Goal: Task Accomplishment & Management: Manage account settings

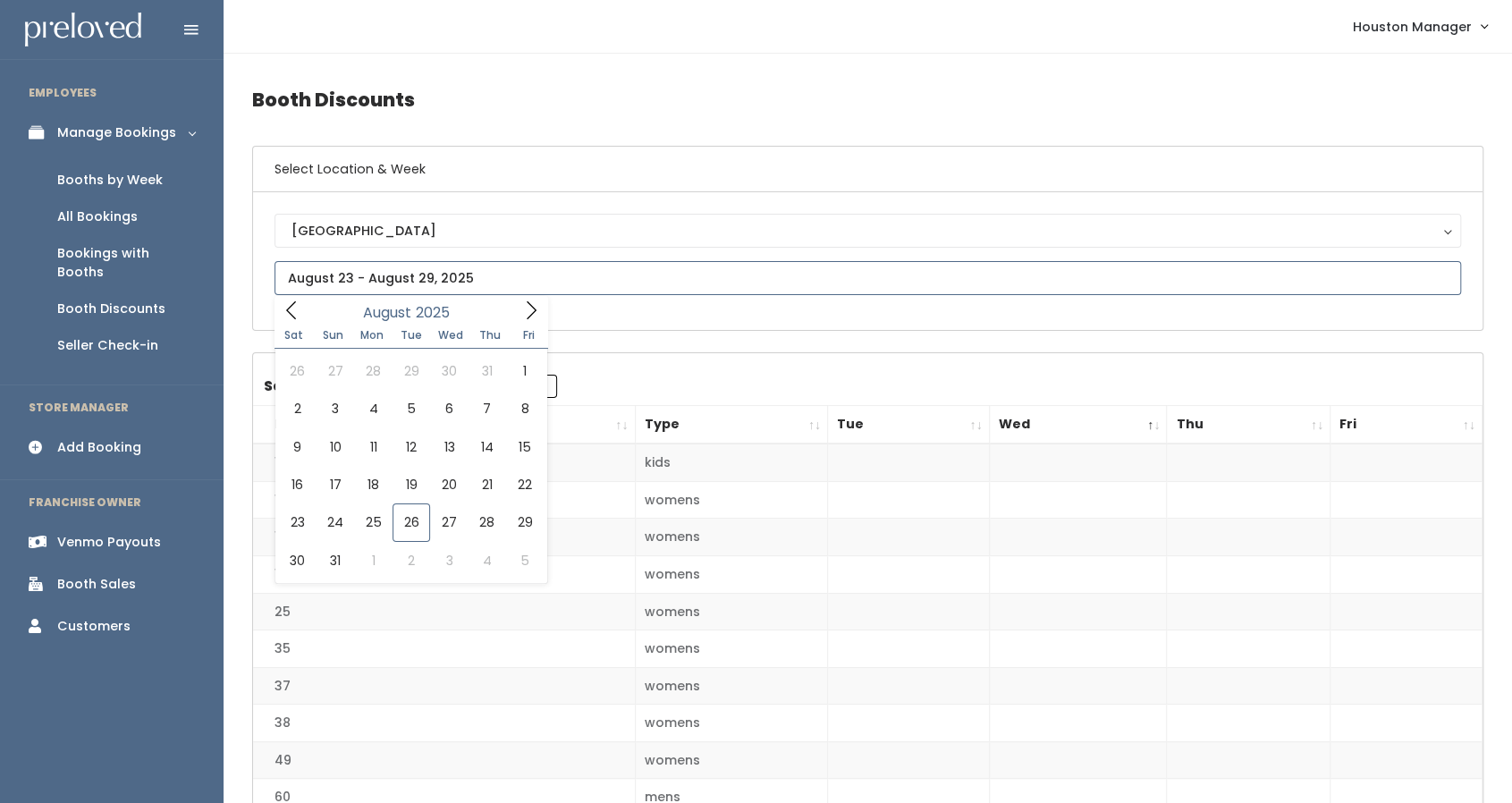
click at [363, 279] on input "text" at bounding box center [867, 277] width 1187 height 34
type input "August 30 to September 5"
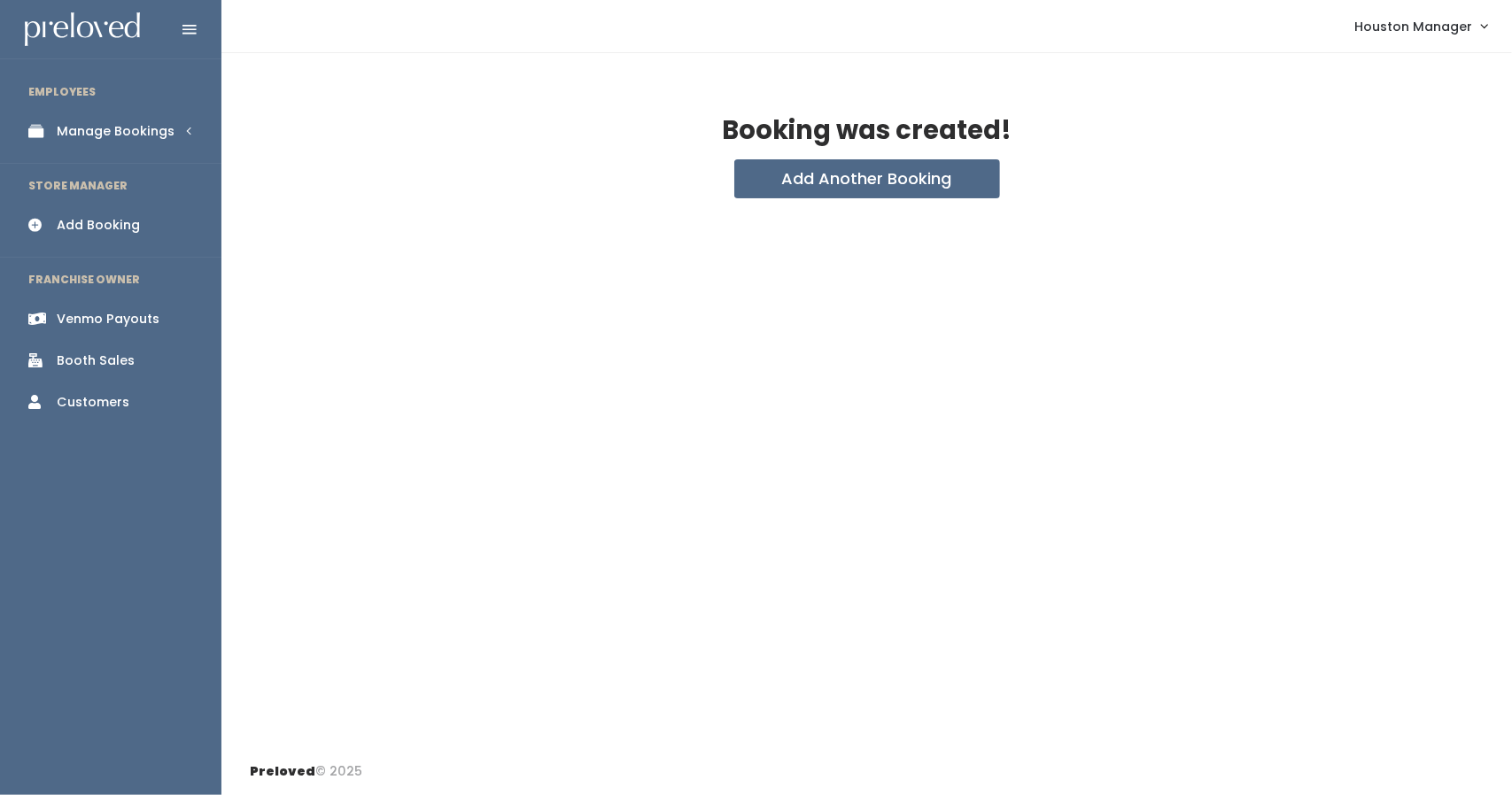
click at [168, 139] on div "Manage Bookings" at bounding box center [116, 132] width 118 height 19
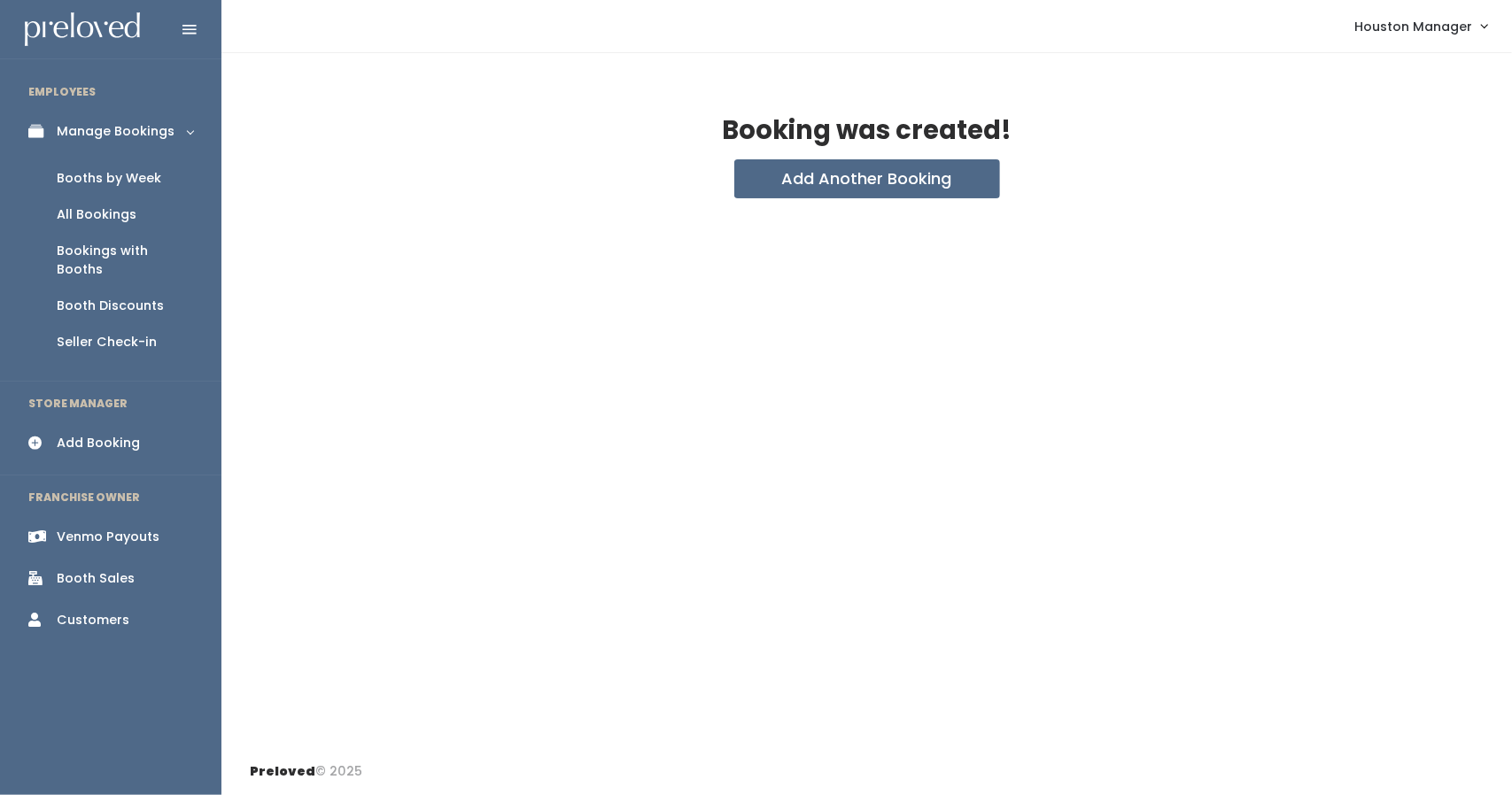
click at [144, 177] on div "Booths by Week" at bounding box center [109, 179] width 105 height 19
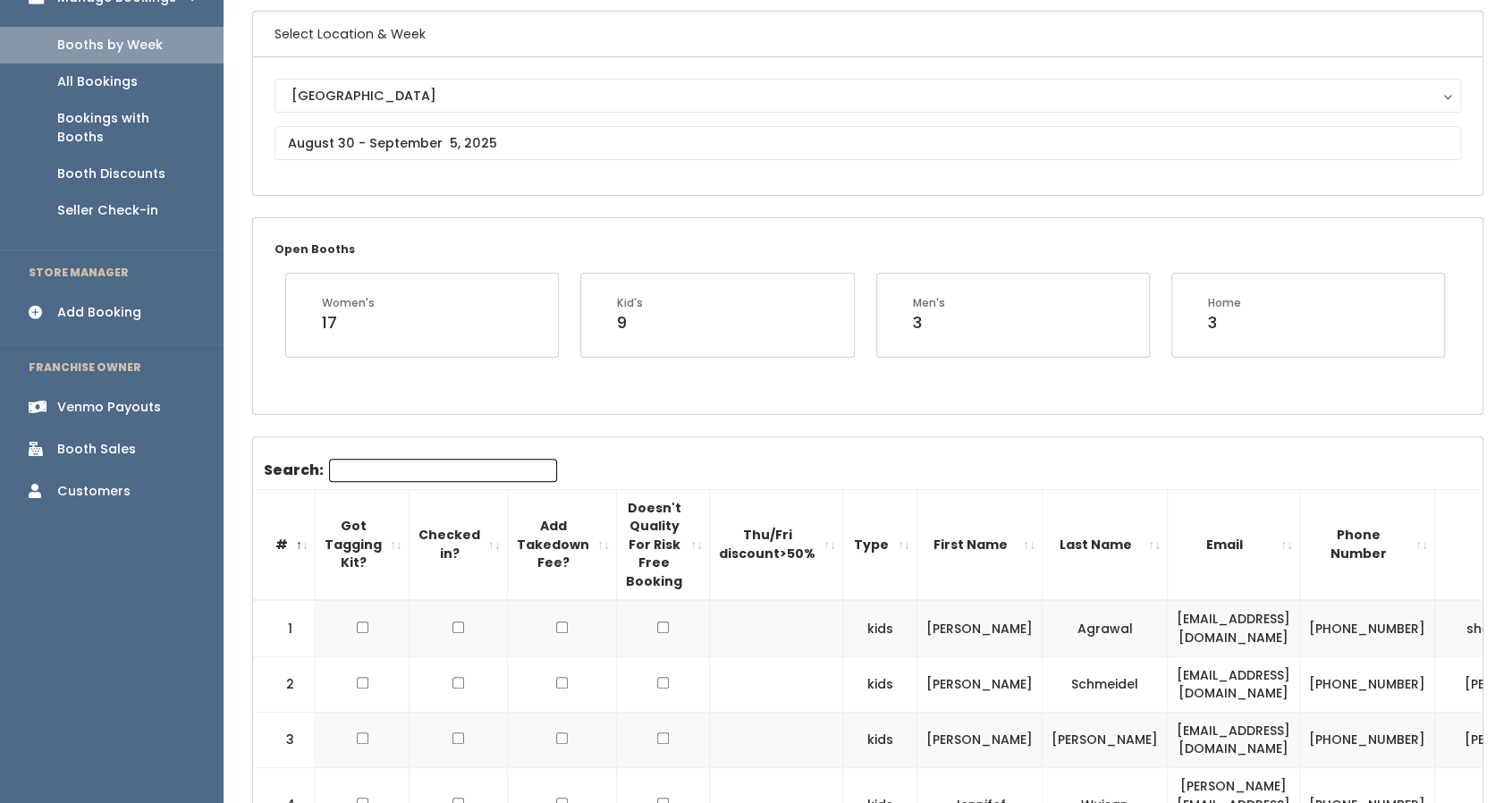
scroll to position [133, 0]
click at [453, 147] on input "text" at bounding box center [867, 144] width 1187 height 34
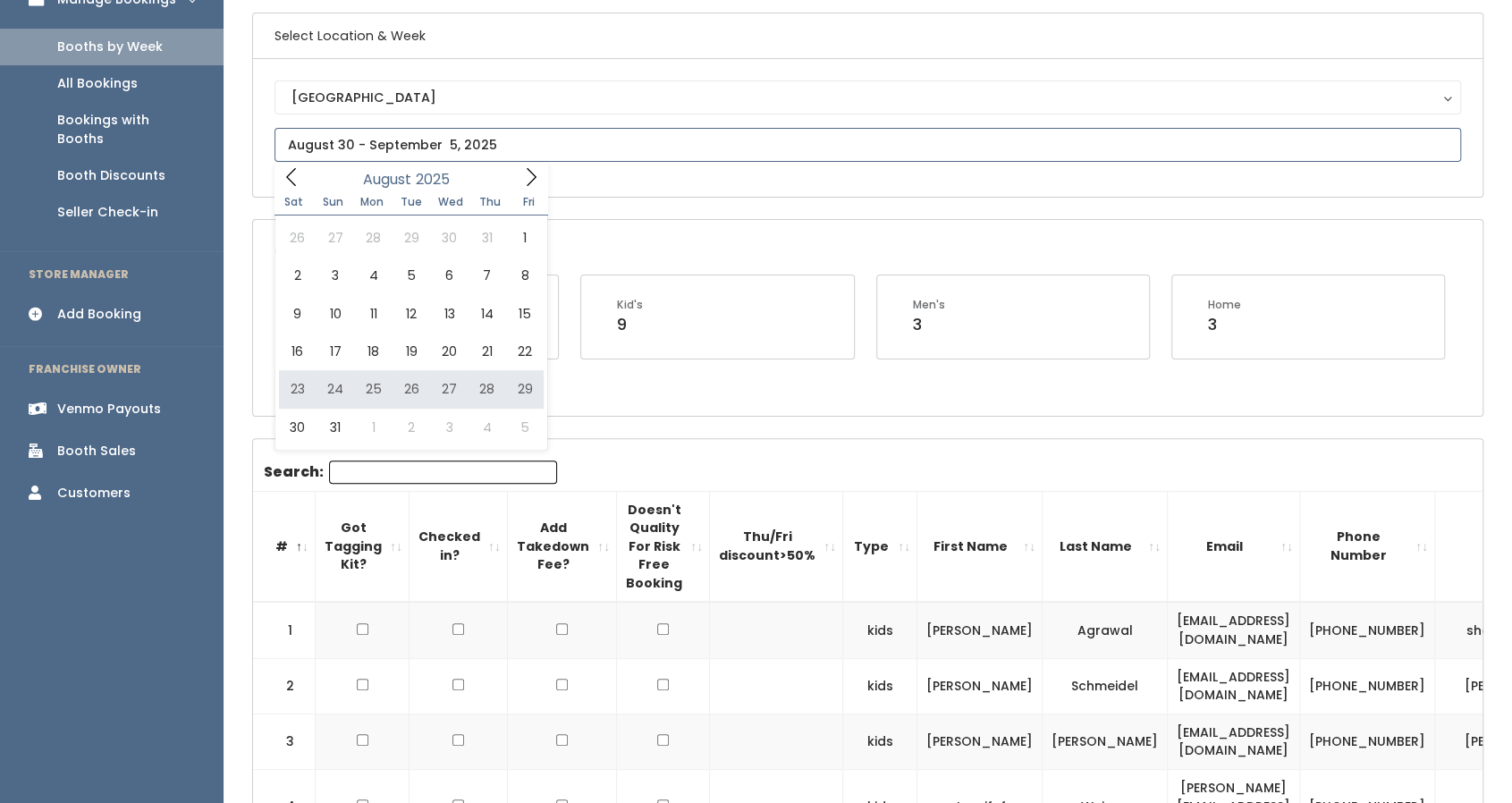
type input "August 23 to August 29"
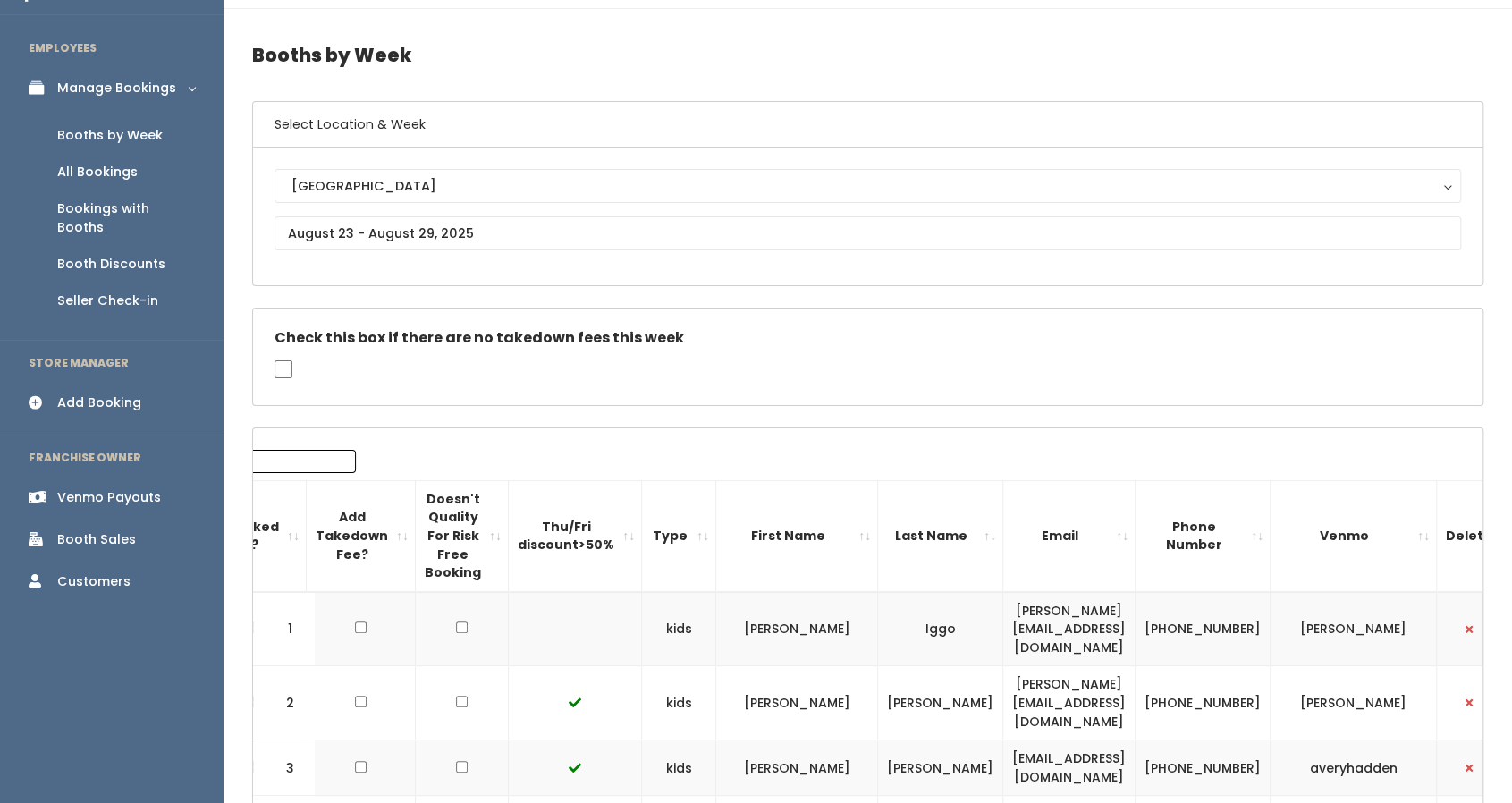
scroll to position [5, 0]
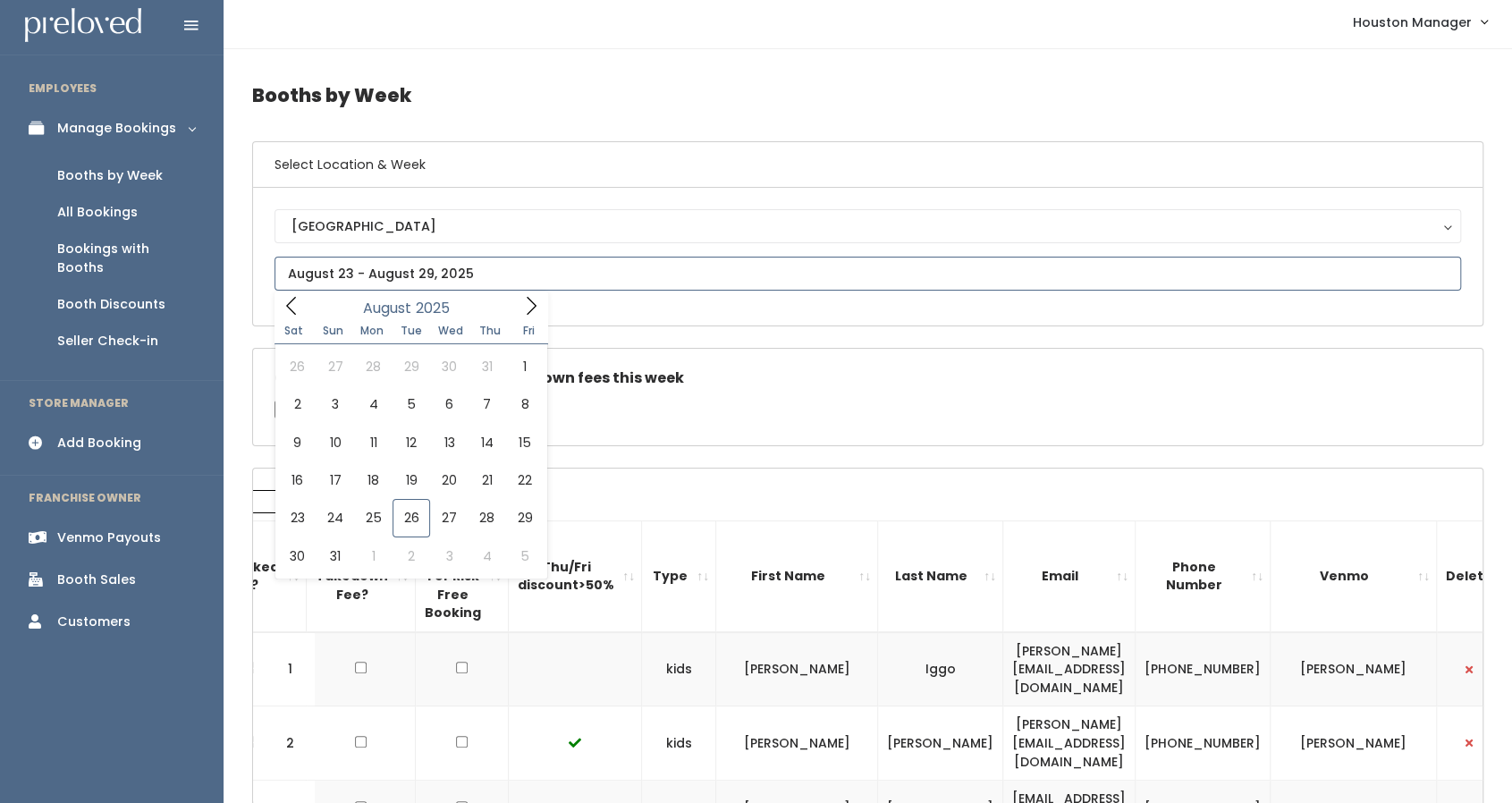
click at [401, 260] on input "text" at bounding box center [867, 272] width 1187 height 34
type input "August 30 to September 5"
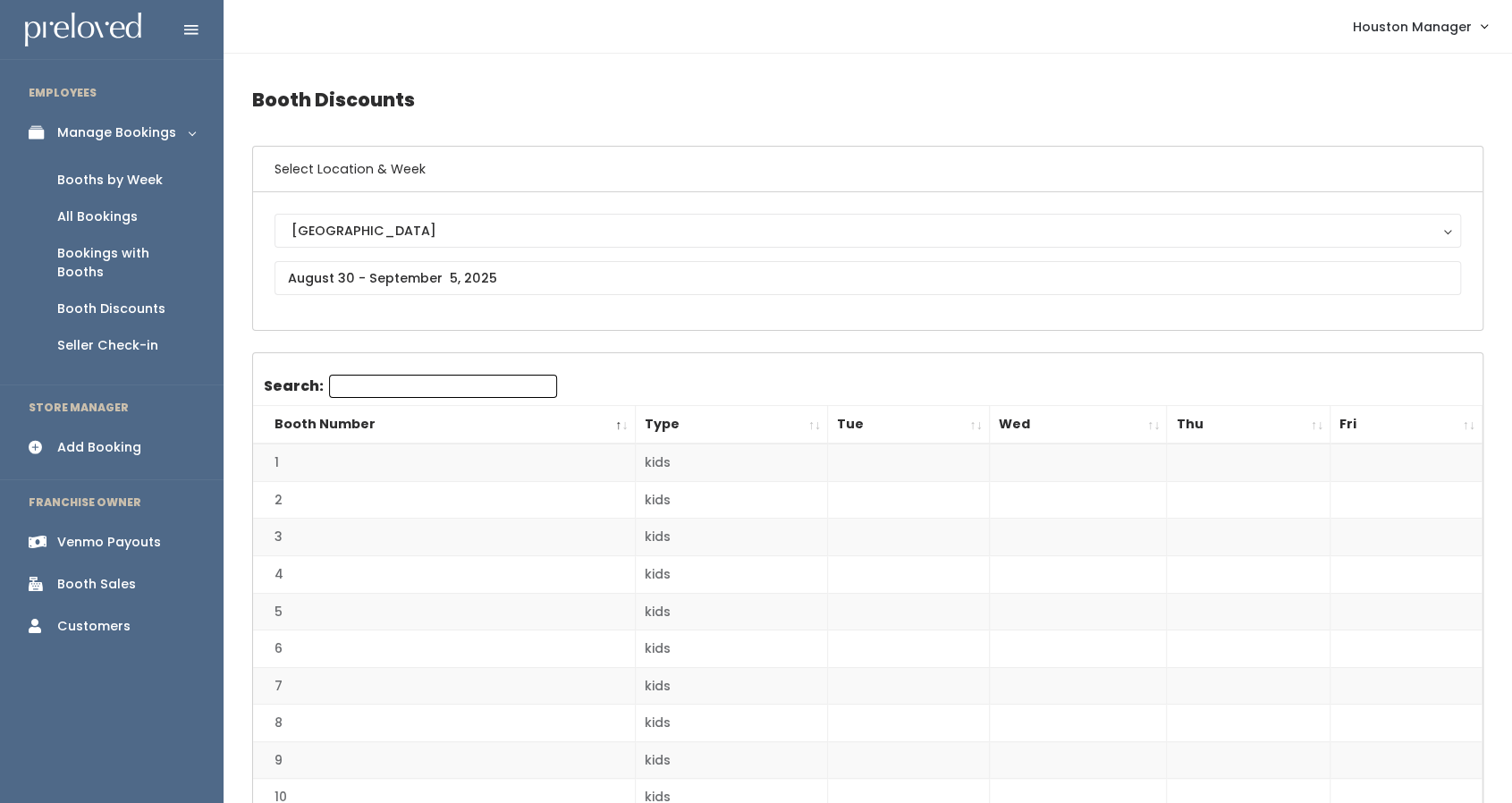
click at [147, 175] on div "Booths by Week" at bounding box center [110, 180] width 106 height 19
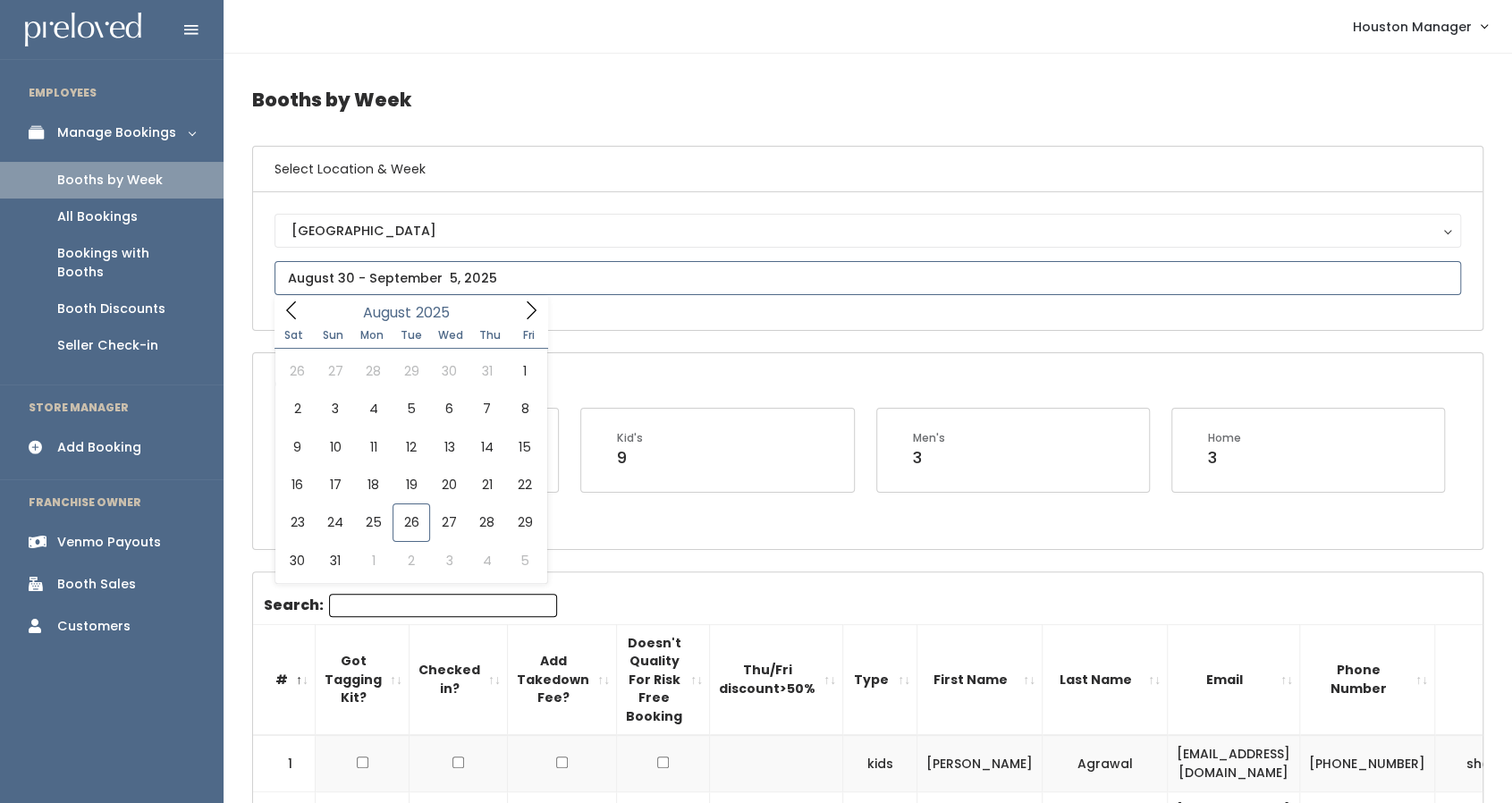
click at [388, 279] on input "text" at bounding box center [867, 277] width 1187 height 34
click at [528, 308] on icon at bounding box center [531, 310] width 20 height 20
type input "October 18 to October 24"
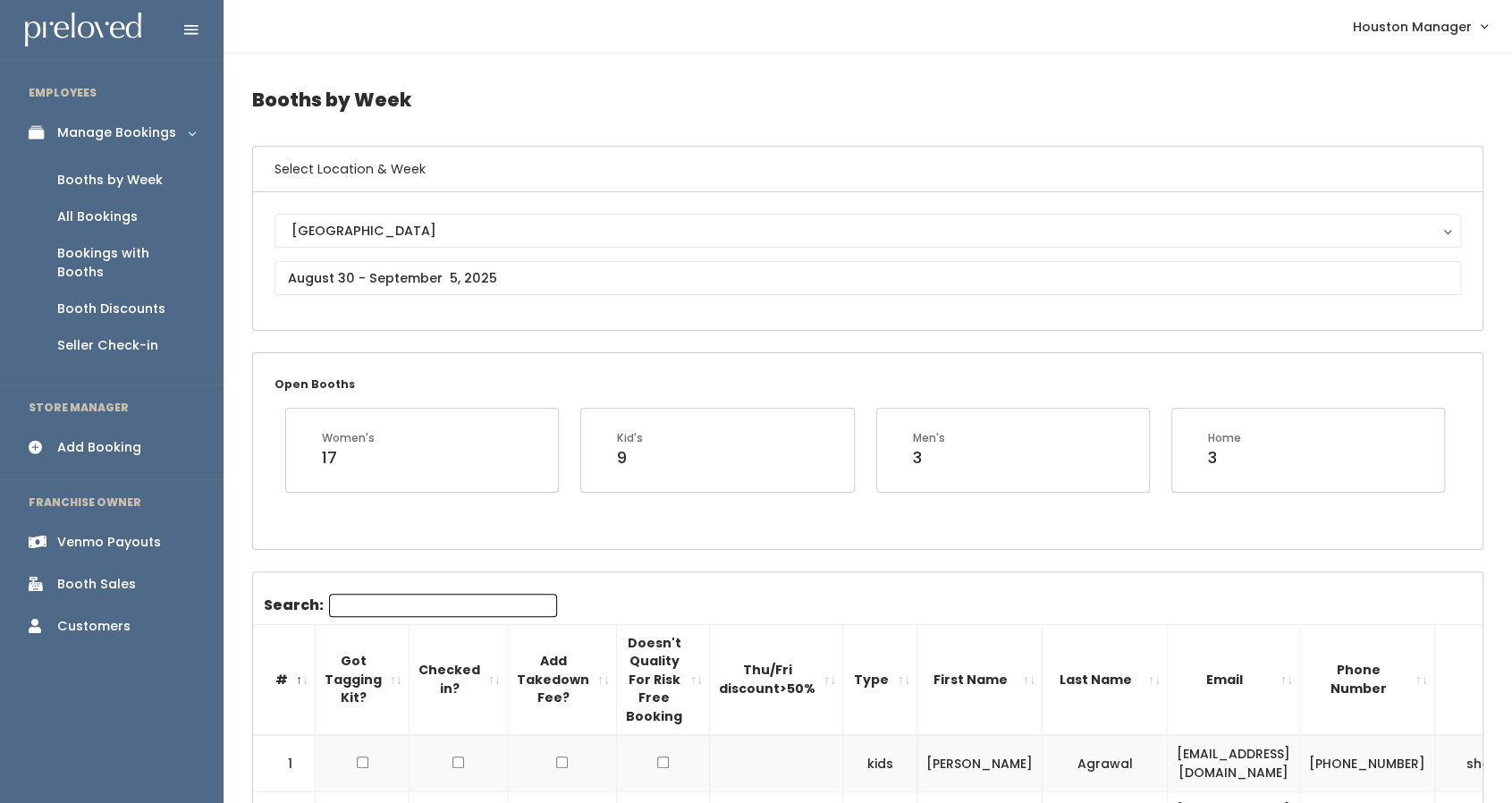
click at [150, 404] on li "STORE MANAGER" at bounding box center [111, 407] width 224 height 37
click at [145, 427] on link "Add Booking" at bounding box center [111, 447] width 224 height 40
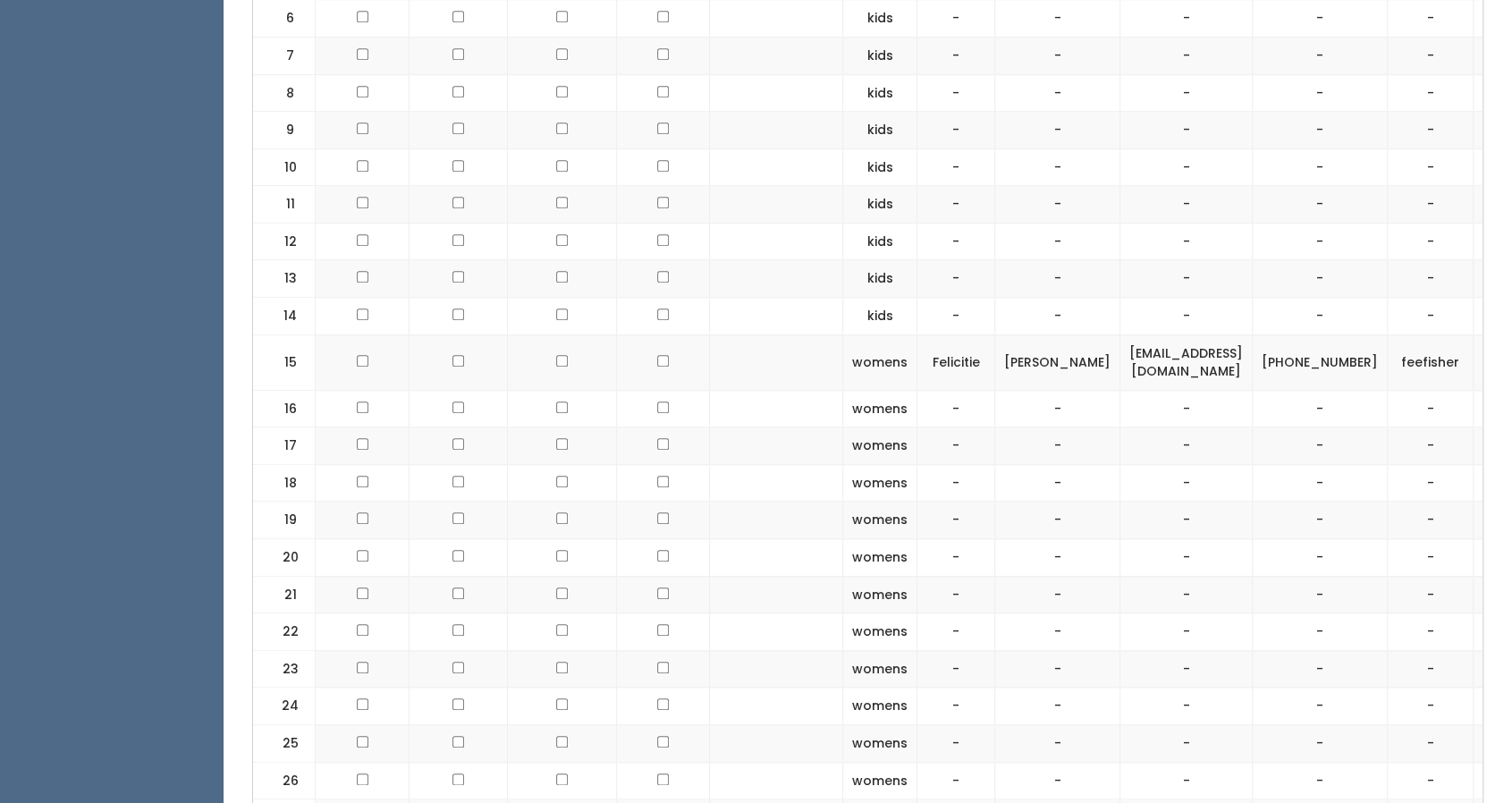
scroll to position [926, 0]
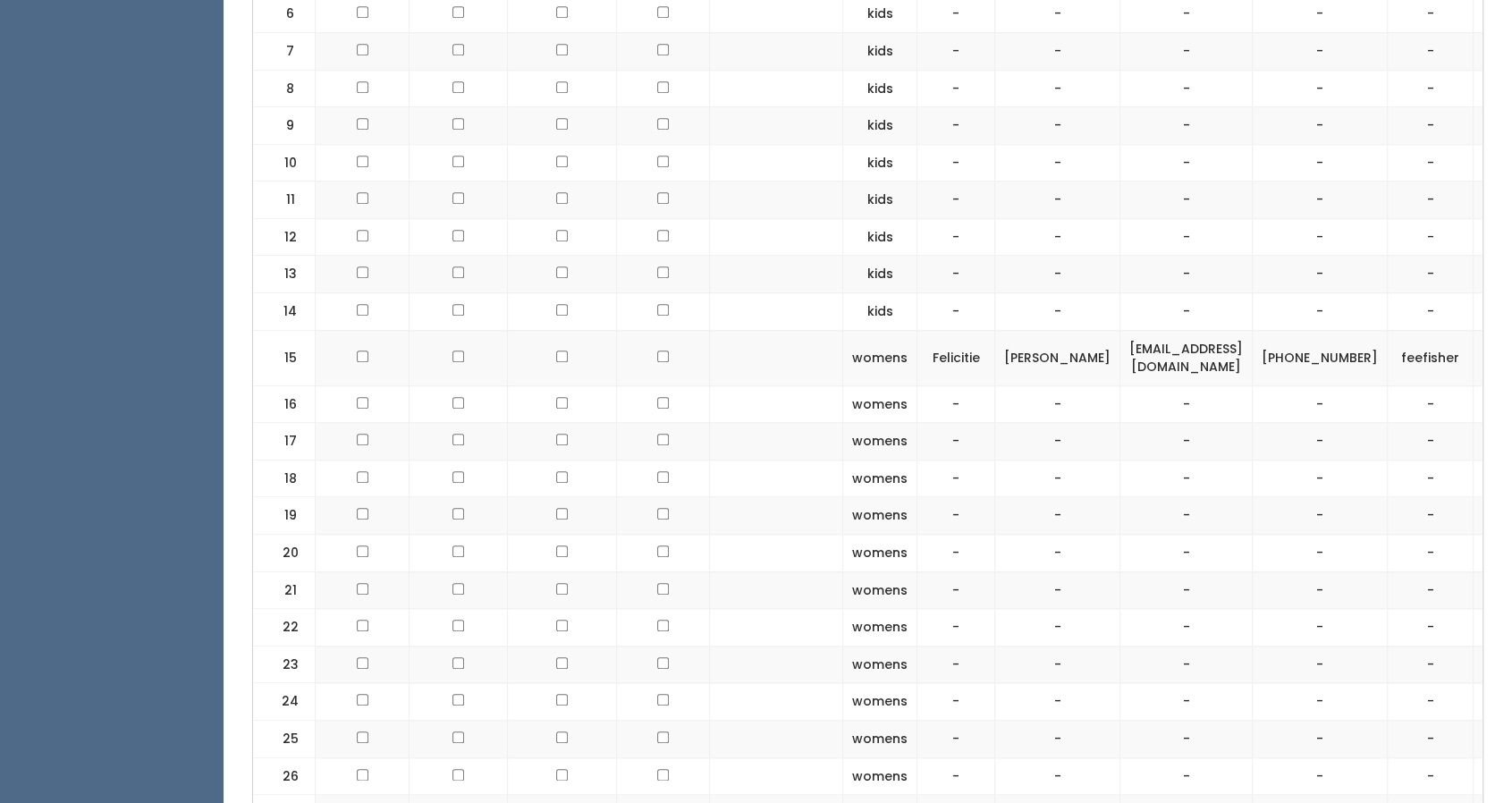
click at [1137, 352] on td "feefisher@sbcglobal.net" at bounding box center [1187, 358] width 132 height 56
copy tr "feefisher@sbcglobal.net"
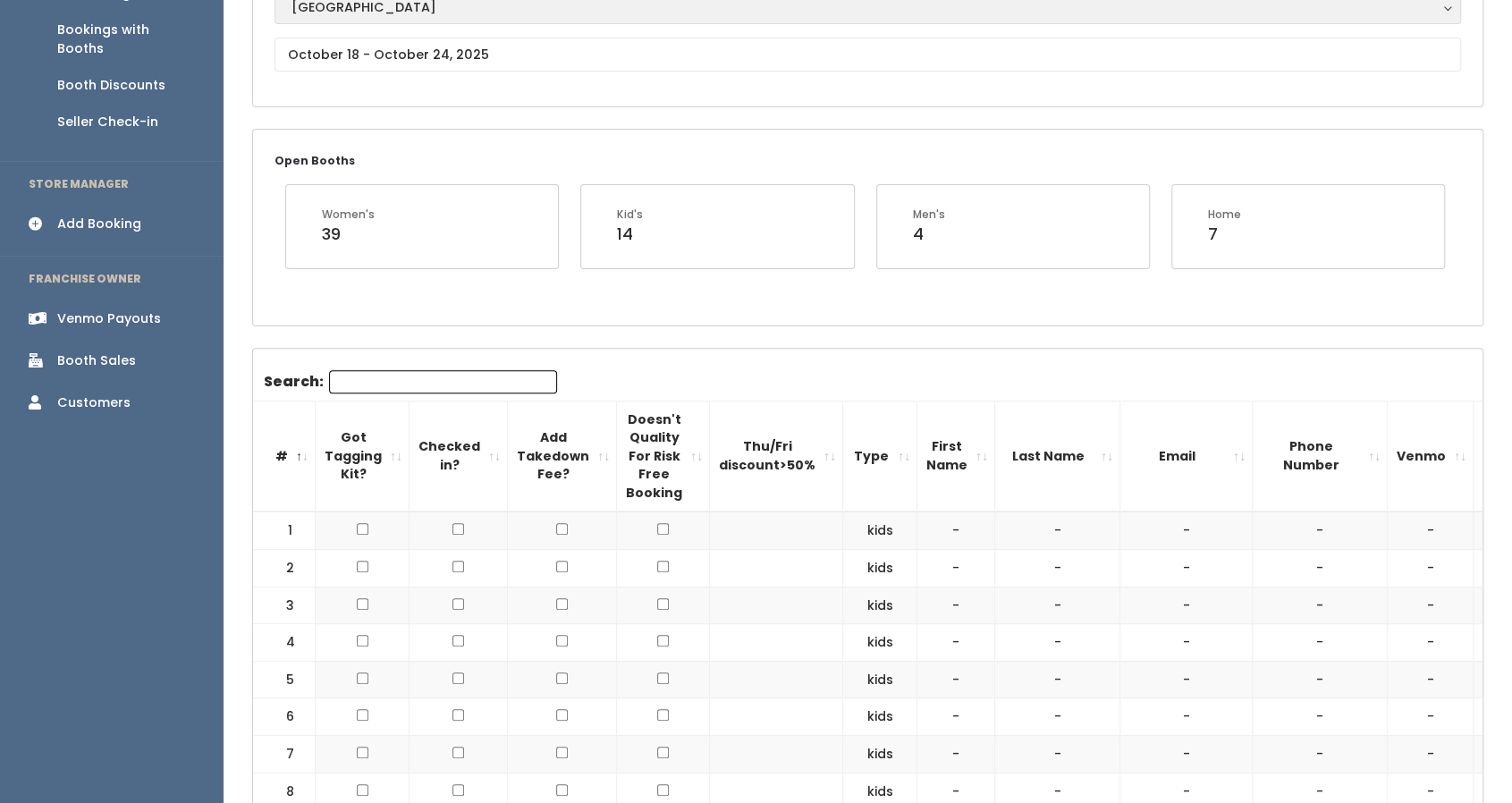
scroll to position [218, 0]
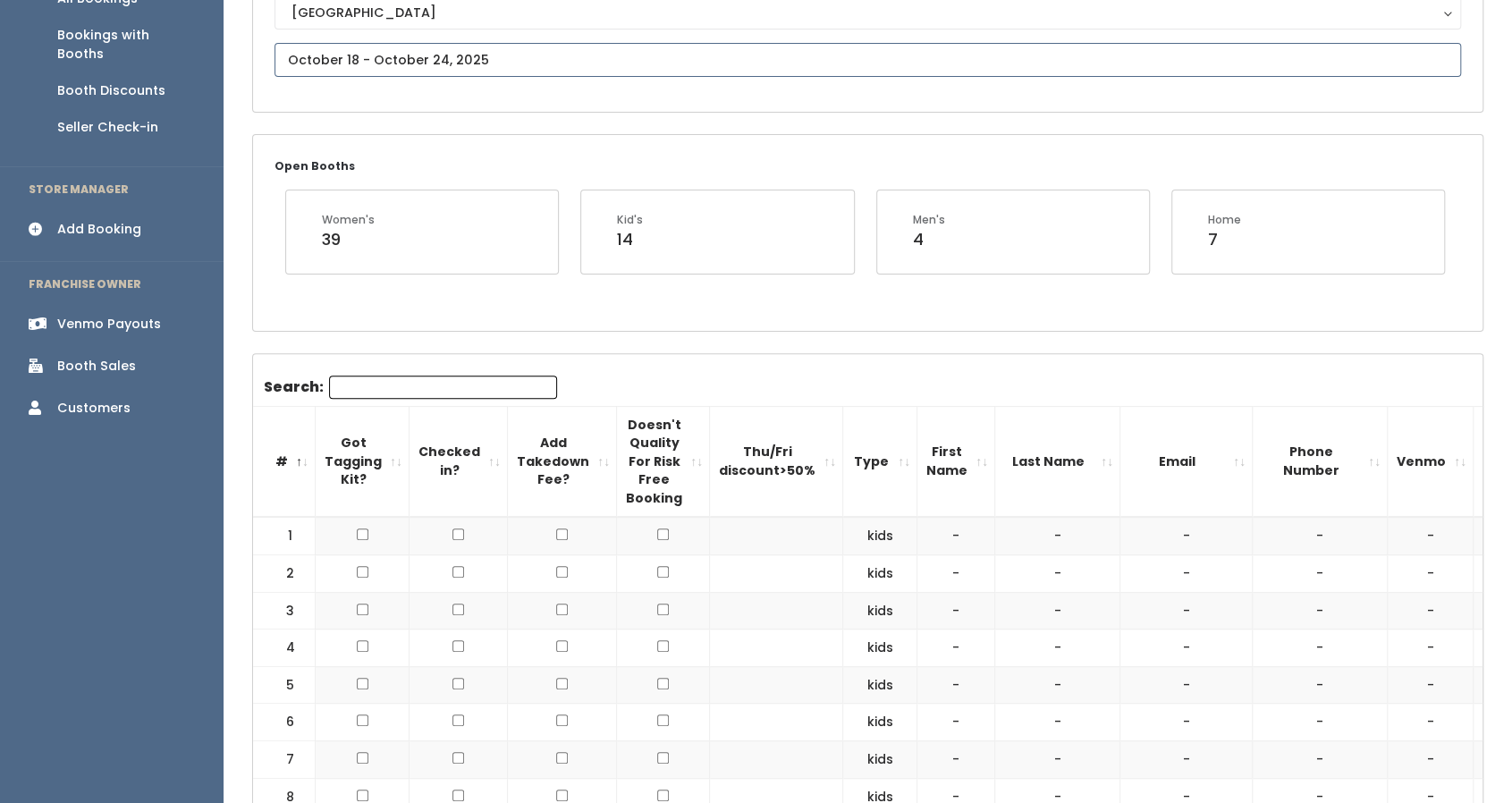
click at [465, 59] on input "text" at bounding box center [867, 59] width 1187 height 34
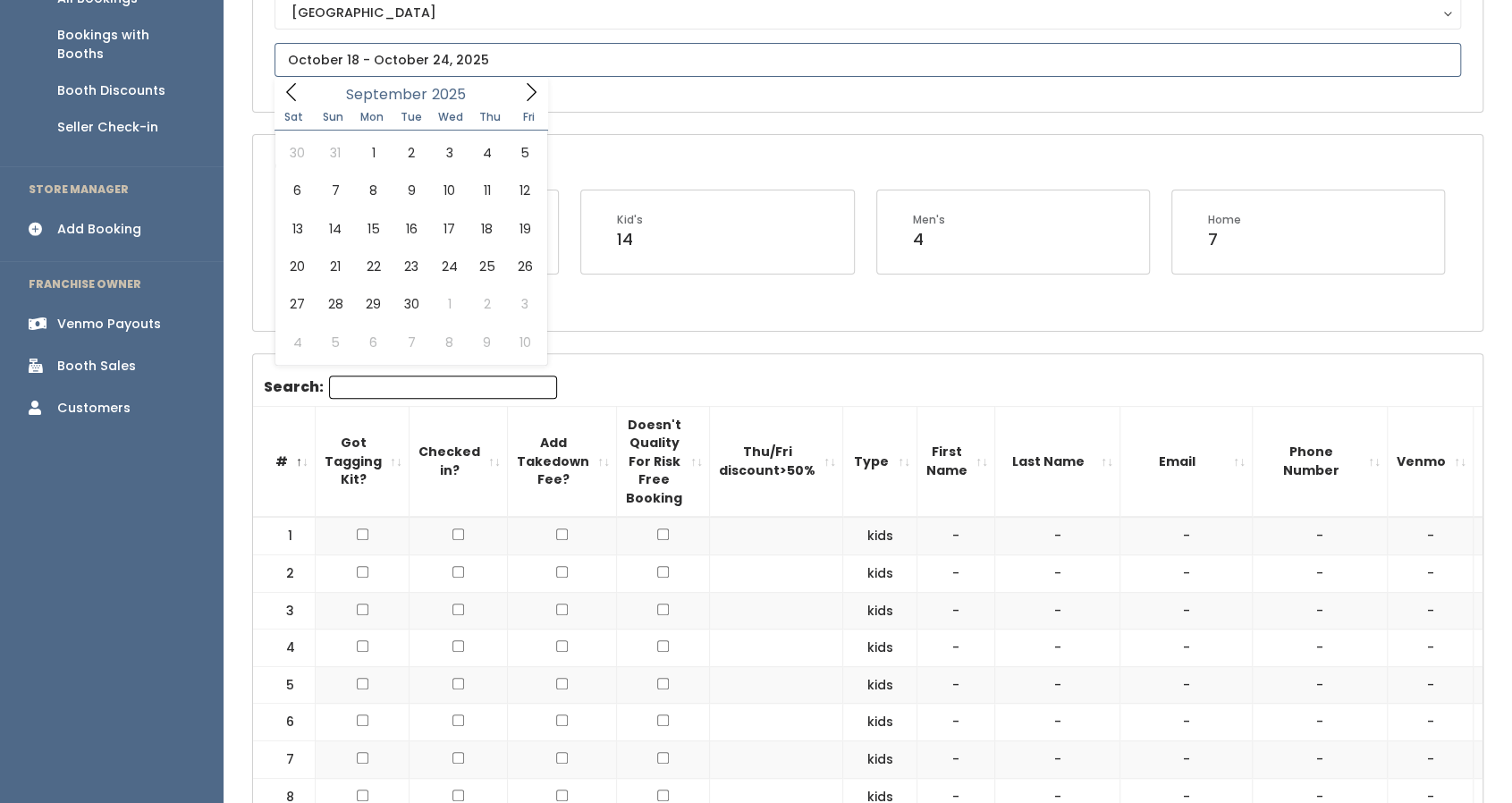
click at [532, 85] on icon at bounding box center [531, 92] width 20 height 20
type input "November 1 to November 7"
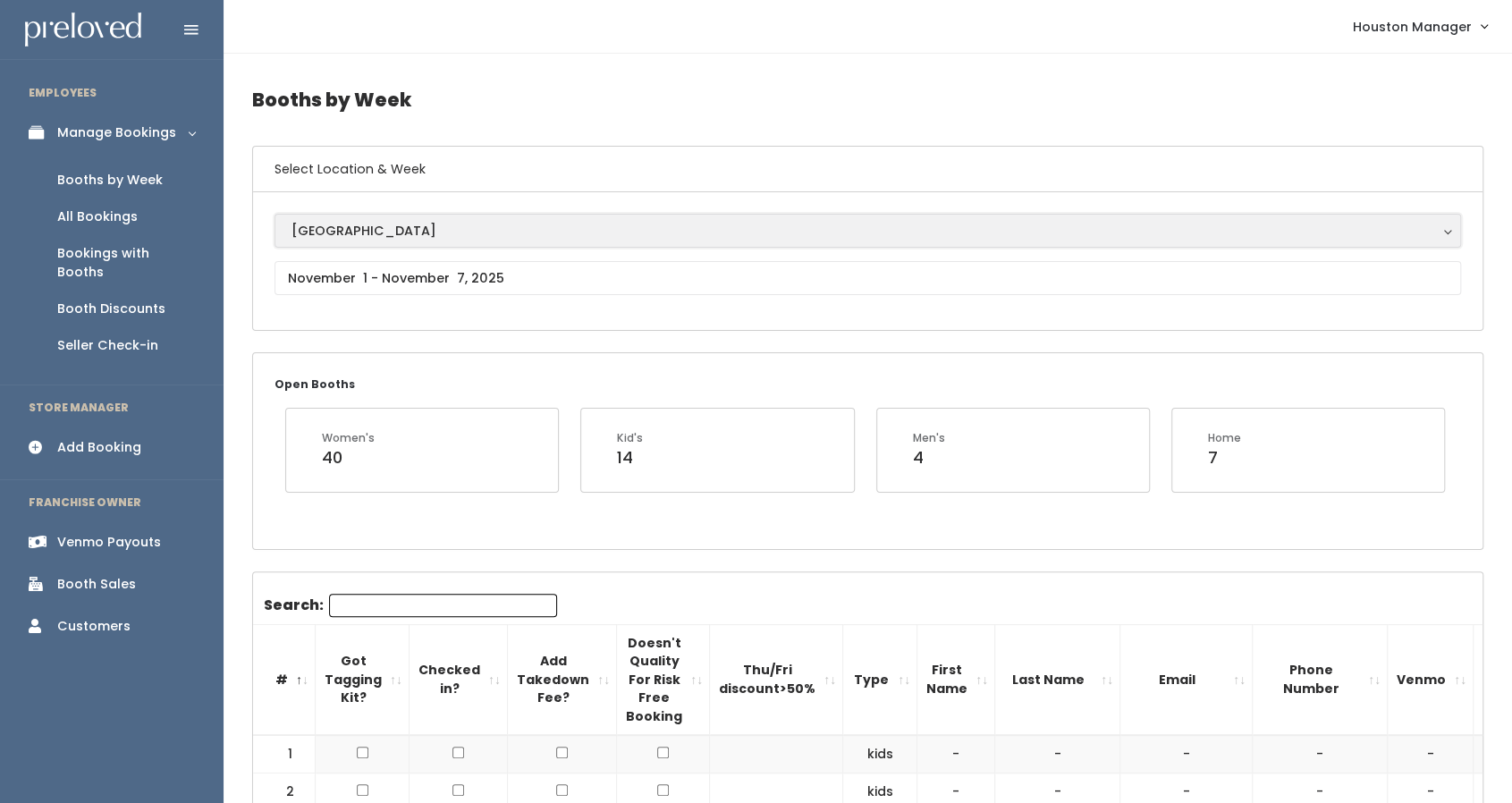
click at [333, 221] on div "[GEOGRAPHIC_DATA]" at bounding box center [867, 230] width 1152 height 20
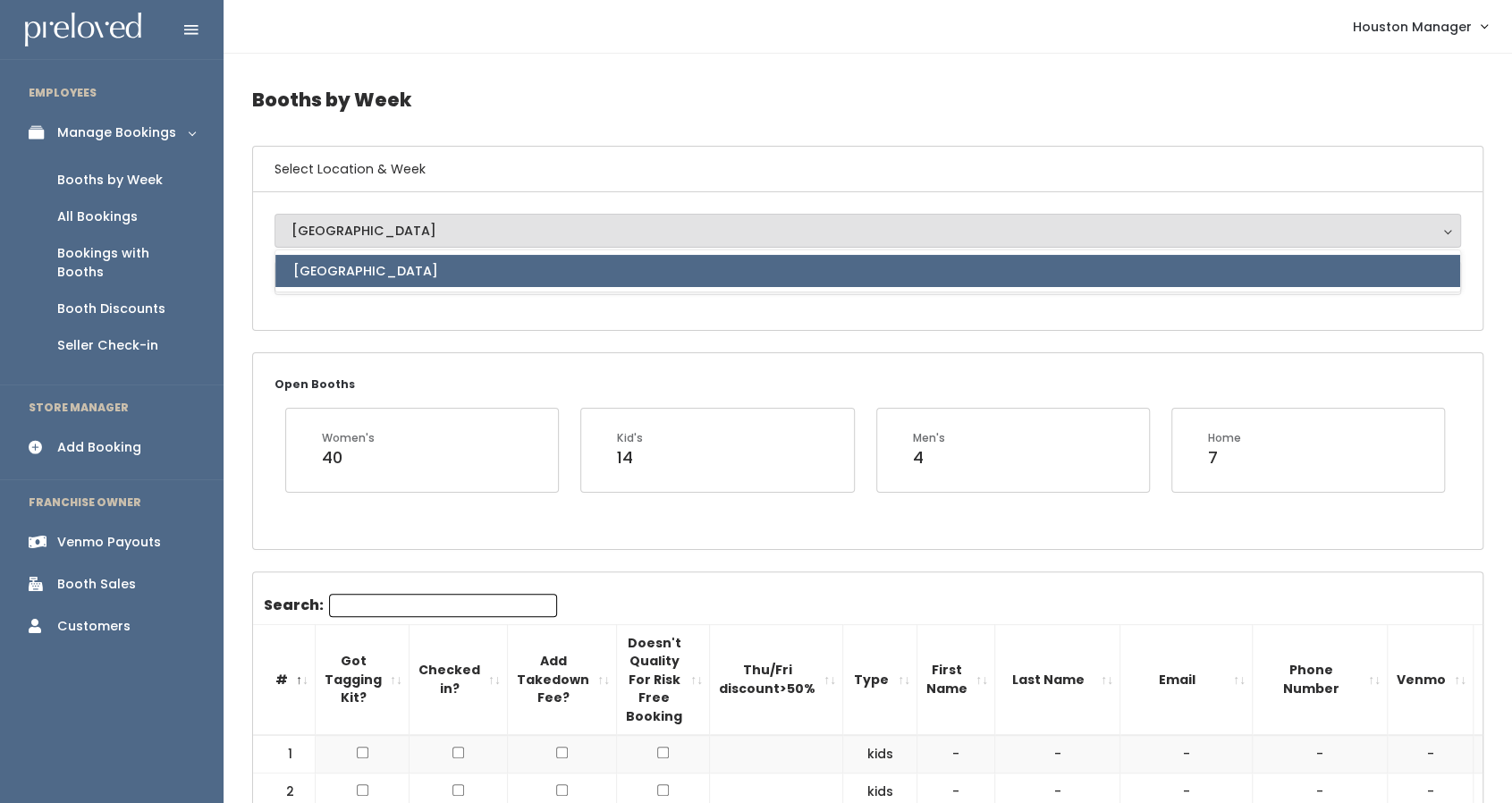
click at [343, 287] on div "[GEOGRAPHIC_DATA]" at bounding box center [867, 271] width 1187 height 43
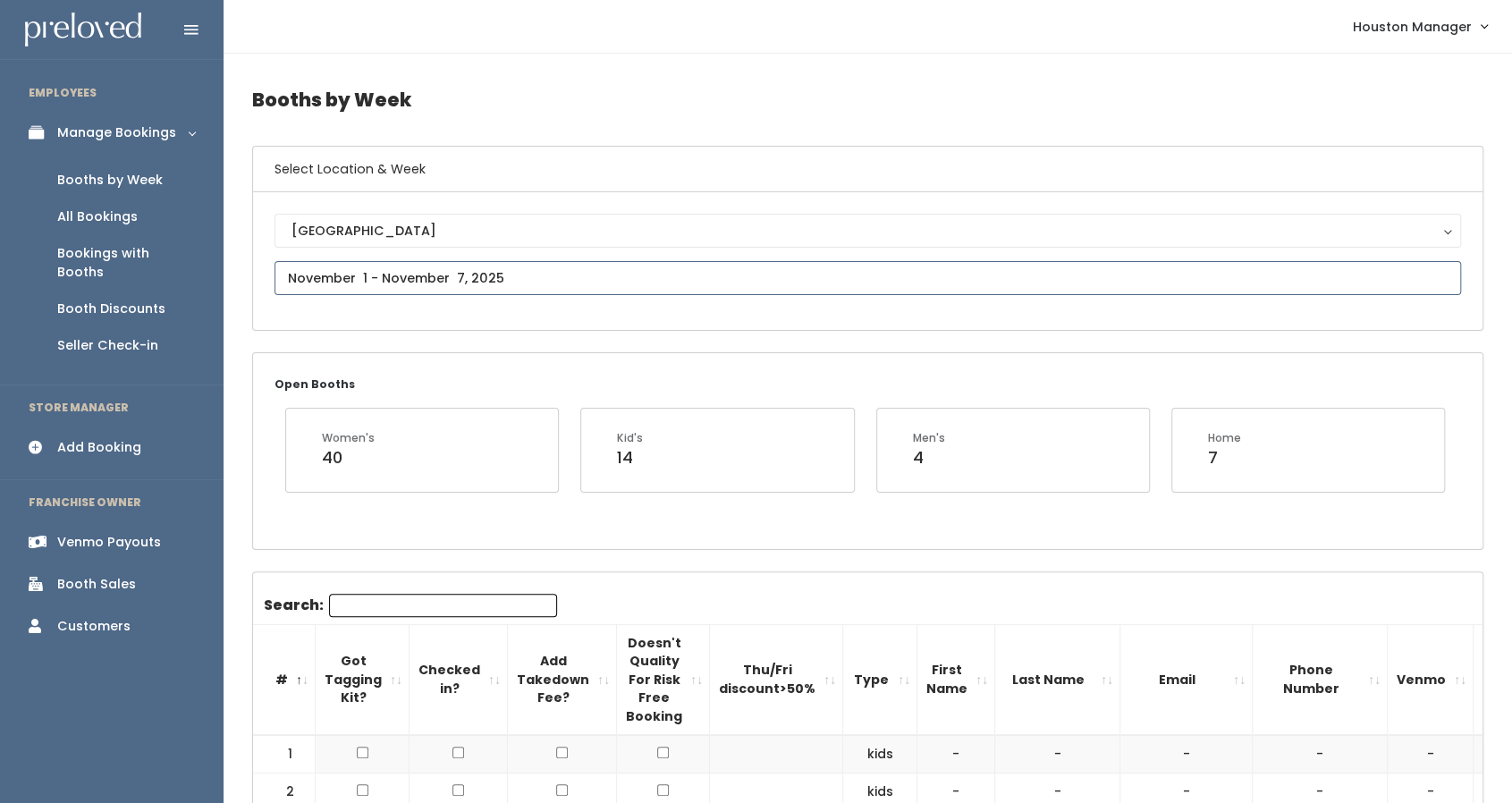
click at [343, 287] on input "text" at bounding box center [867, 277] width 1187 height 34
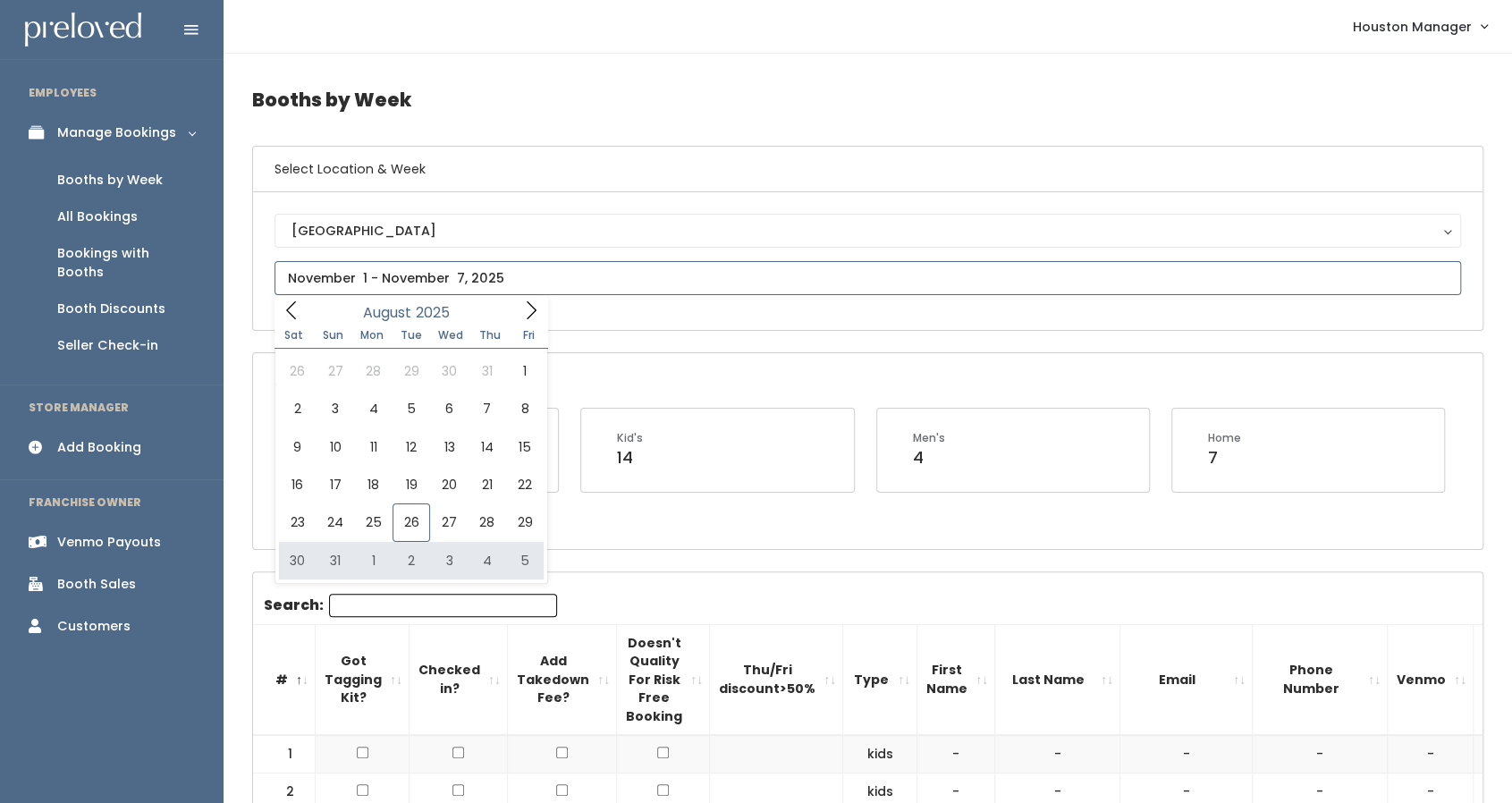
type input "[DATE] to [DATE]"
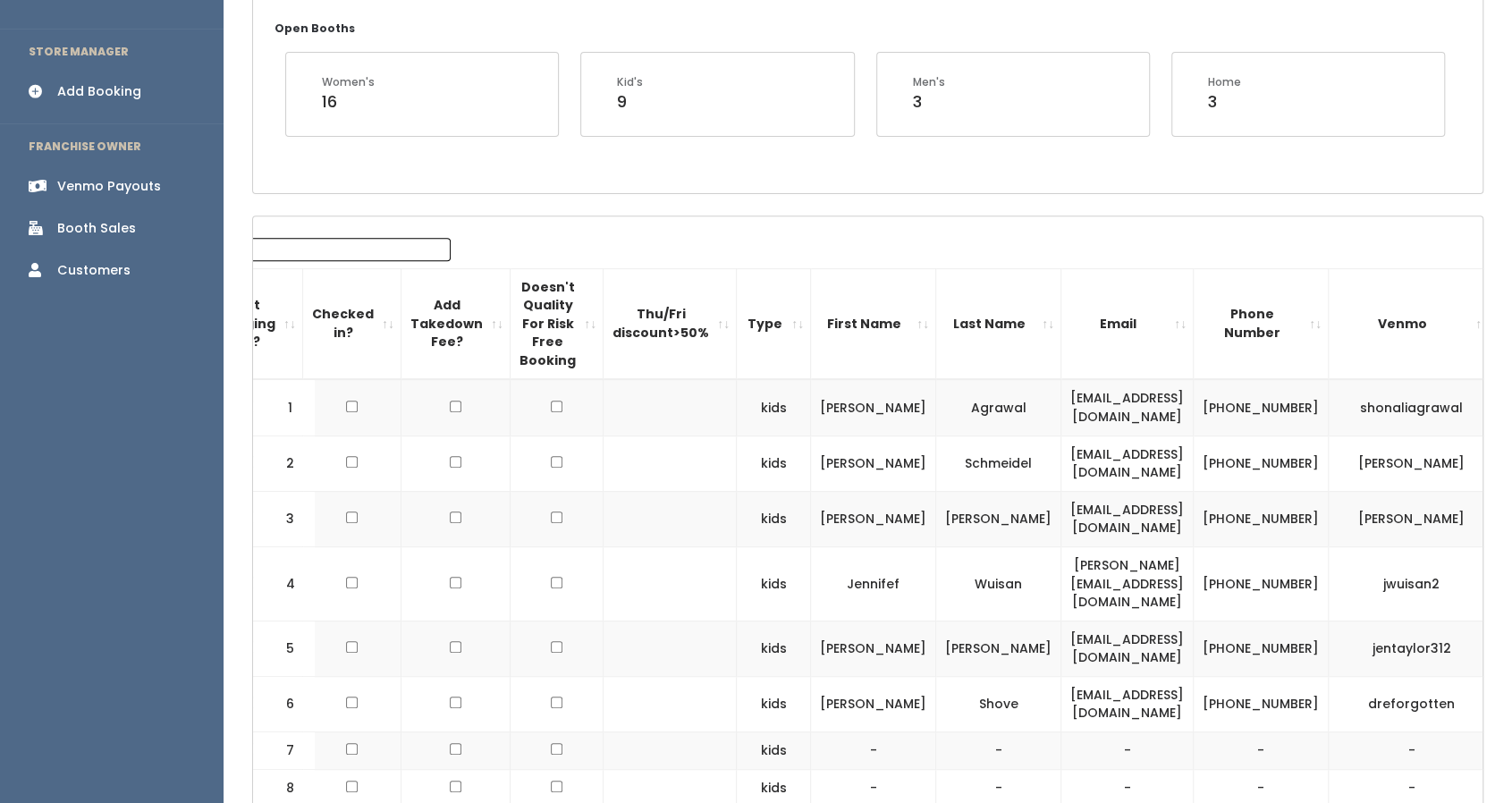
scroll to position [355, 0]
click at [356, 243] on input "Search:" at bounding box center [337, 250] width 228 height 23
paste input "apaiget456@gmail.com"
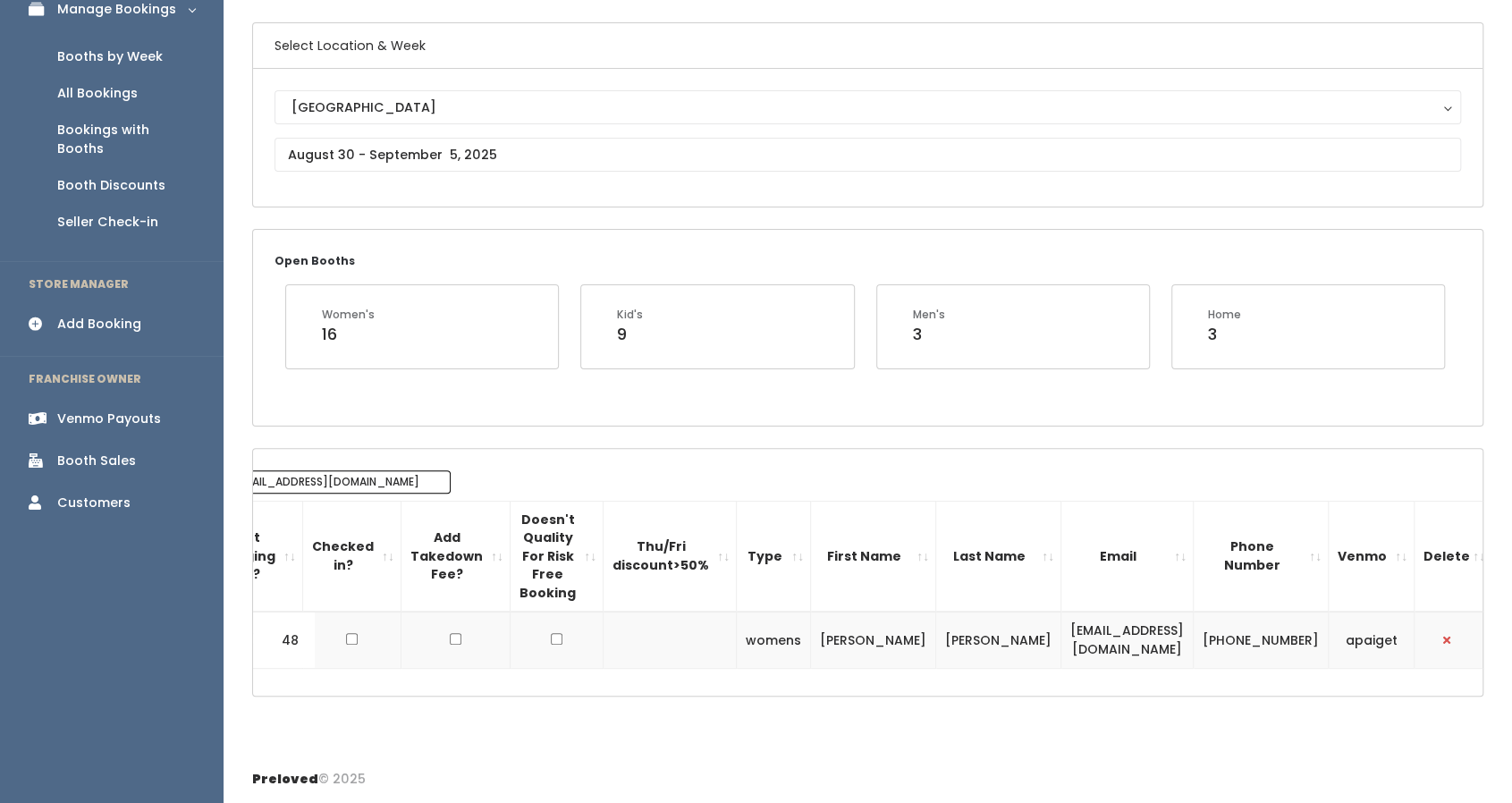
scroll to position [119, 0]
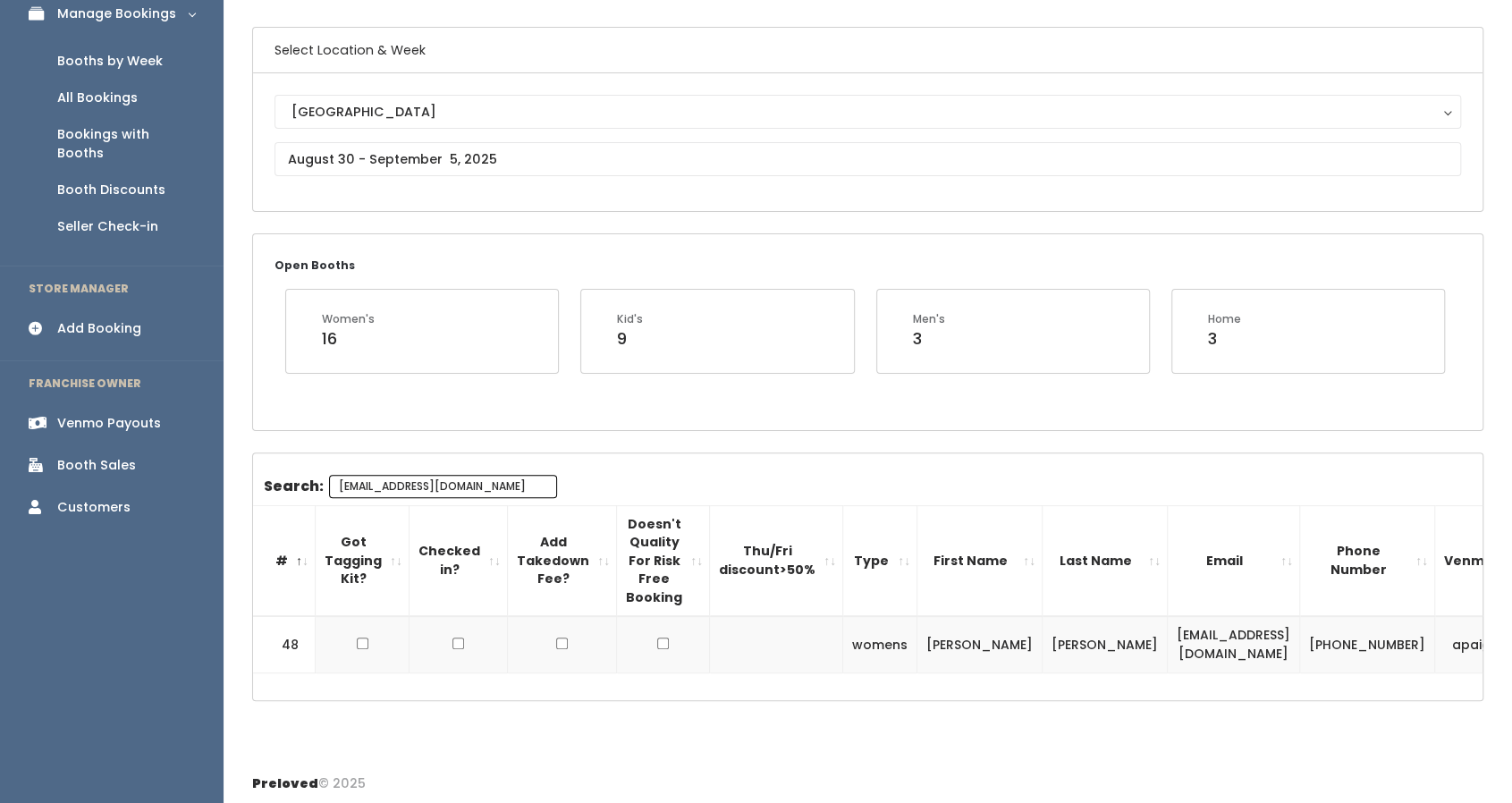
type input "[EMAIL_ADDRESS][DOMAIN_NAME]"
click at [1435, 636] on td "apaiget" at bounding box center [1477, 644] width 85 height 57
copy td "apaiget"
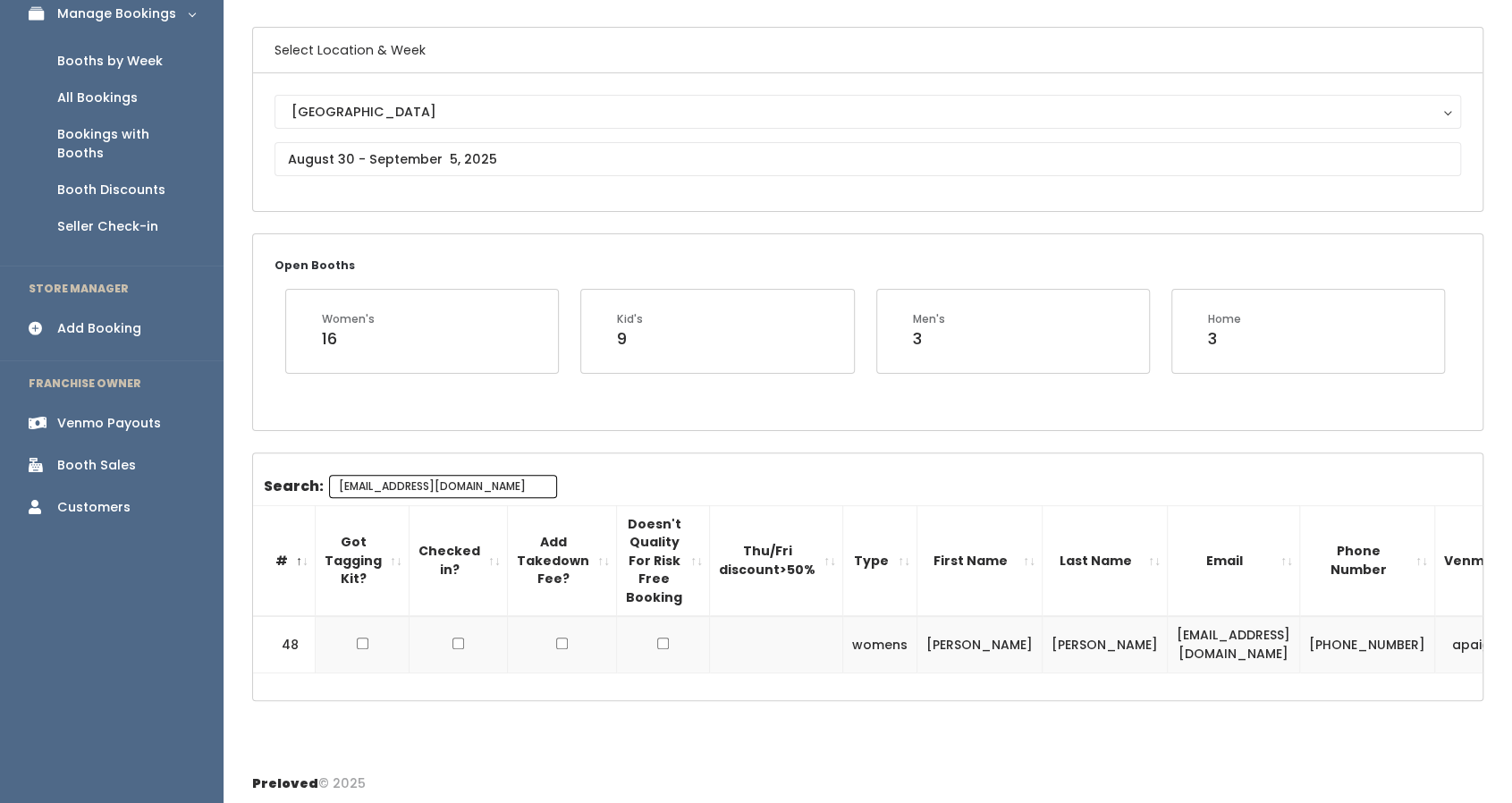
click at [1300, 624] on td "[PHONE_NUMBER]" at bounding box center [1367, 644] width 135 height 57
copy tr "[PHONE_NUMBER]"
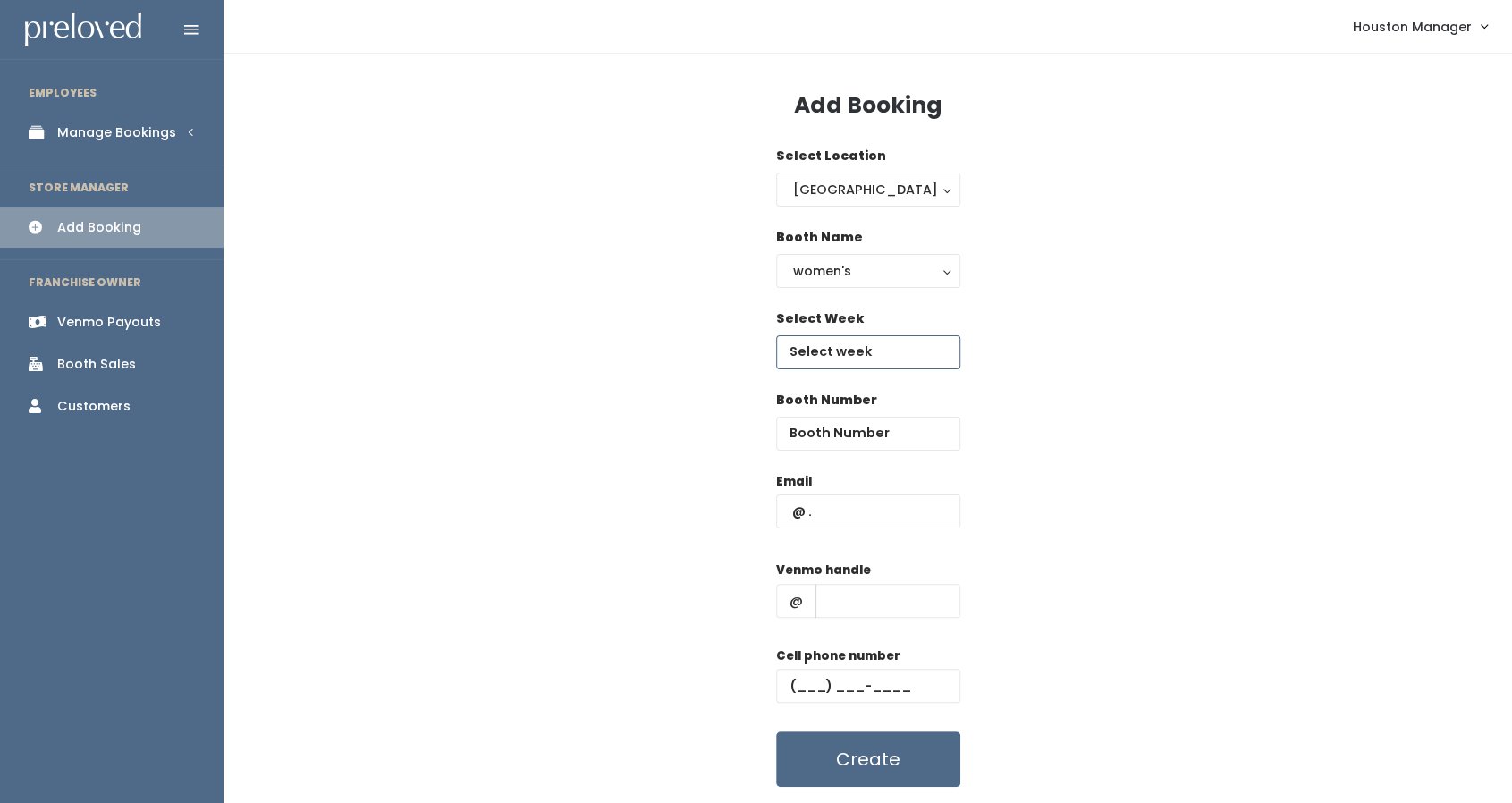
click at [849, 344] on input "text" at bounding box center [868, 351] width 184 height 34
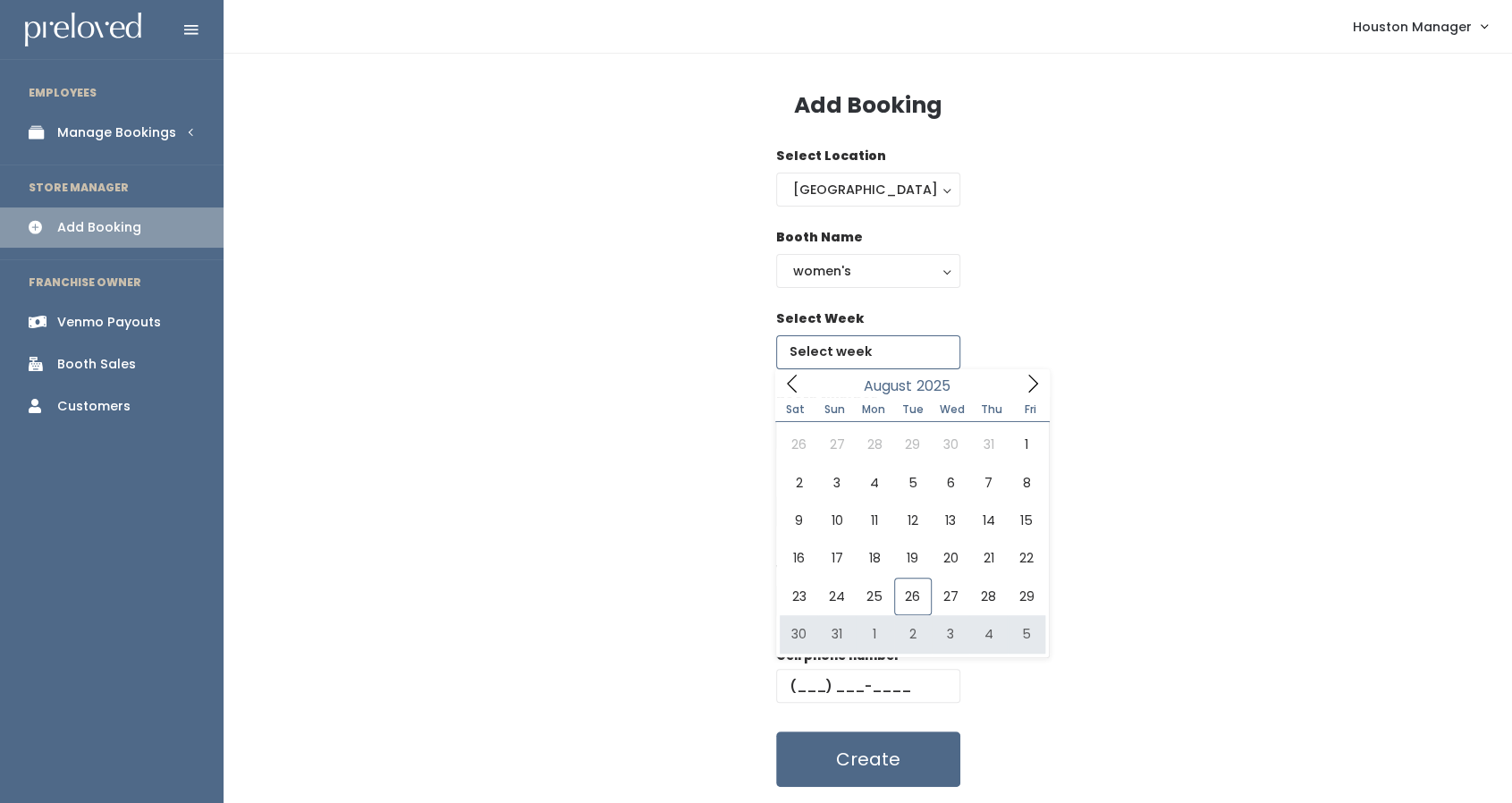
type input "[DATE] to [DATE]"
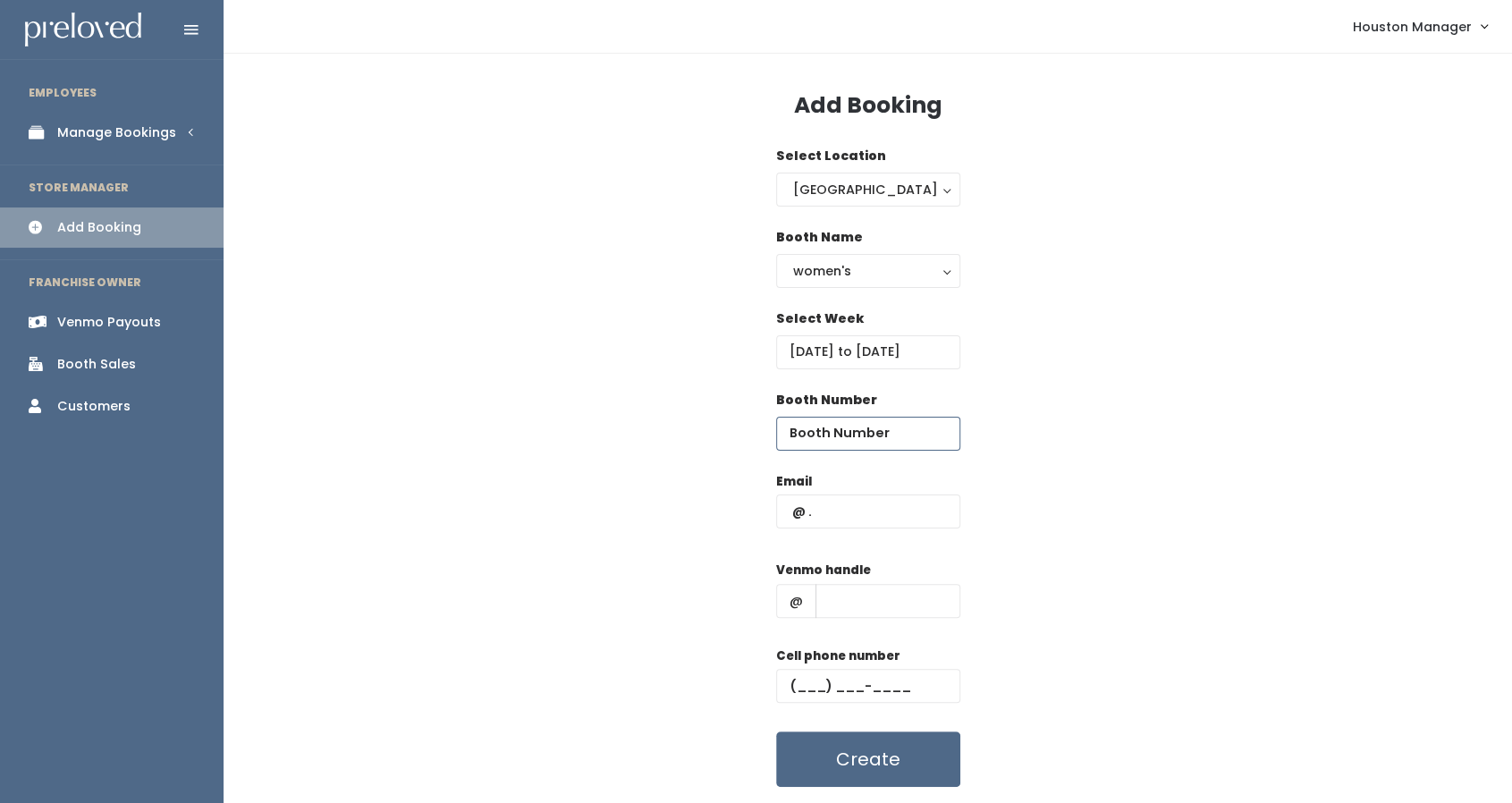
click at [900, 420] on input "number" at bounding box center [868, 433] width 184 height 34
type input "28"
click at [873, 516] on input "text" at bounding box center [868, 510] width 184 height 34
paste input "apaiget456@gmail.com"
type input "apaiget456@gmail.com"
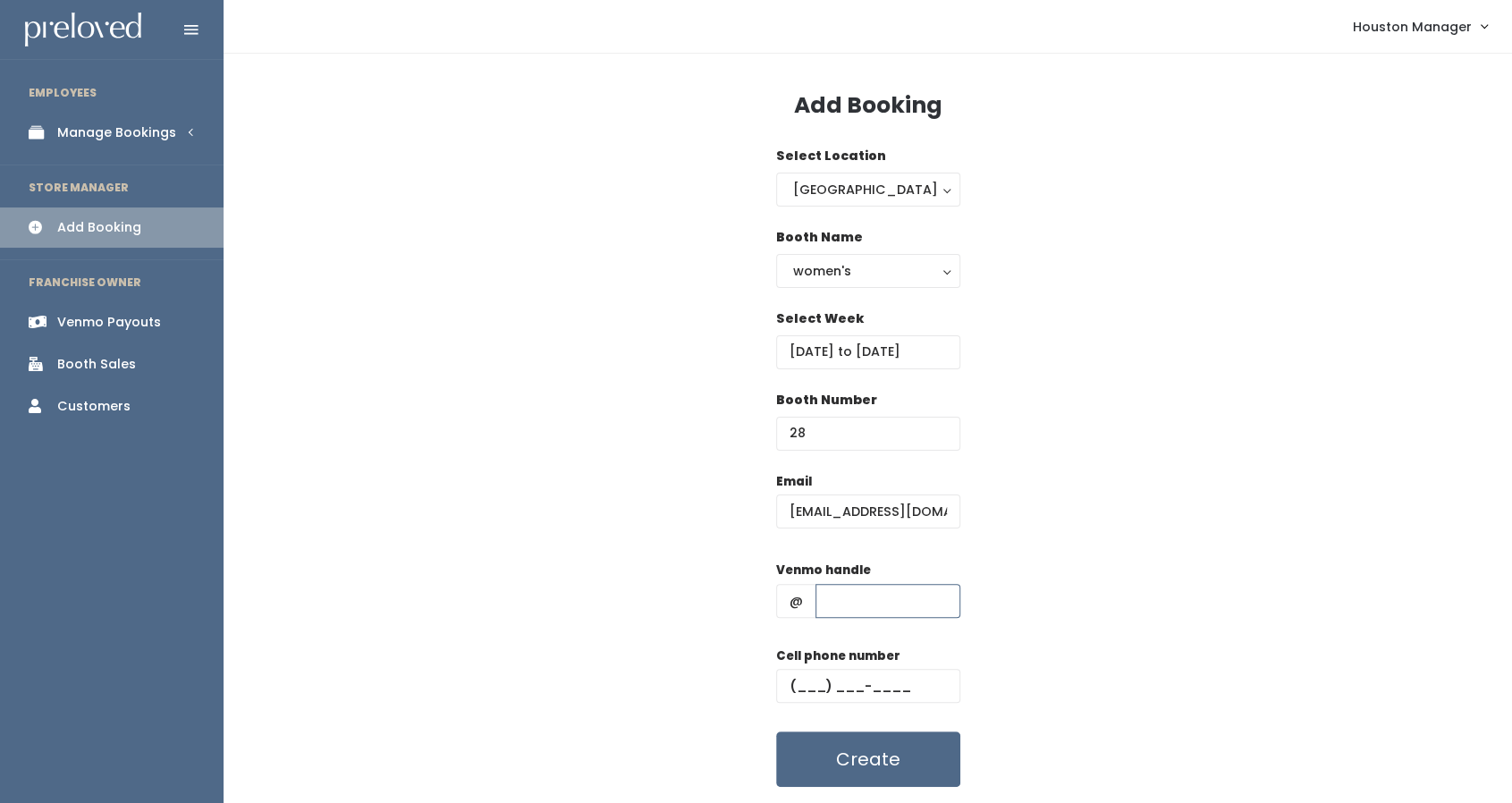
click at [876, 597] on input "text" at bounding box center [887, 601] width 145 height 34
paste input "apaiget"
type input "apaiget"
click at [799, 676] on input "text" at bounding box center [868, 685] width 184 height 34
paste input "[PHONE_NUMBER]"
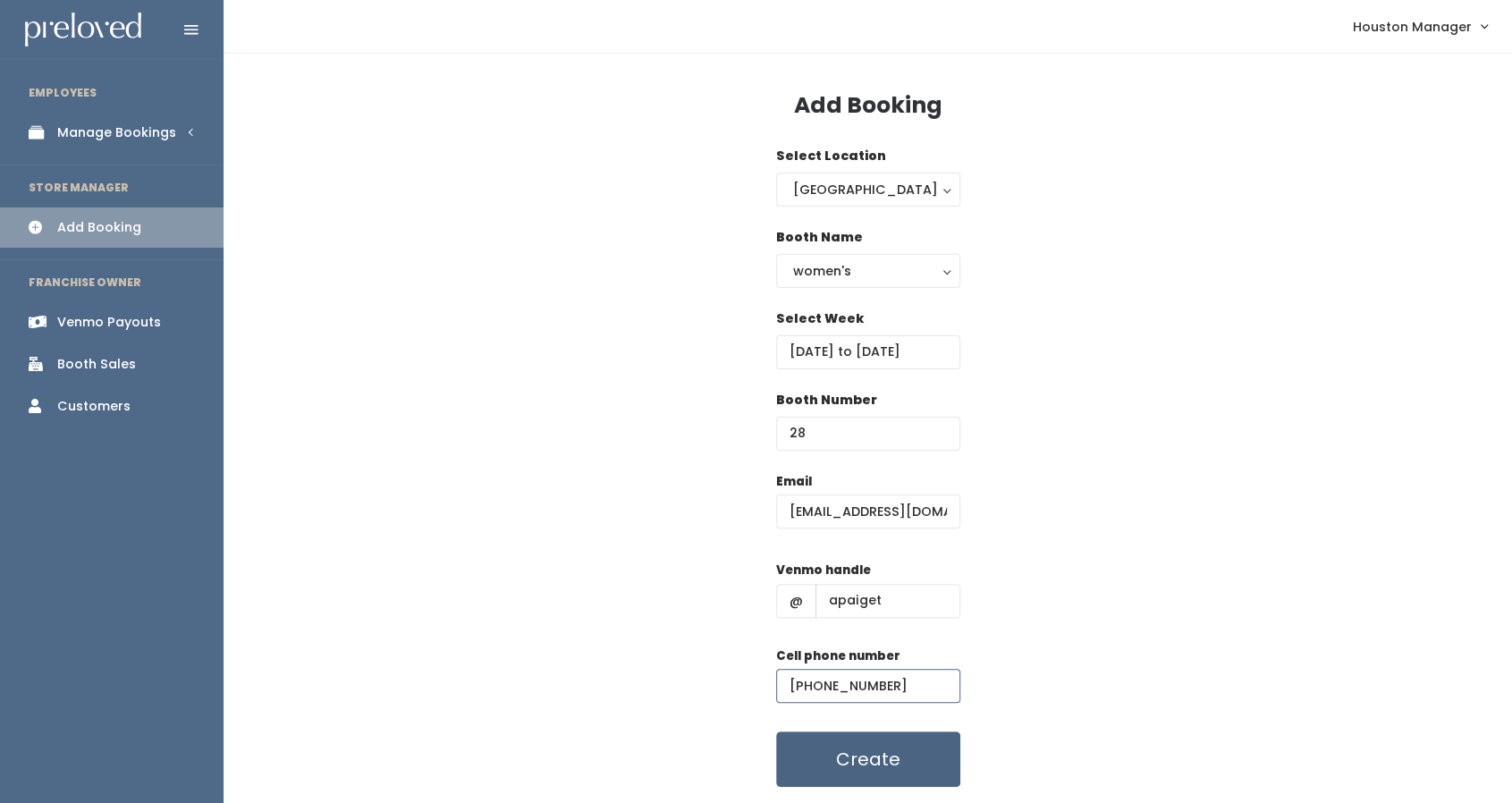
type input "[PHONE_NUMBER]"
click at [893, 761] on button "Create" at bounding box center [868, 759] width 184 height 56
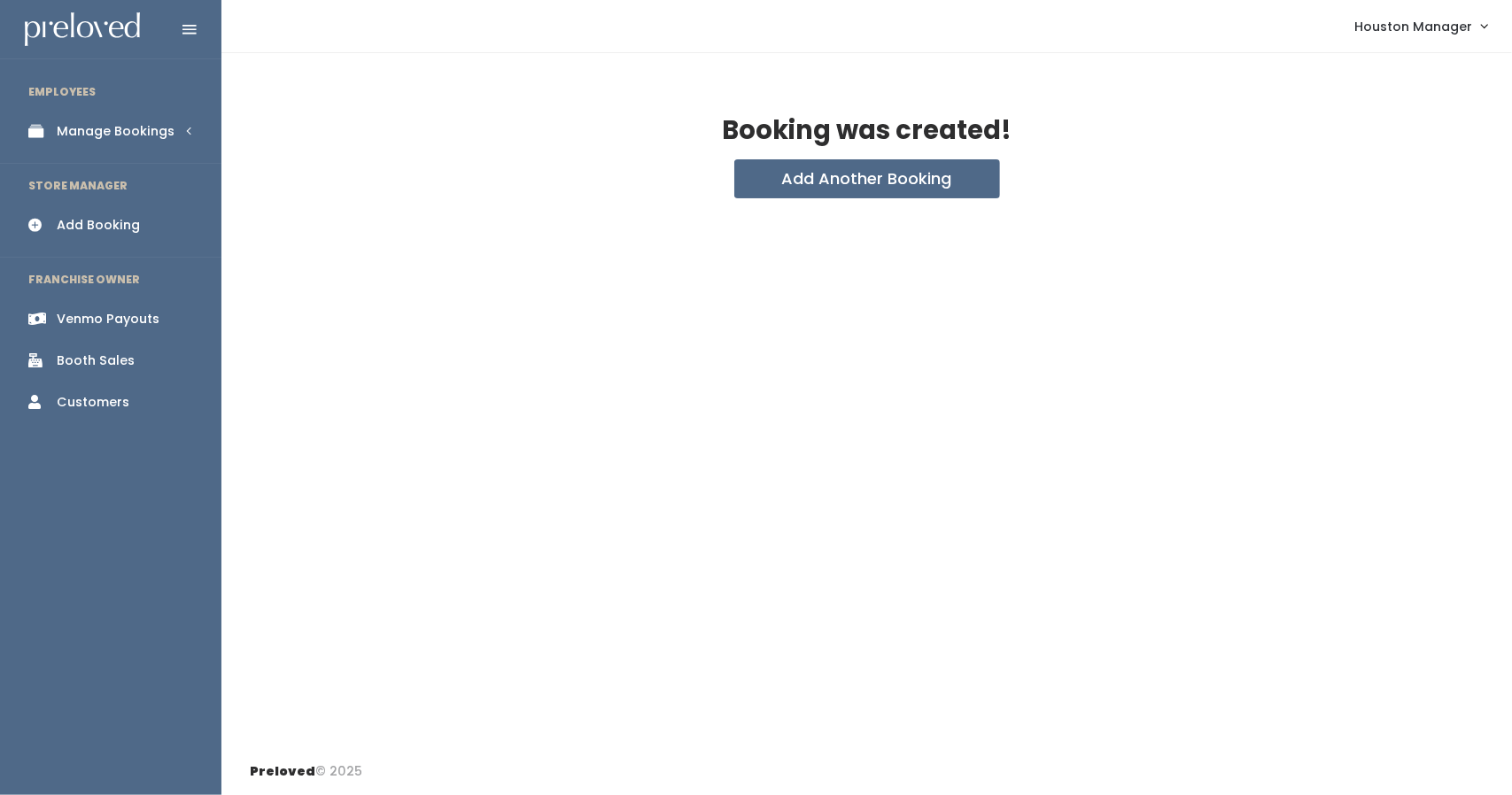
click at [124, 351] on div "Booth Sales" at bounding box center [96, 361] width 78 height 19
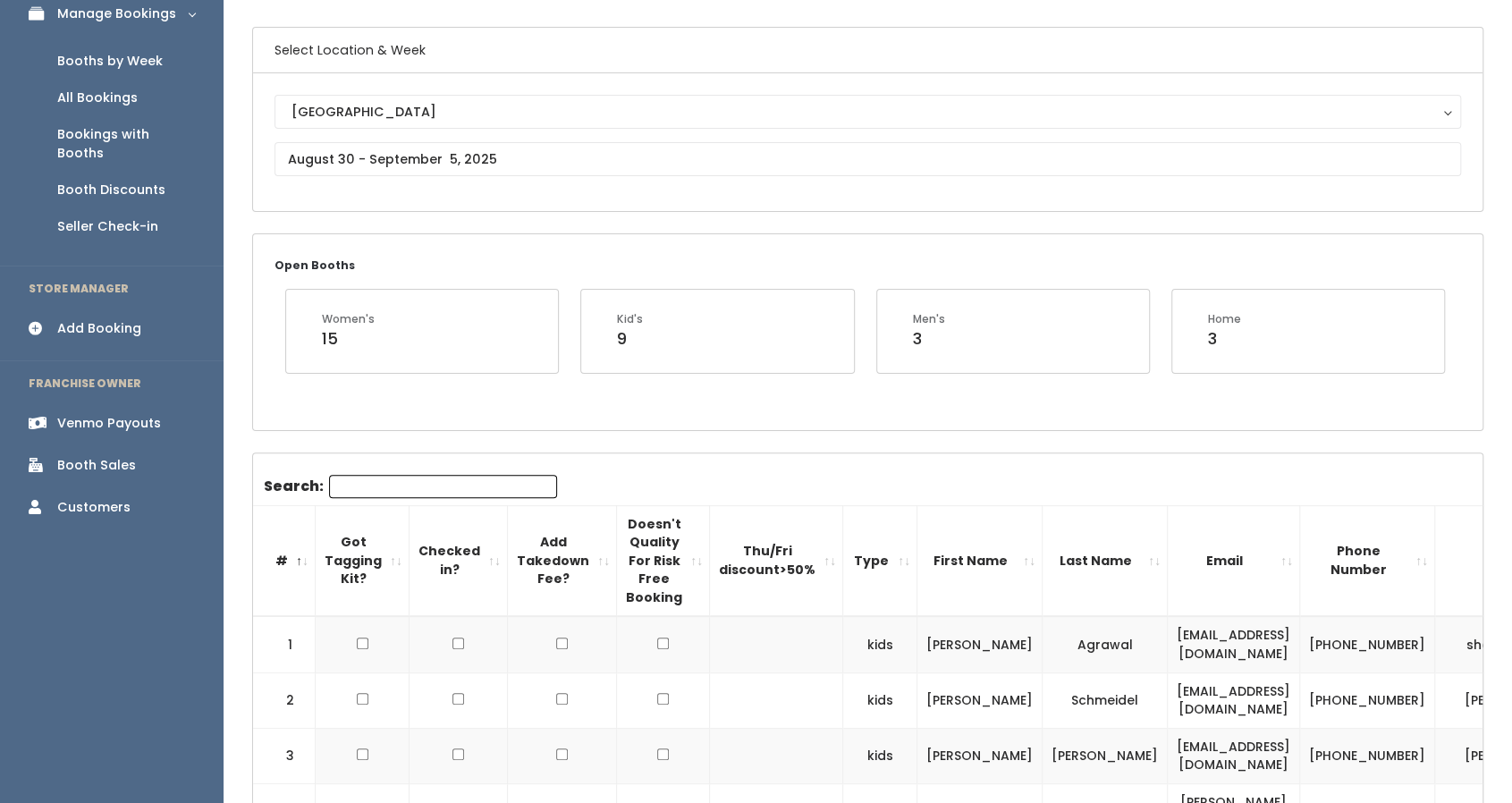
click at [407, 482] on input "Search:" at bounding box center [443, 486] width 228 height 23
paste input "[PHONE_NUMBER]"
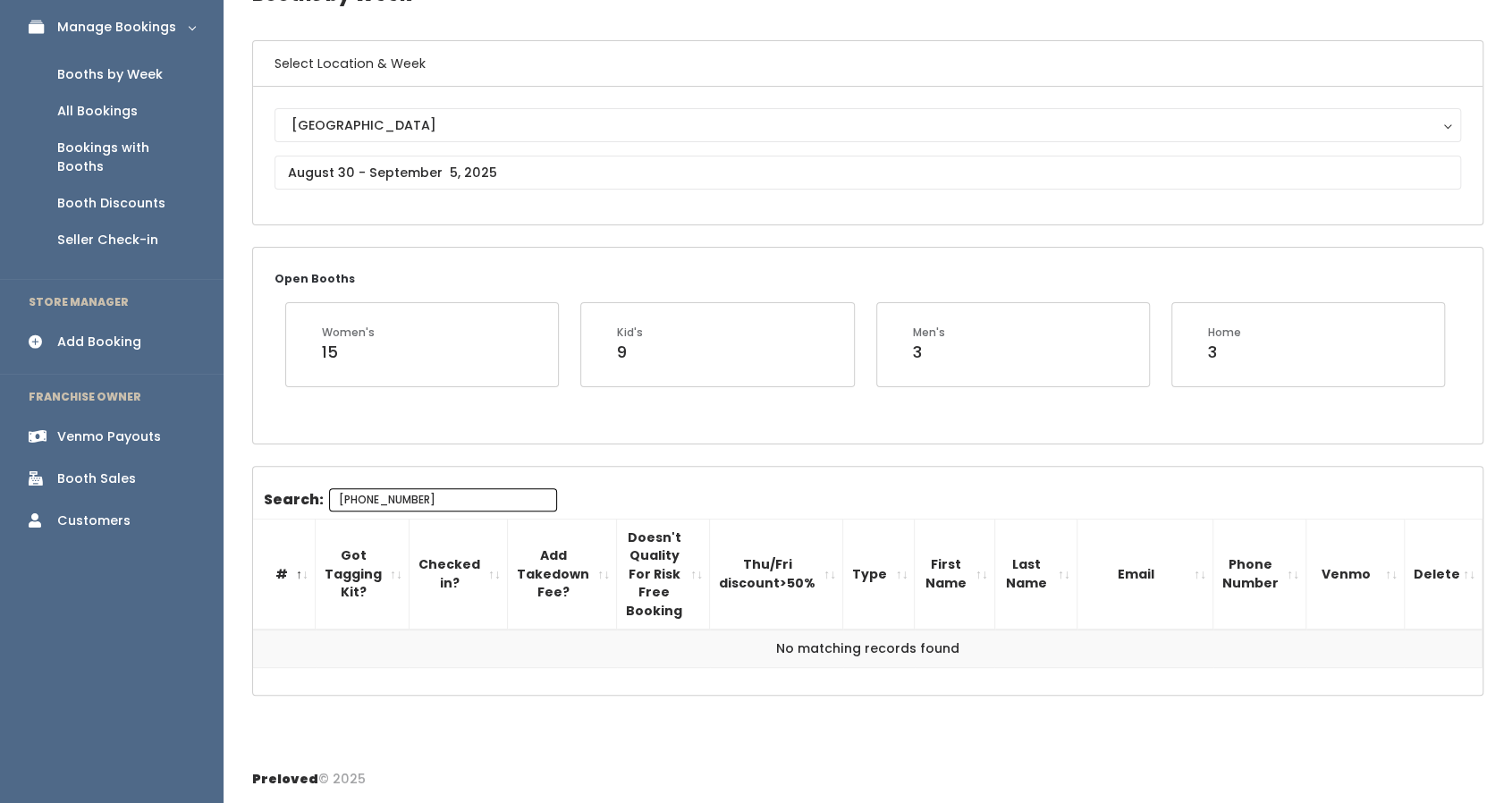
scroll to position [100, 0]
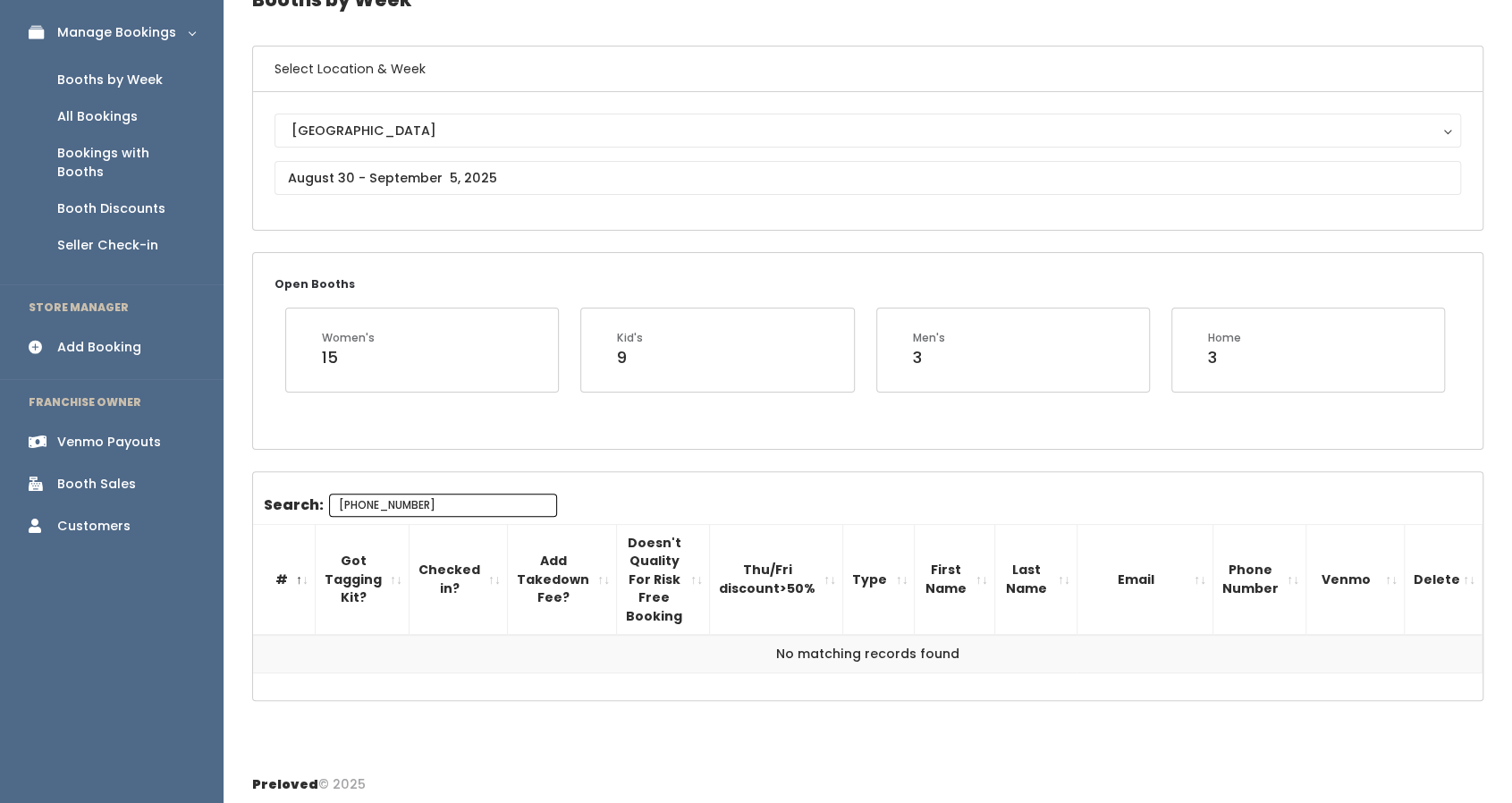
click at [407, 482] on div "Search: [PHONE_NUMBER] # Got Tagging Kit? Checked in? Add Takedown Fee? Doesn't…" at bounding box center [867, 586] width 1229 height 229
click at [440, 507] on input "[PHONE_NUMBER]" at bounding box center [443, 505] width 228 height 23
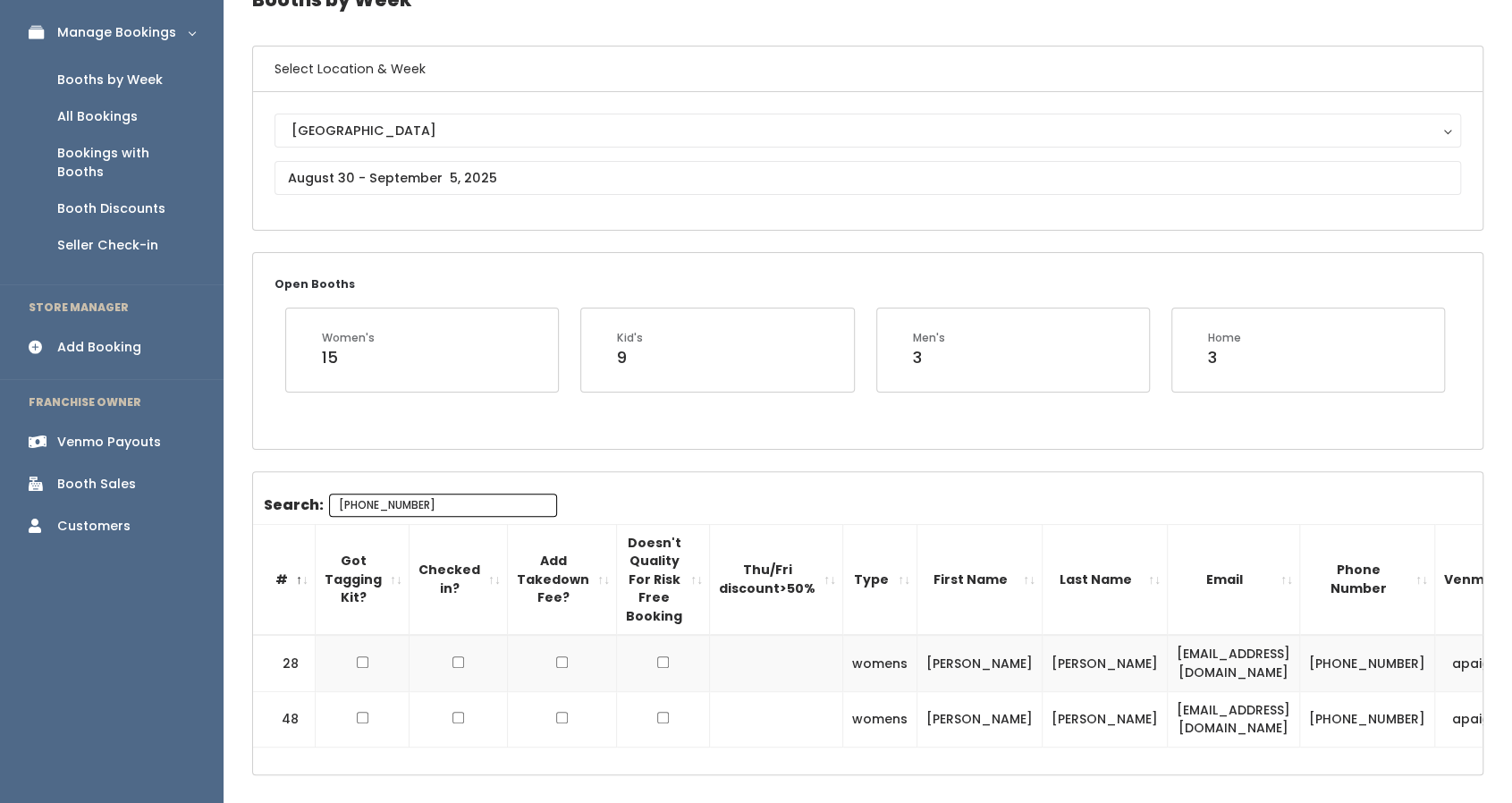
type input "[PHONE_NUMBER]"
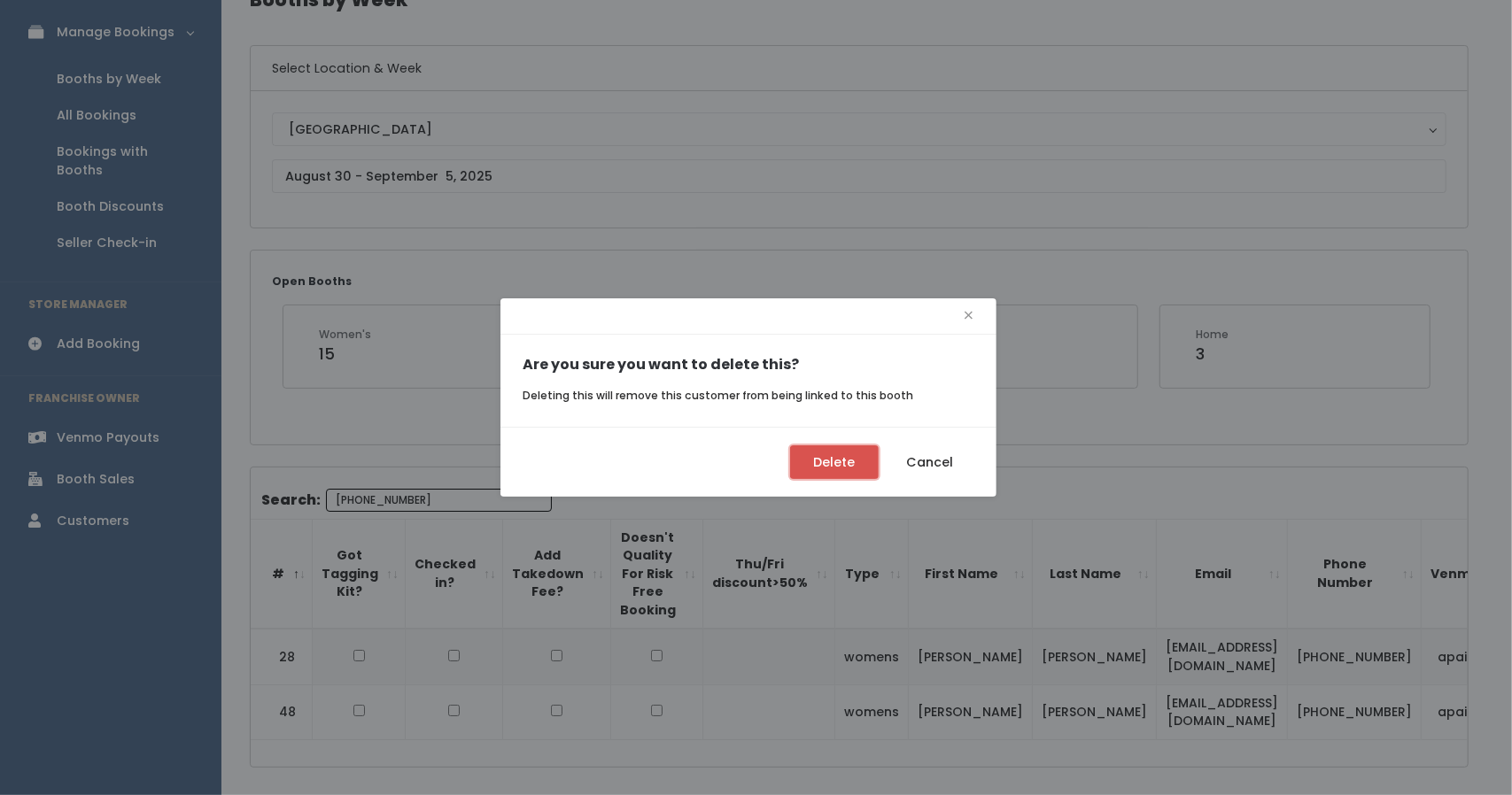
click at [855, 449] on button "Delete" at bounding box center [833, 462] width 88 height 33
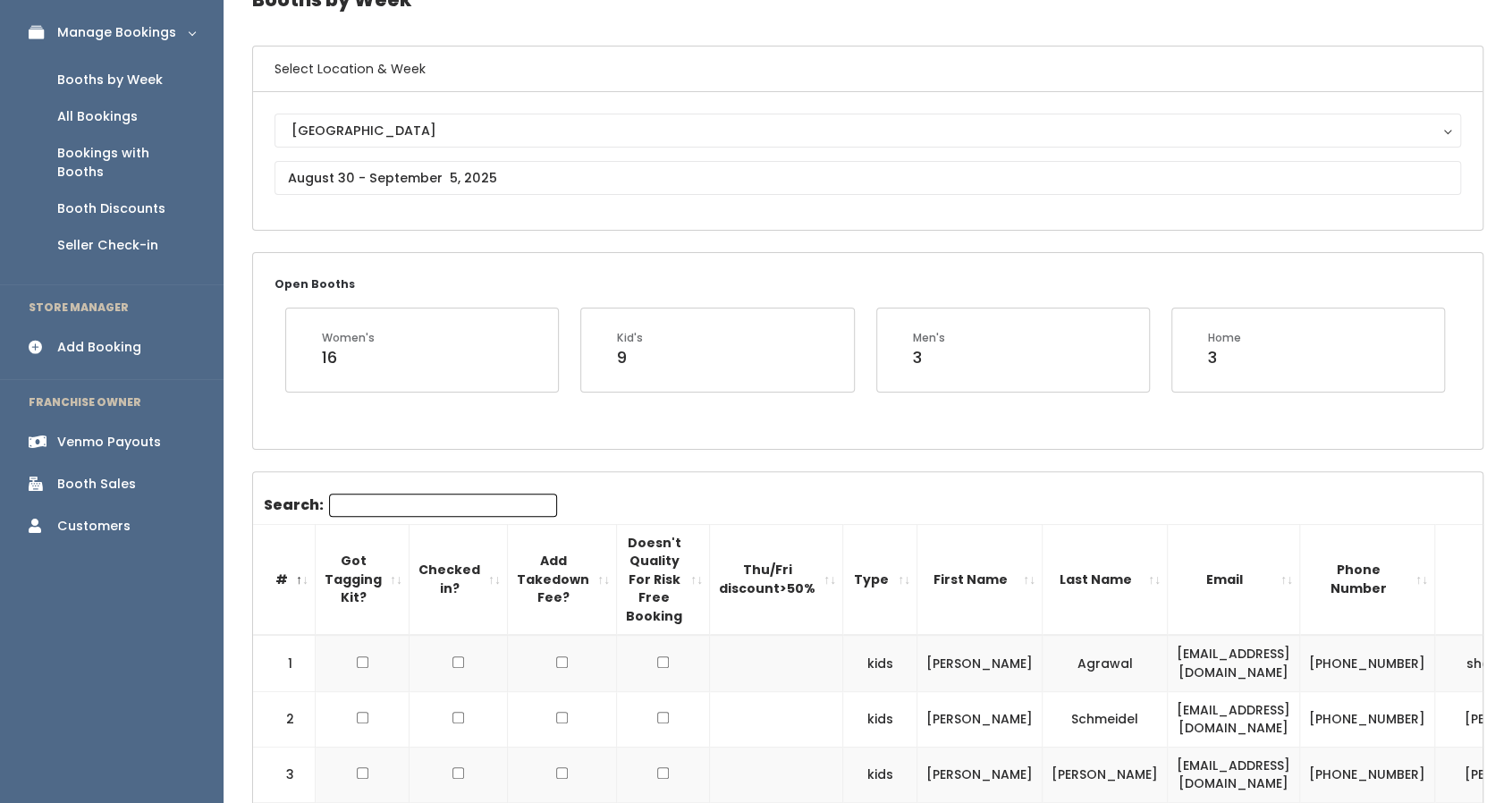
scroll to position [100, 0]
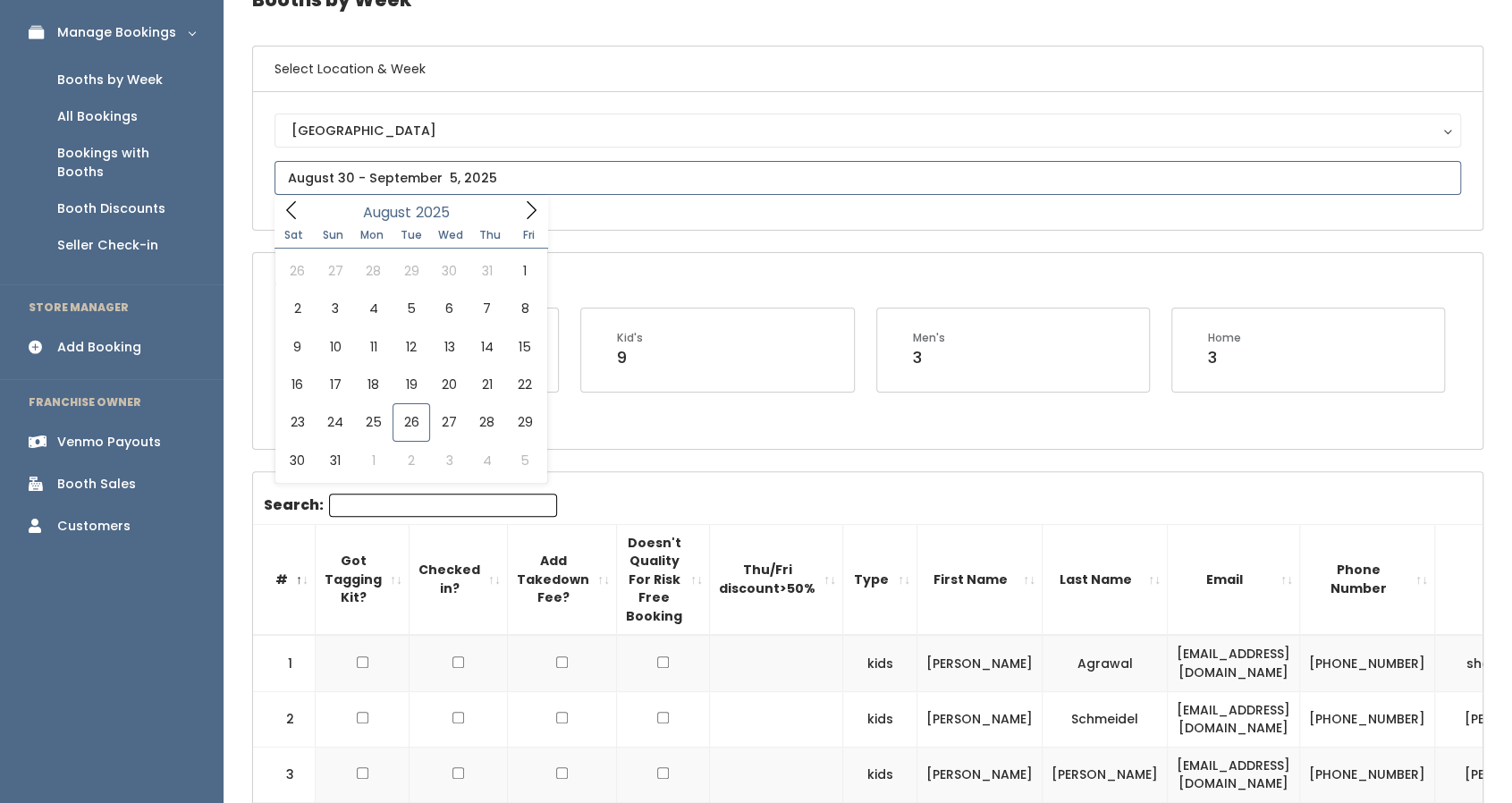
click at [334, 189] on input "text" at bounding box center [867, 177] width 1187 height 34
click at [532, 208] on icon at bounding box center [531, 210] width 20 height 20
type input "September 6 to September 12"
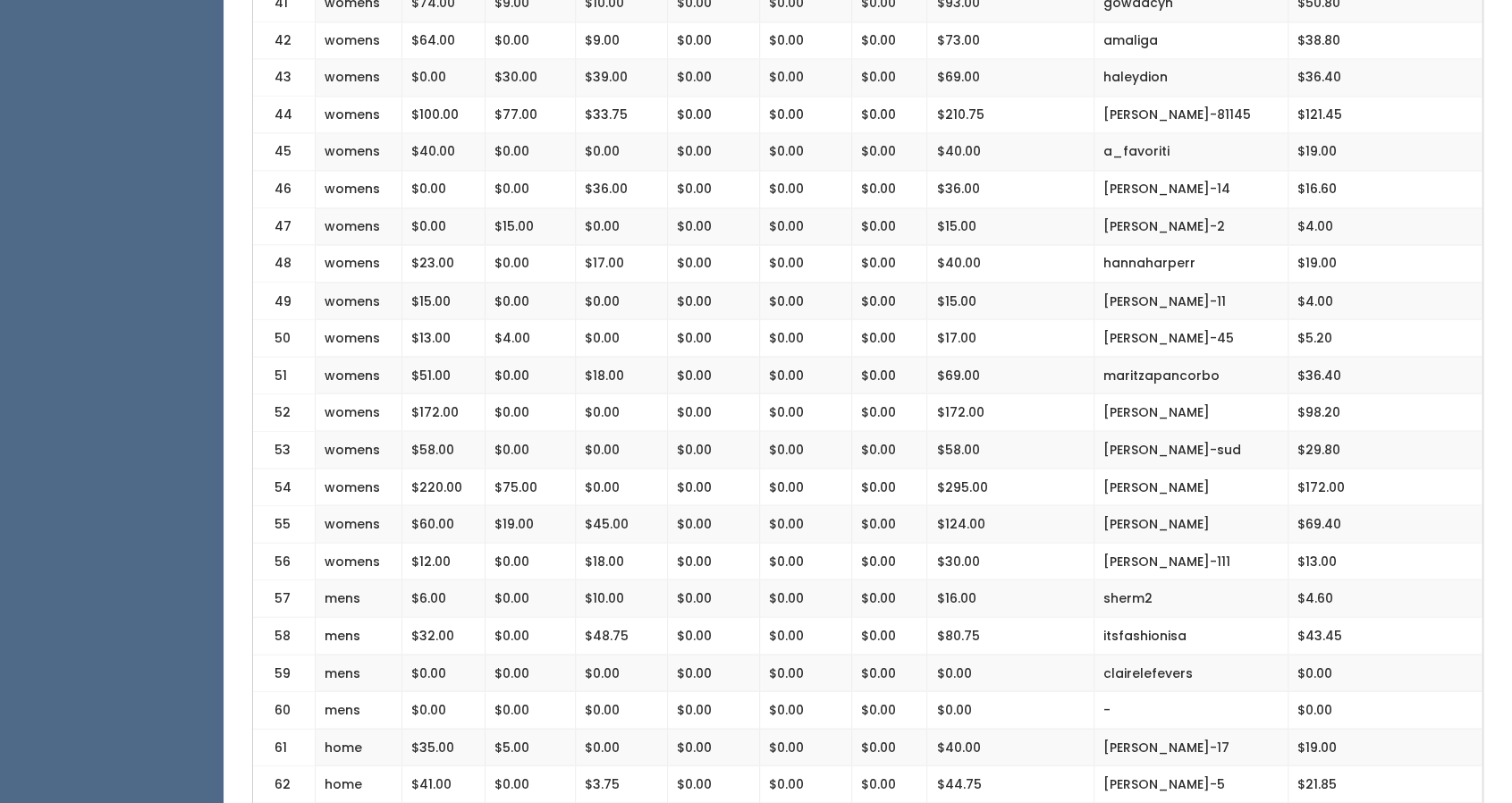
scroll to position [1982, 0]
click at [944, 468] on td "$295.00" at bounding box center [1010, 486] width 167 height 37
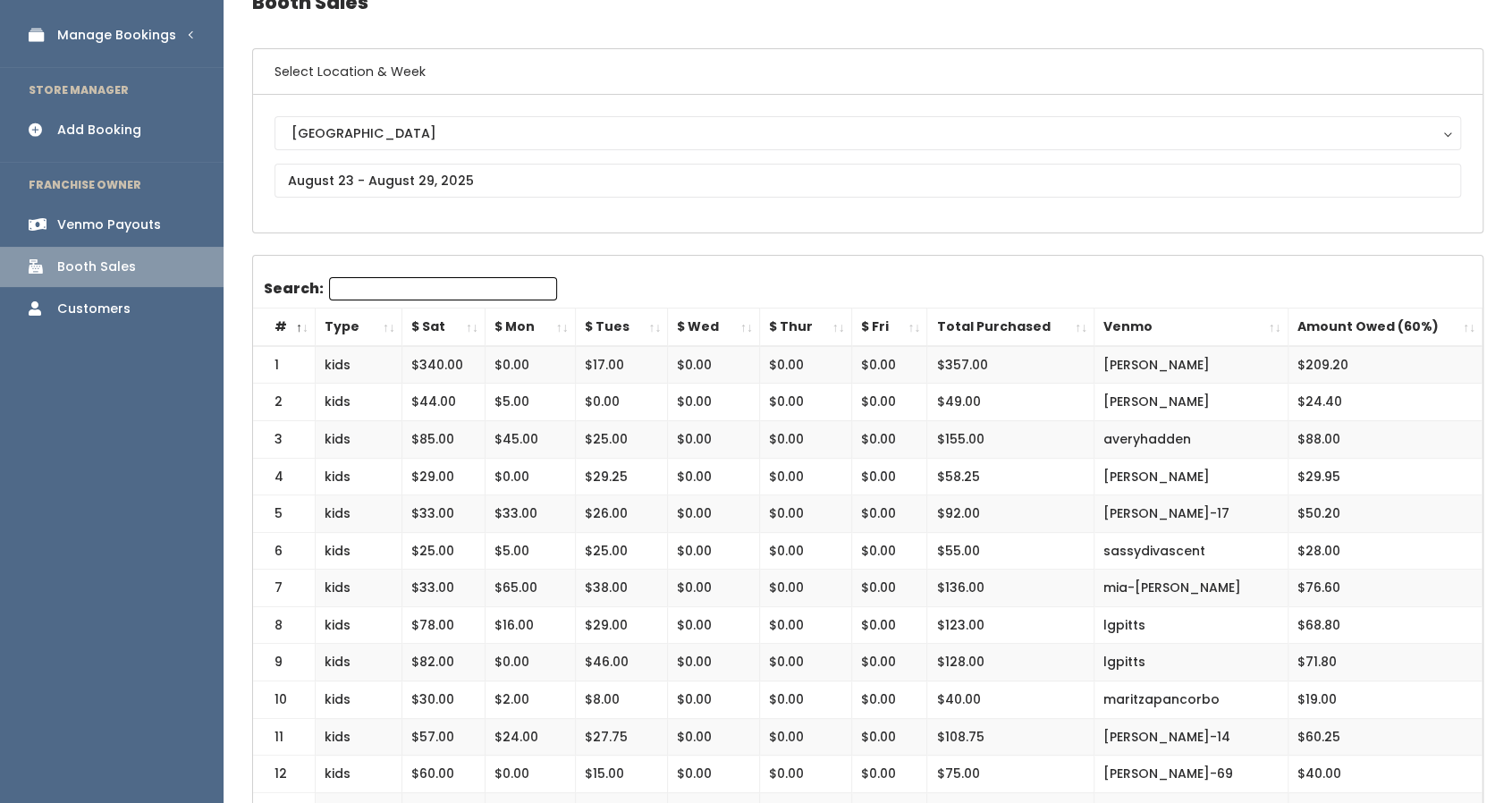
scroll to position [97, 0]
click at [132, 47] on link "Manage Bookings" at bounding box center [111, 36] width 224 height 40
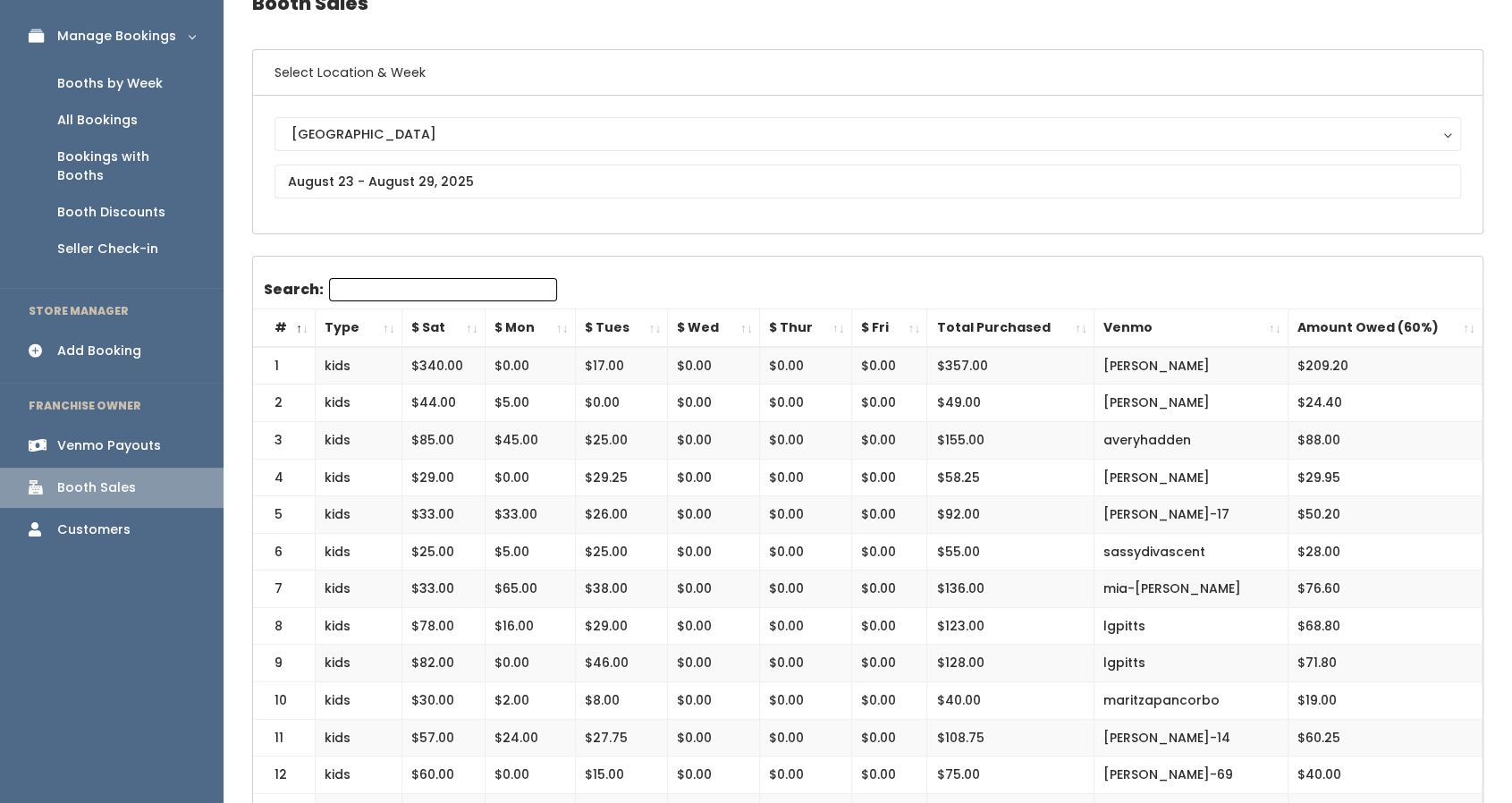
click at [137, 72] on link "Booths by Week" at bounding box center [111, 83] width 224 height 36
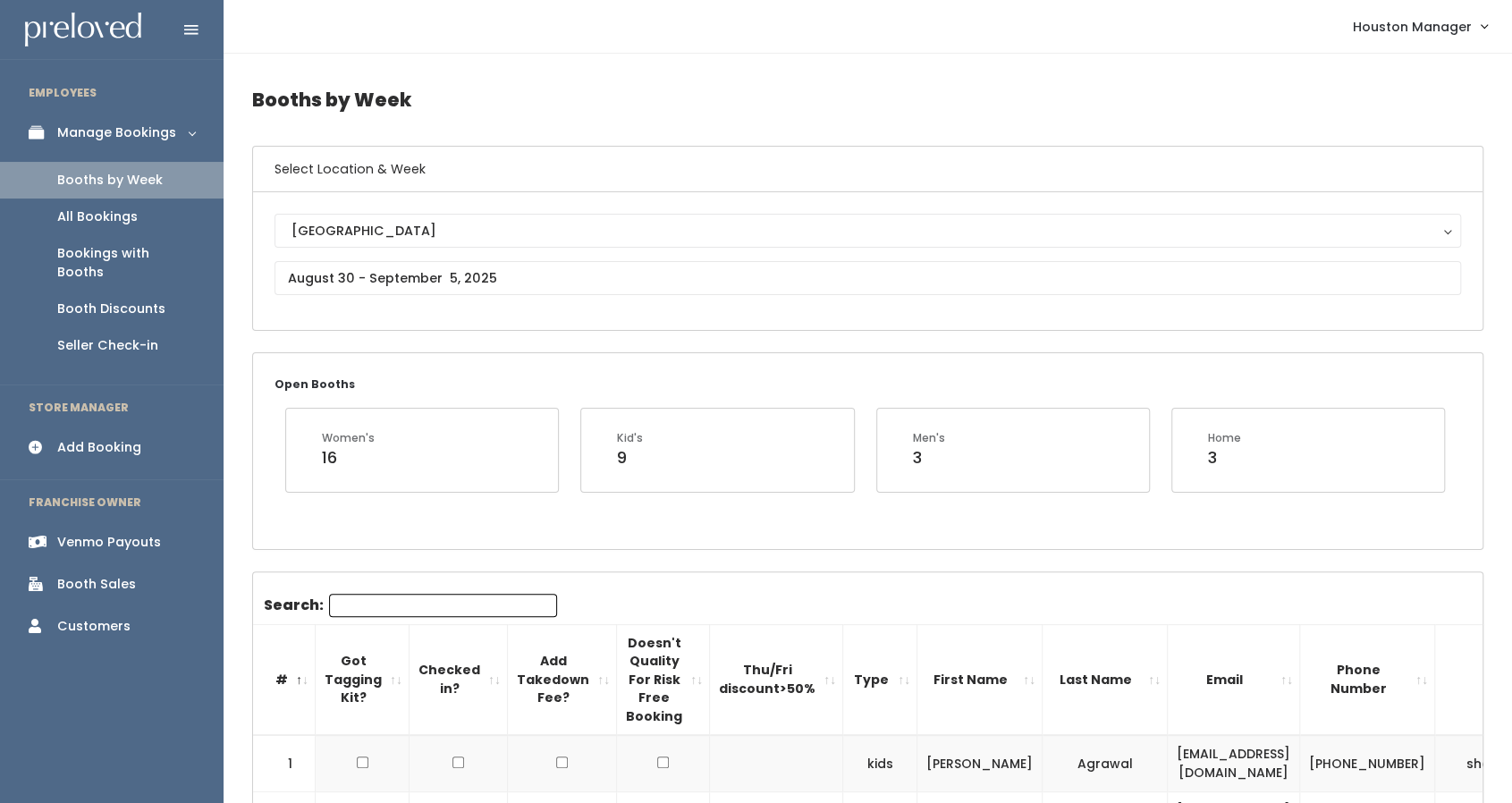
click at [155, 299] on div "Booth Discounts" at bounding box center [111, 309] width 108 height 19
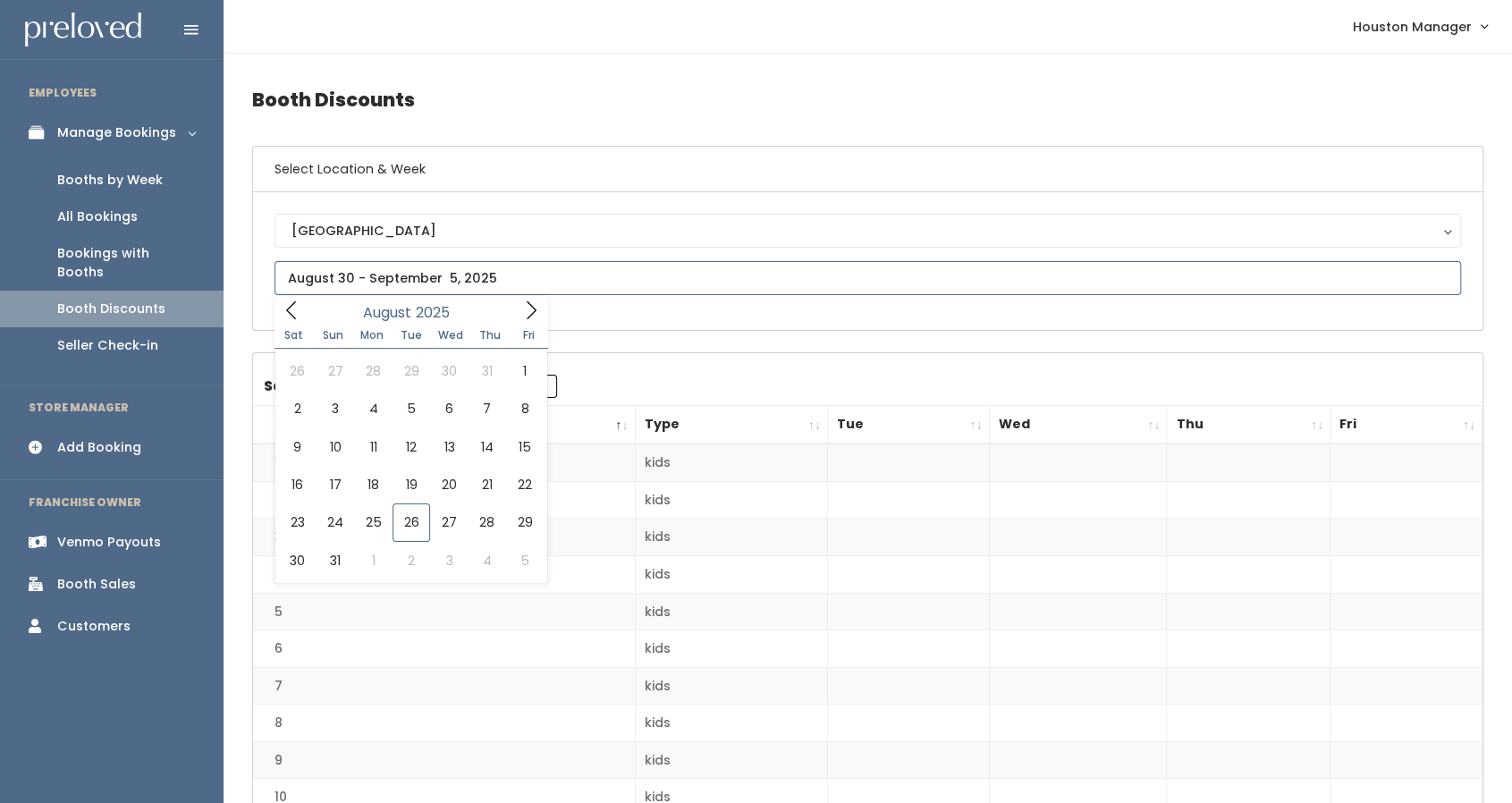
click at [551, 285] on input "text" at bounding box center [867, 277] width 1187 height 34
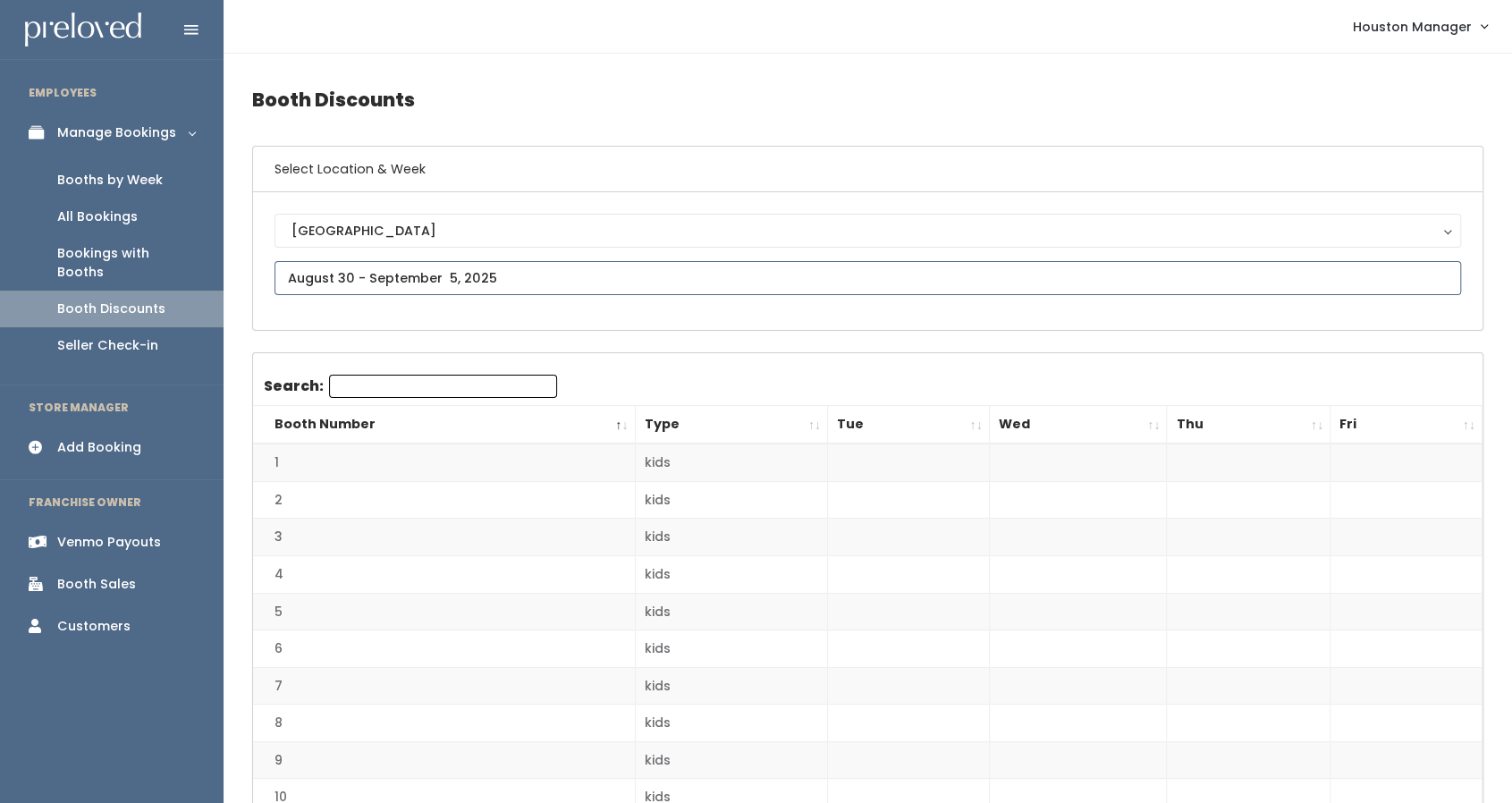
type input "[DATE] to [DATE]"
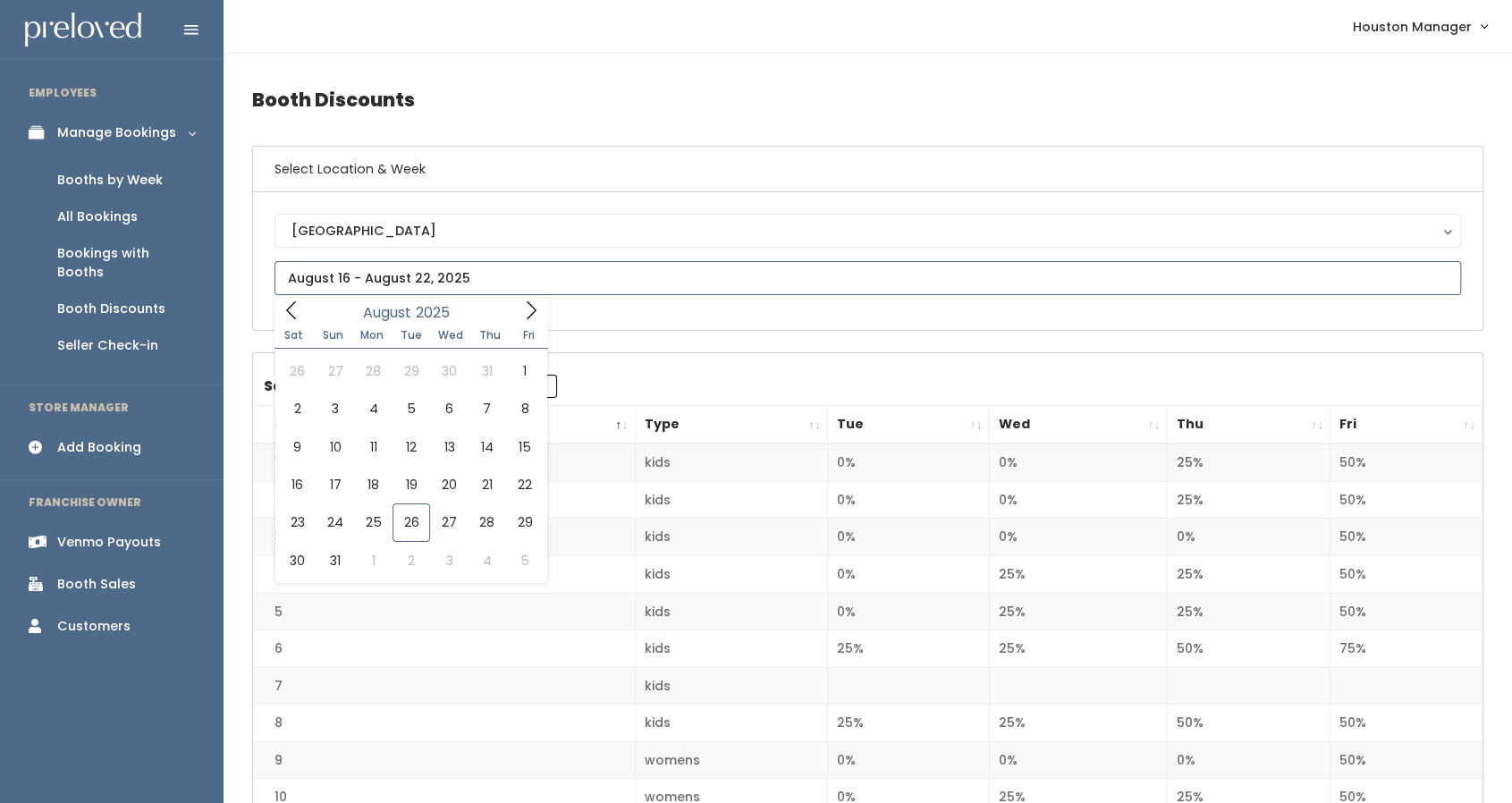
click at [470, 289] on input "text" at bounding box center [867, 277] width 1187 height 34
type input "[DATE] to [DATE]"
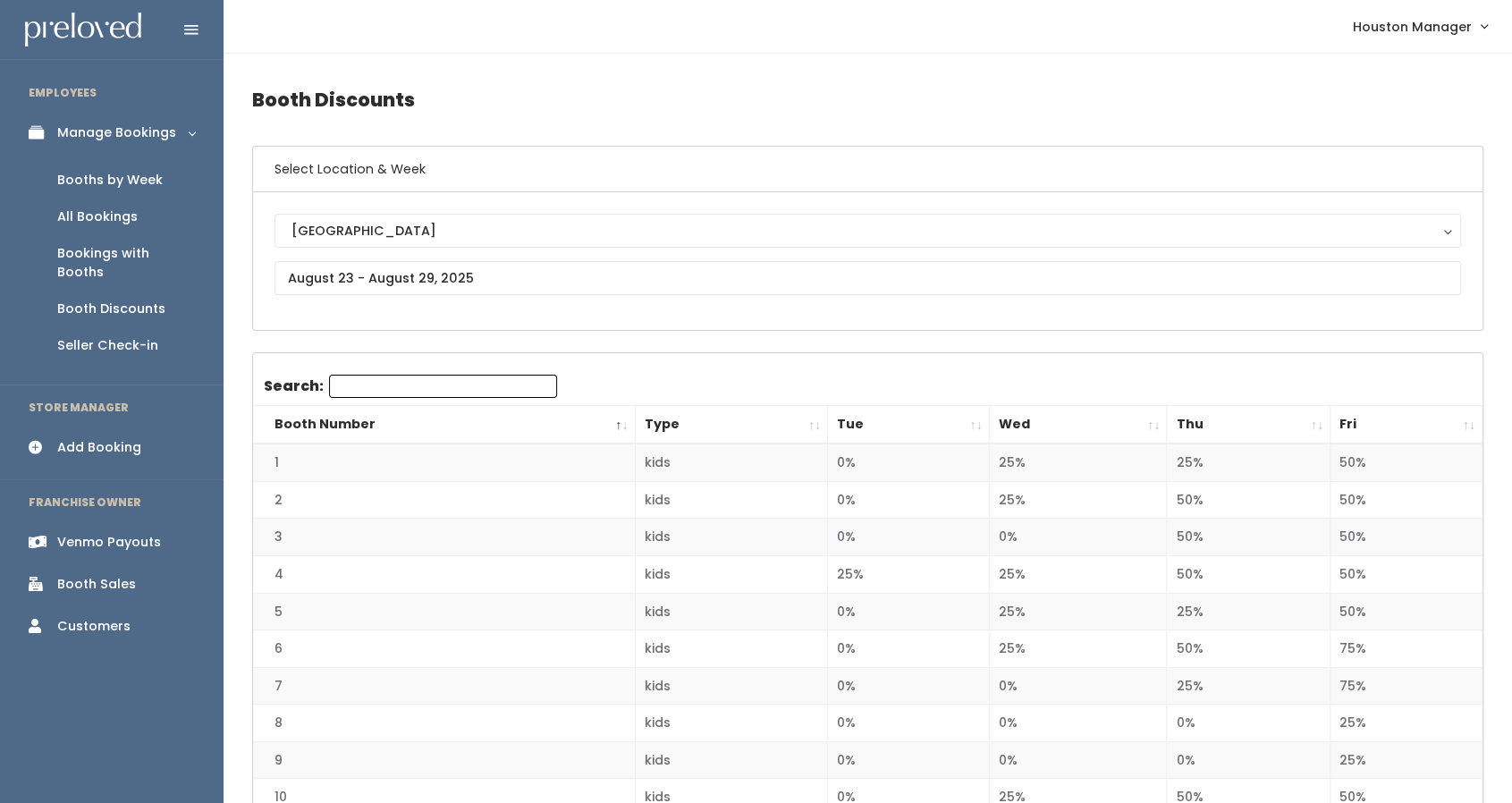
click at [1267, 416] on th "Thu" at bounding box center [1248, 425] width 164 height 38
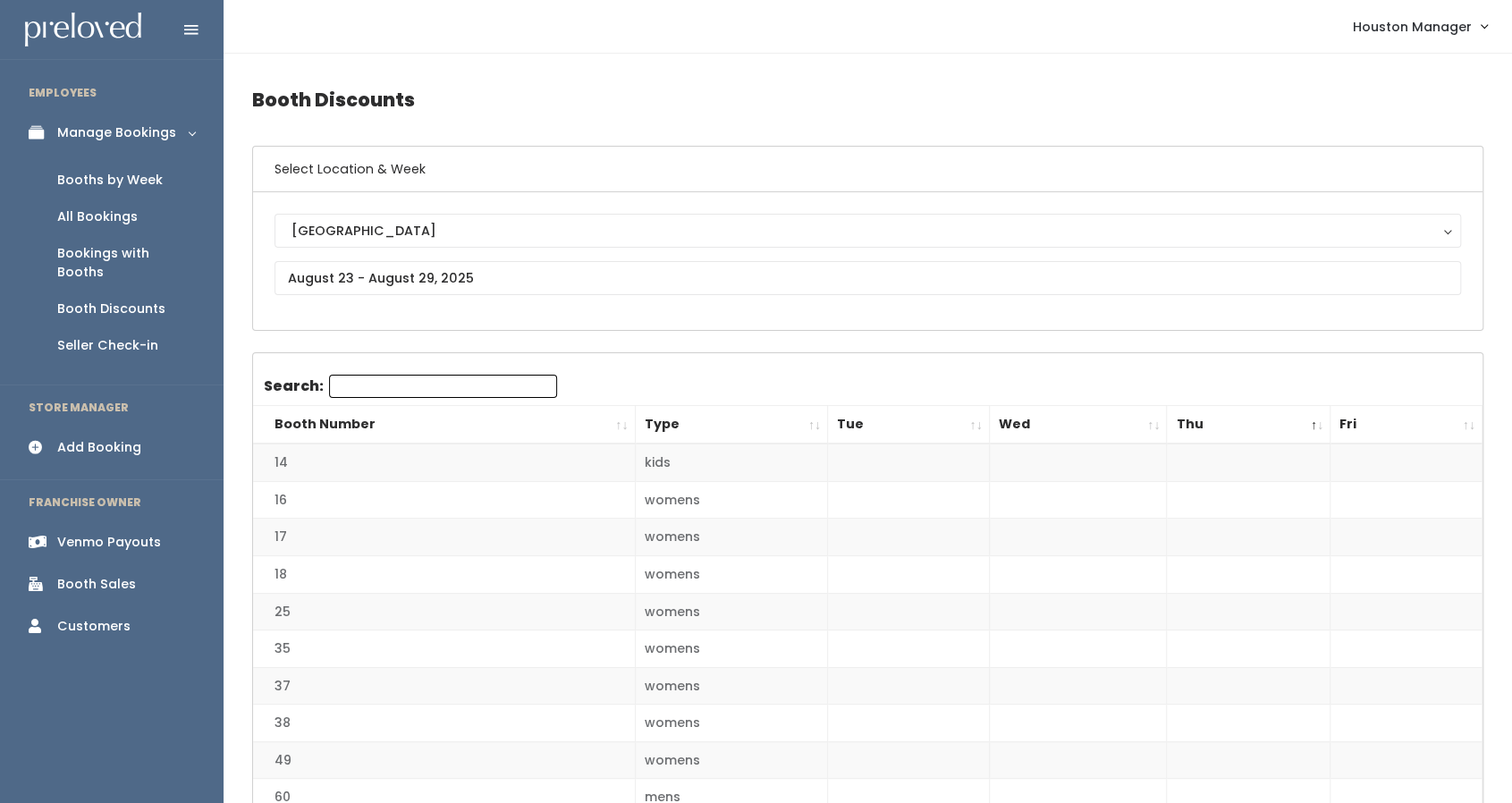
click at [1096, 434] on th "Wed" at bounding box center [1077, 425] width 177 height 38
click at [1042, 433] on th "Wed" at bounding box center [1077, 425] width 177 height 38
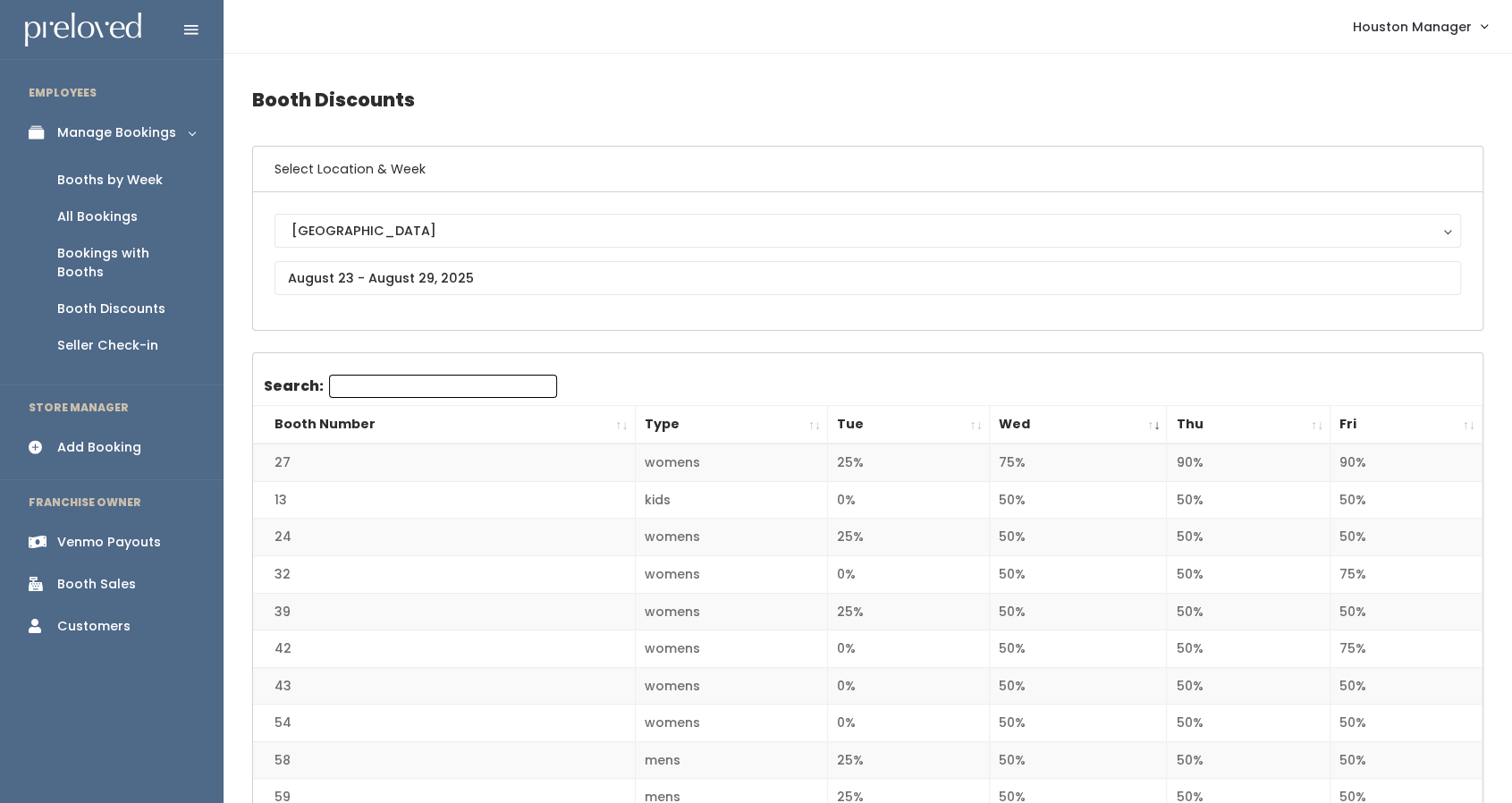
click at [954, 421] on th "Tue" at bounding box center [909, 425] width 162 height 38
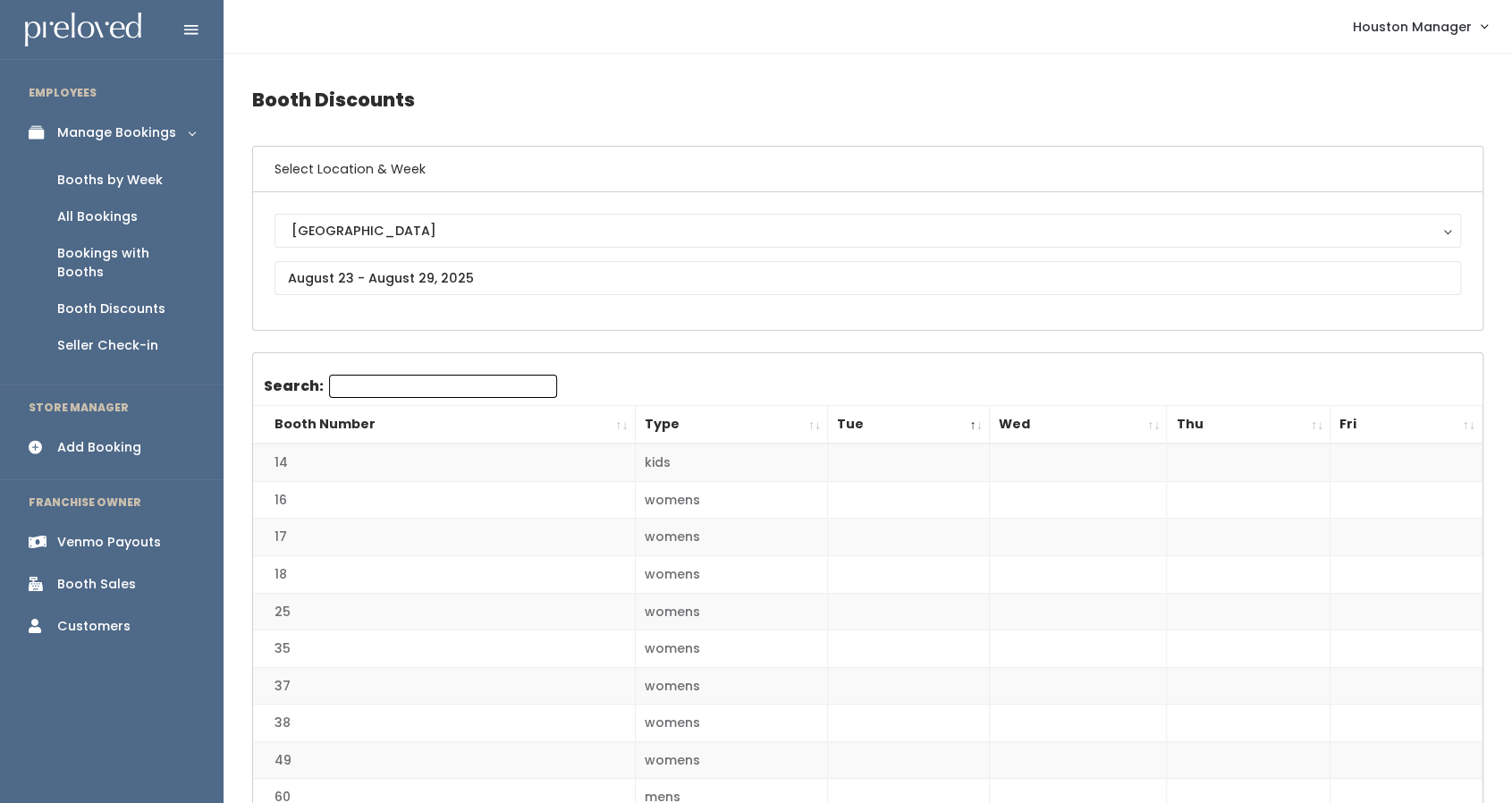
click at [933, 420] on th "Tue" at bounding box center [909, 425] width 162 height 38
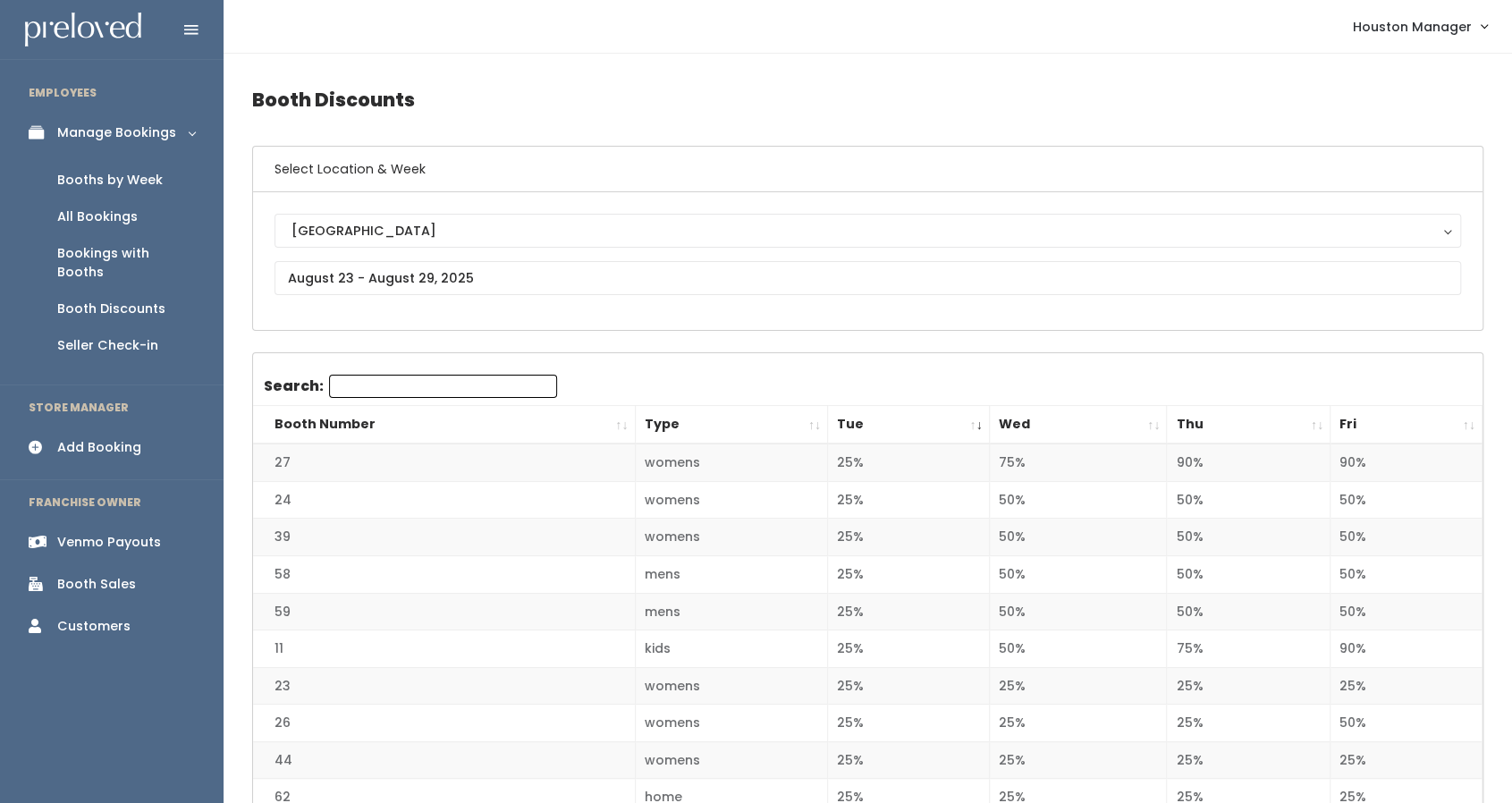
click at [1078, 419] on th "Wed" at bounding box center [1077, 425] width 177 height 38
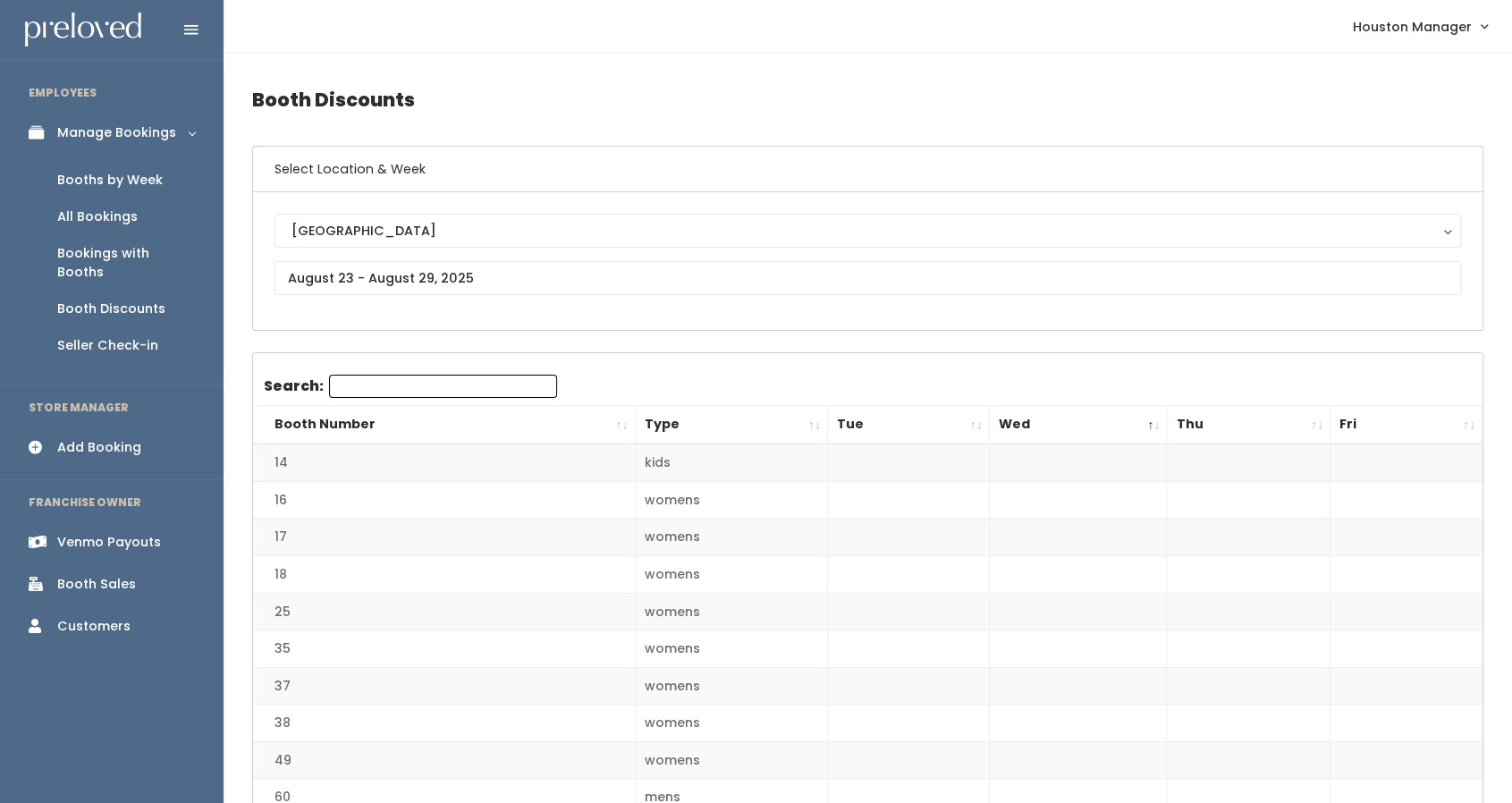
click at [1078, 419] on th "Wed" at bounding box center [1077, 425] width 177 height 38
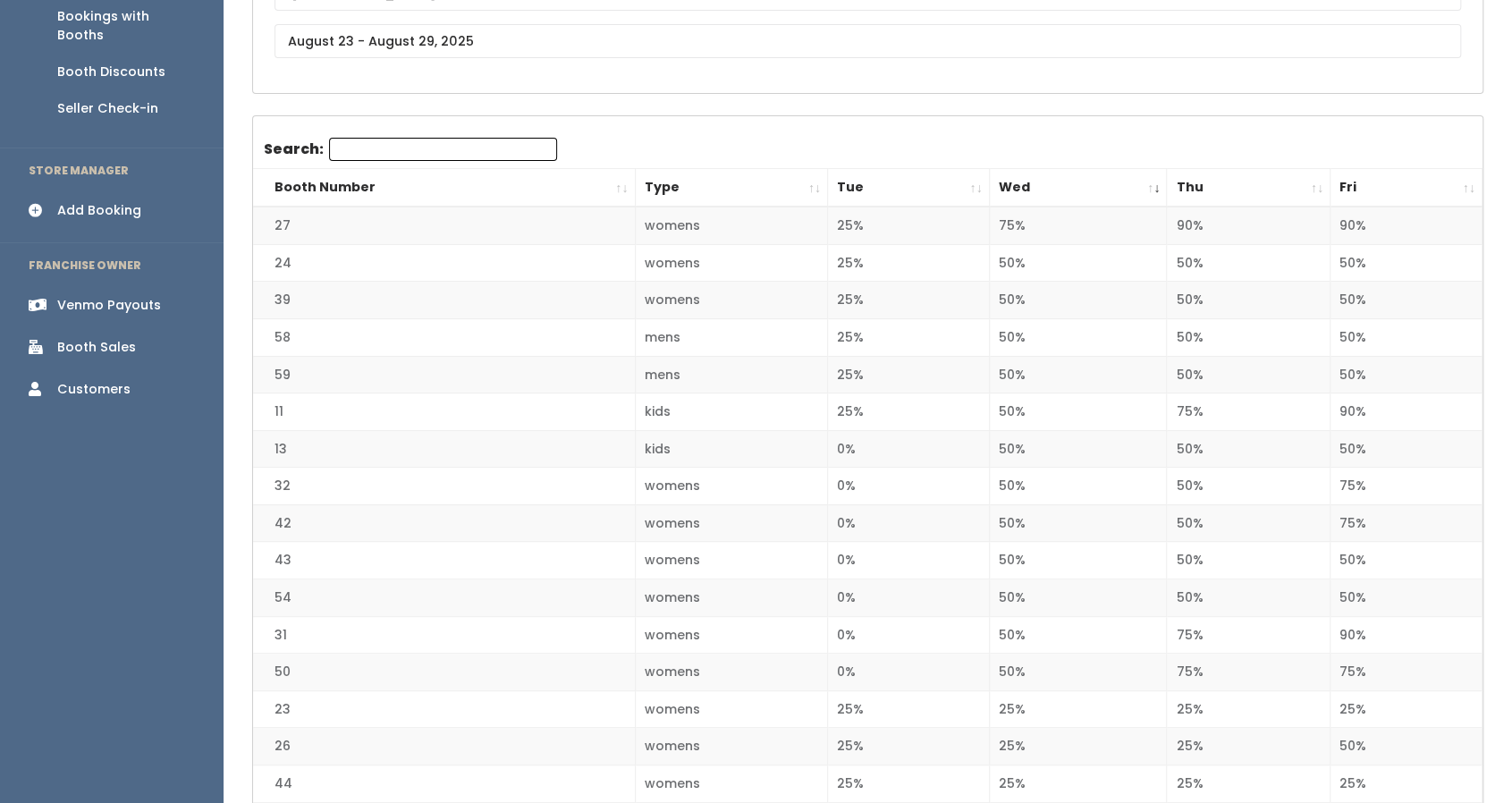
scroll to position [236, 0]
click at [815, 198] on th "Type" at bounding box center [731, 189] width 193 height 38
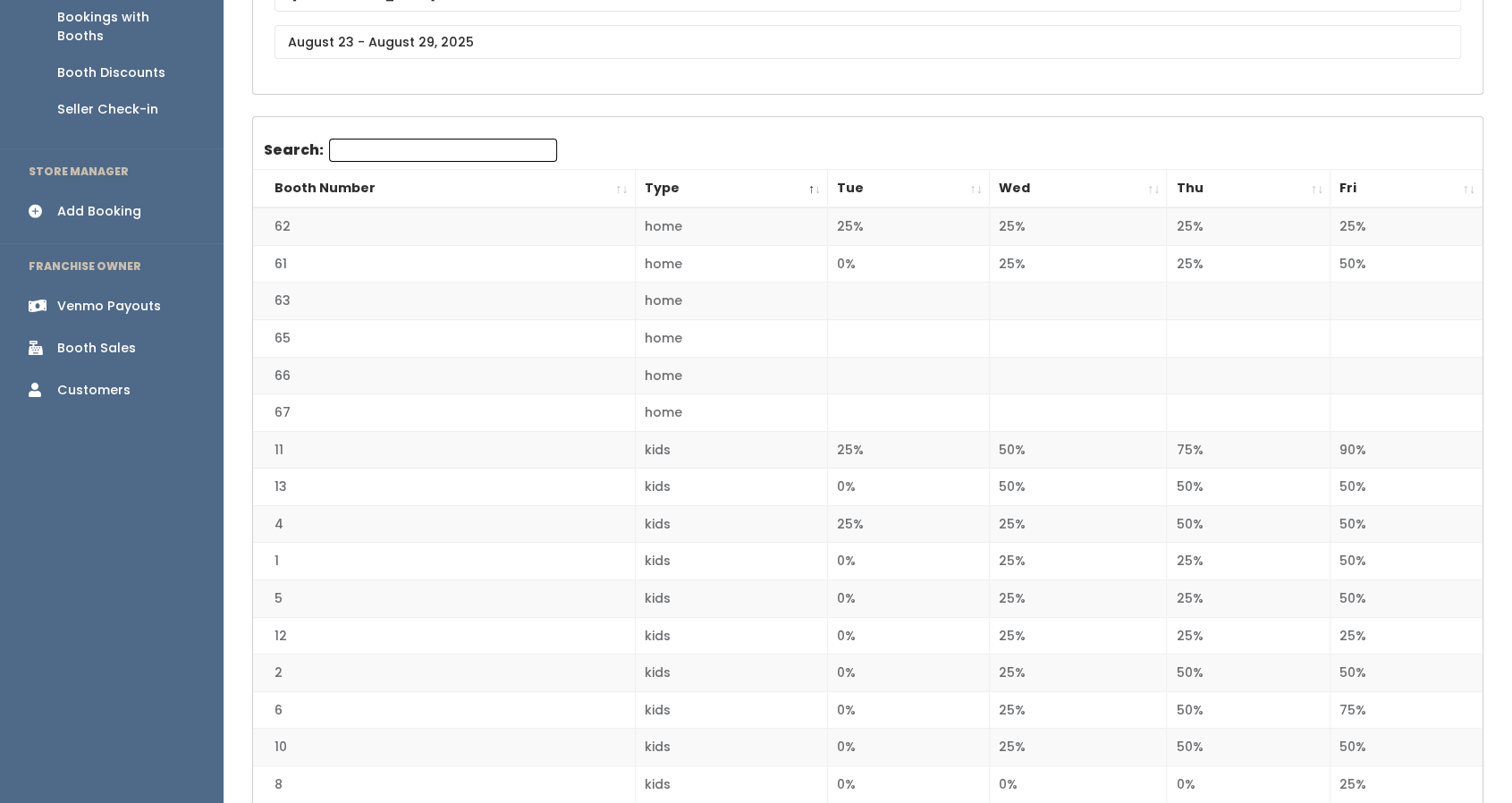
click at [1120, 183] on th "Wed" at bounding box center [1077, 189] width 177 height 38
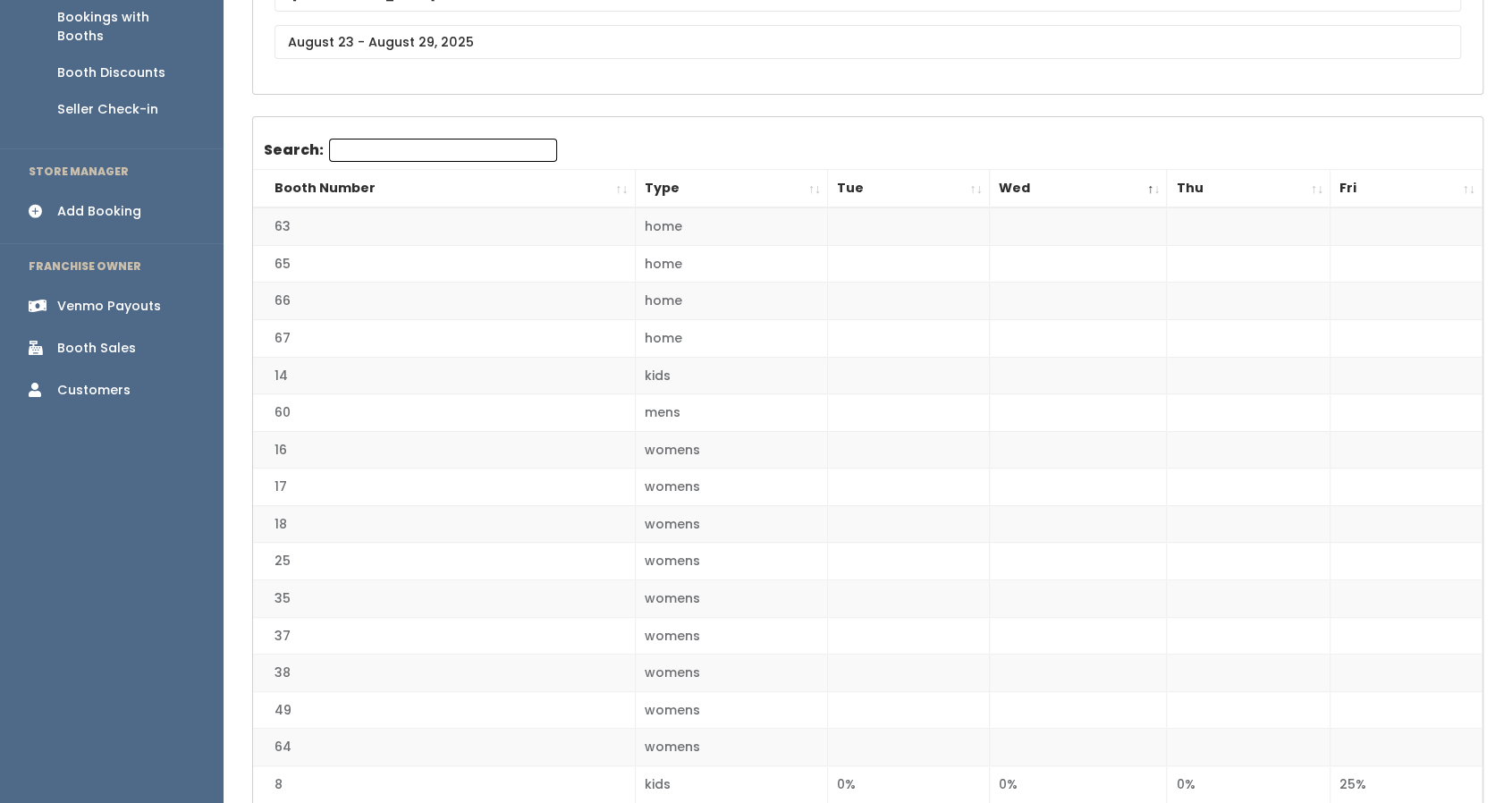
click at [1120, 183] on th "Wed" at bounding box center [1077, 189] width 177 height 38
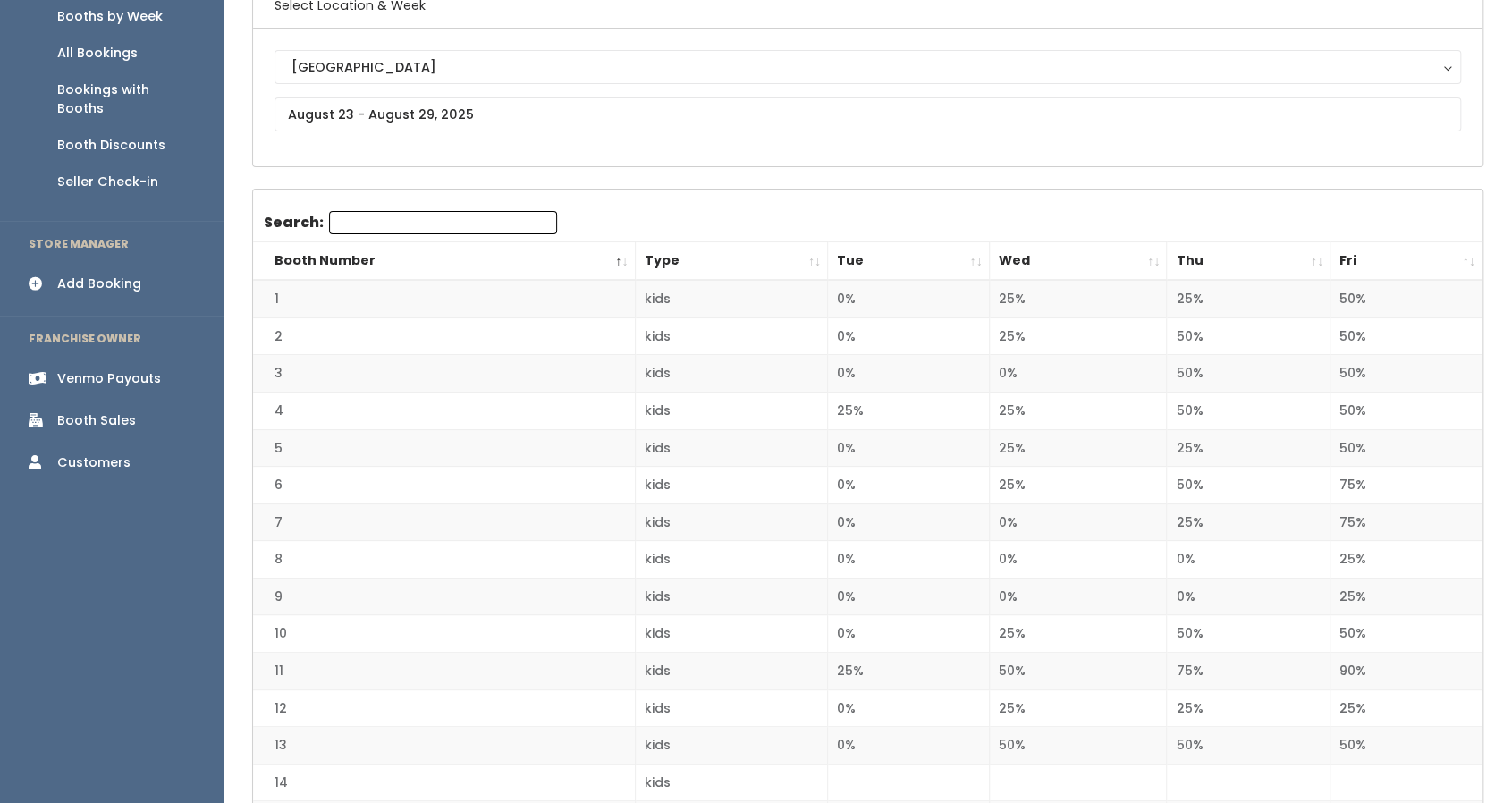
scroll to position [166, 0]
click at [1048, 256] on th "Wed" at bounding box center [1077, 259] width 177 height 38
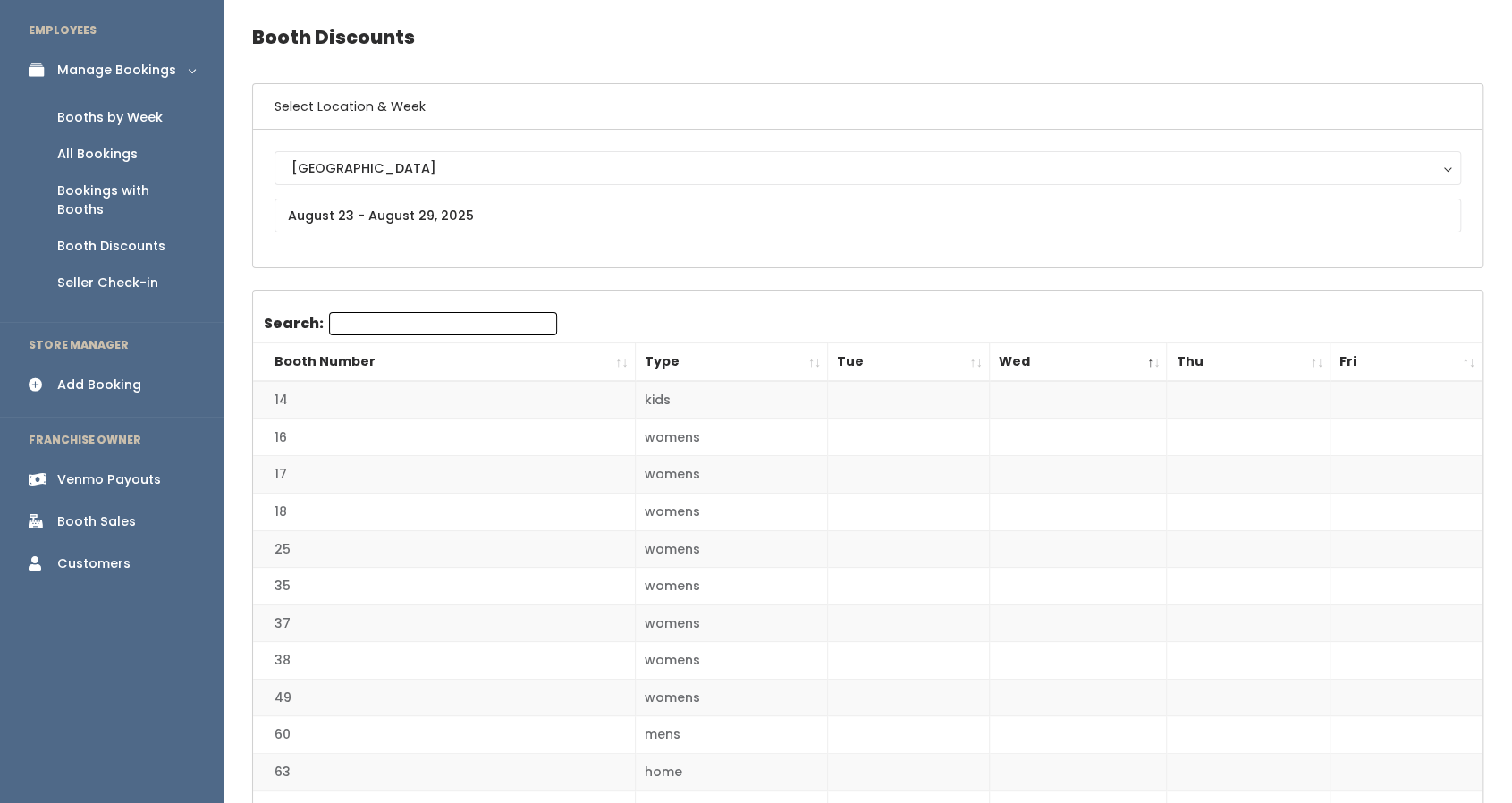
scroll to position [0, 0]
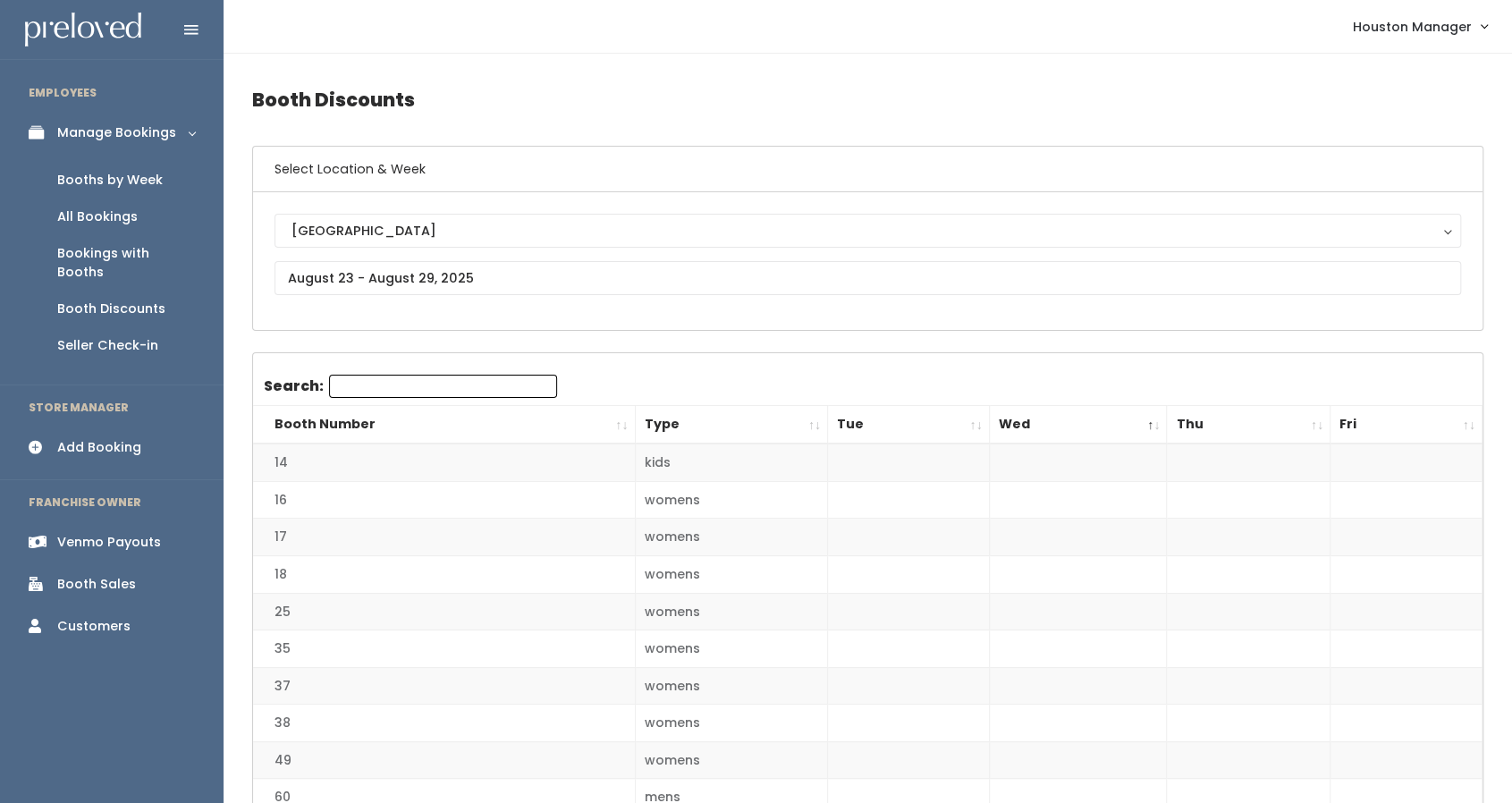
click at [1399, 431] on th "Fri" at bounding box center [1406, 425] width 152 height 38
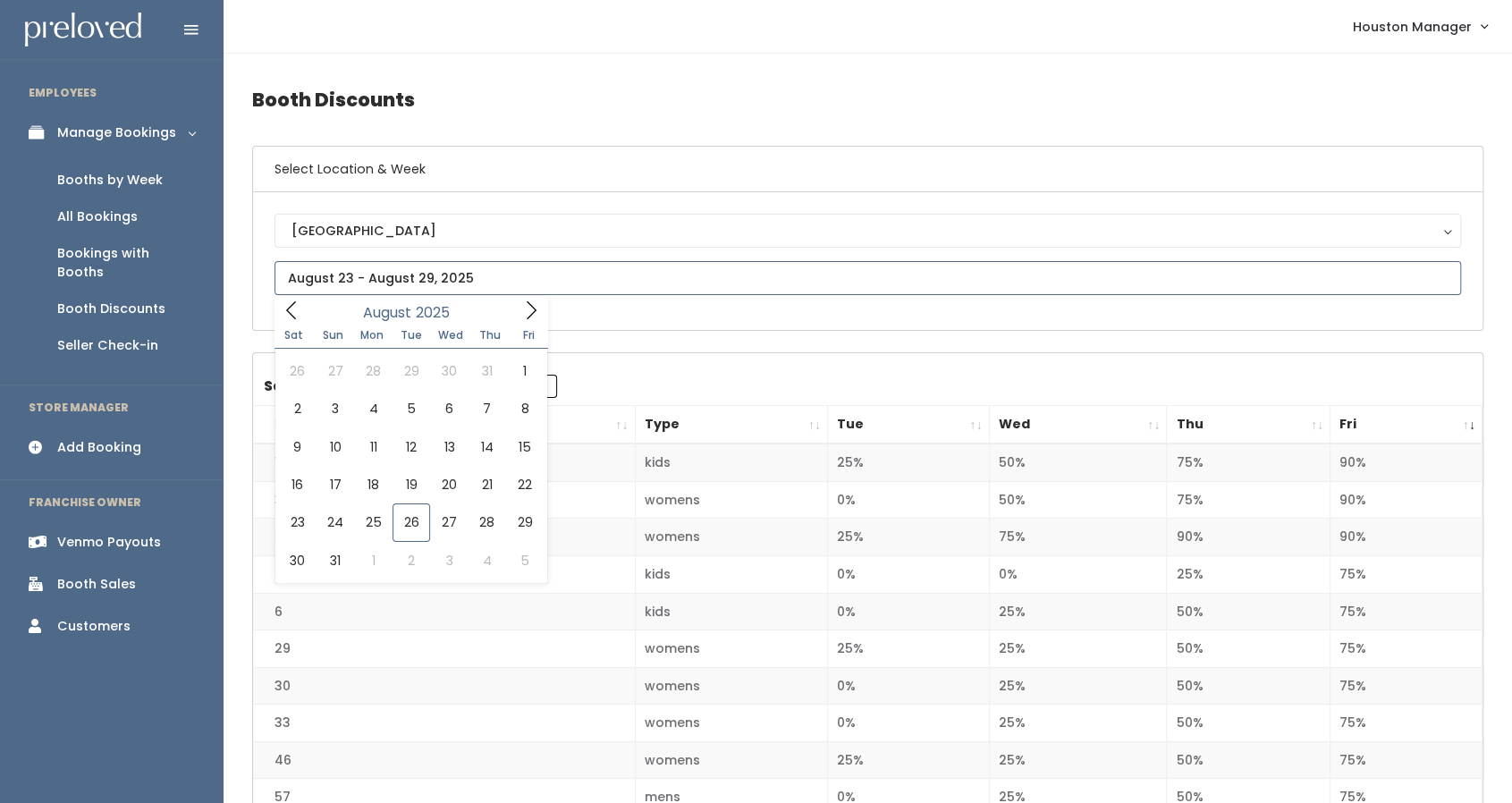
click at [387, 276] on input "text" at bounding box center [867, 277] width 1187 height 34
click at [535, 297] on span at bounding box center [531, 309] width 34 height 28
type input "September 6 to September 12"
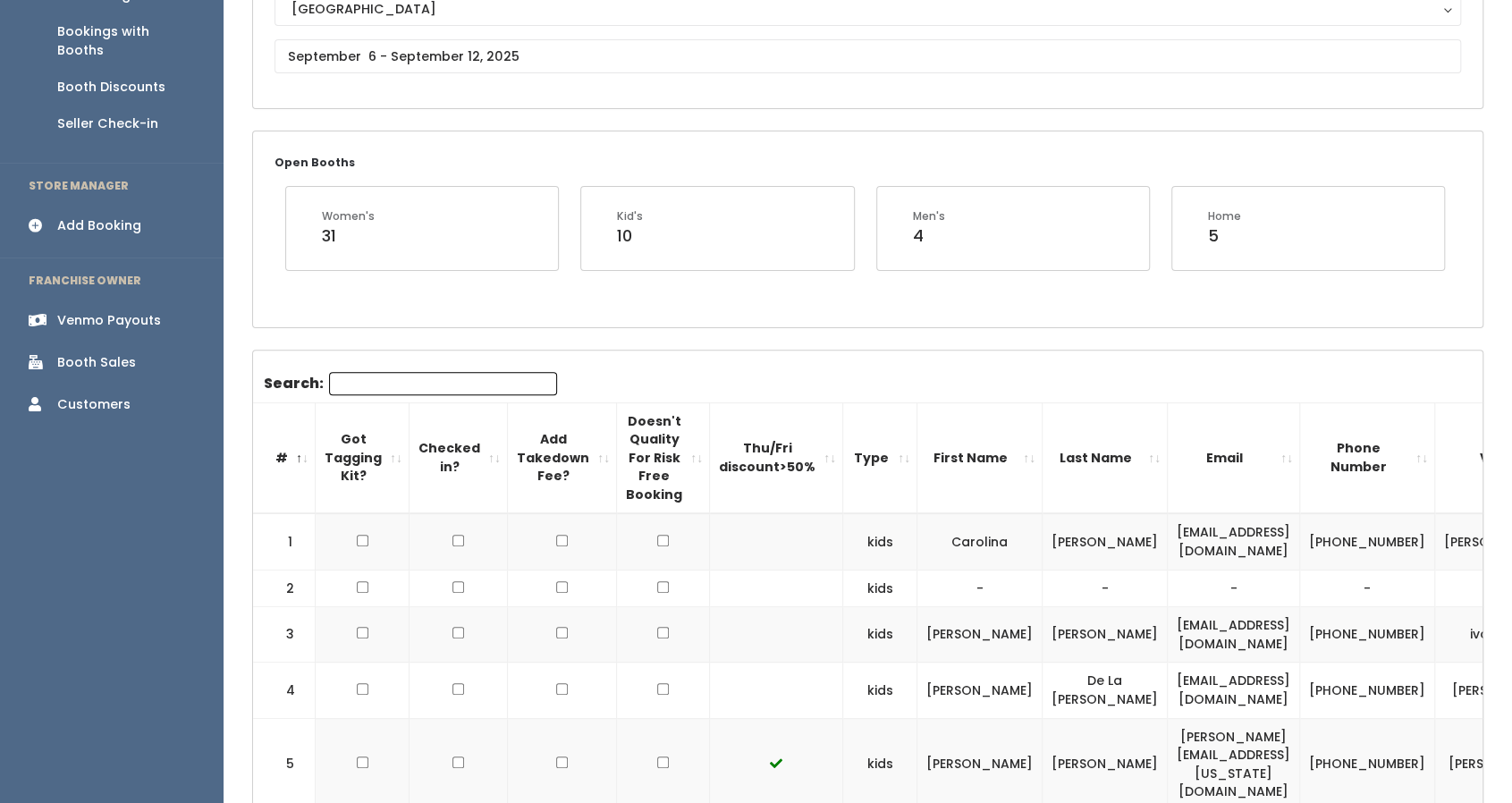
scroll to position [226, 0]
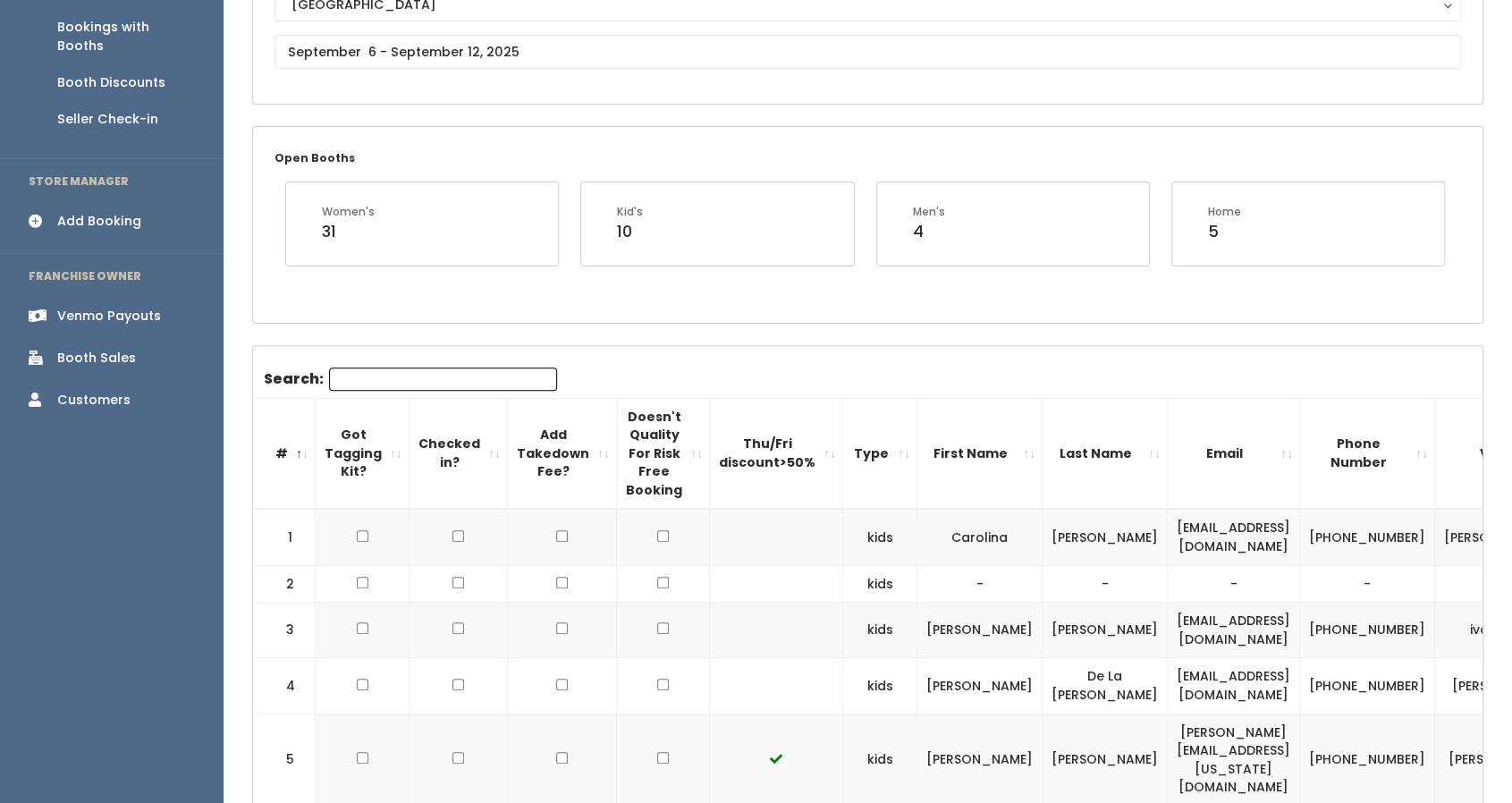
click at [413, 367] on input "Search:" at bounding box center [443, 379] width 228 height 23
paste input "[EMAIL_ADDRESS][DOMAIN_NAME]"
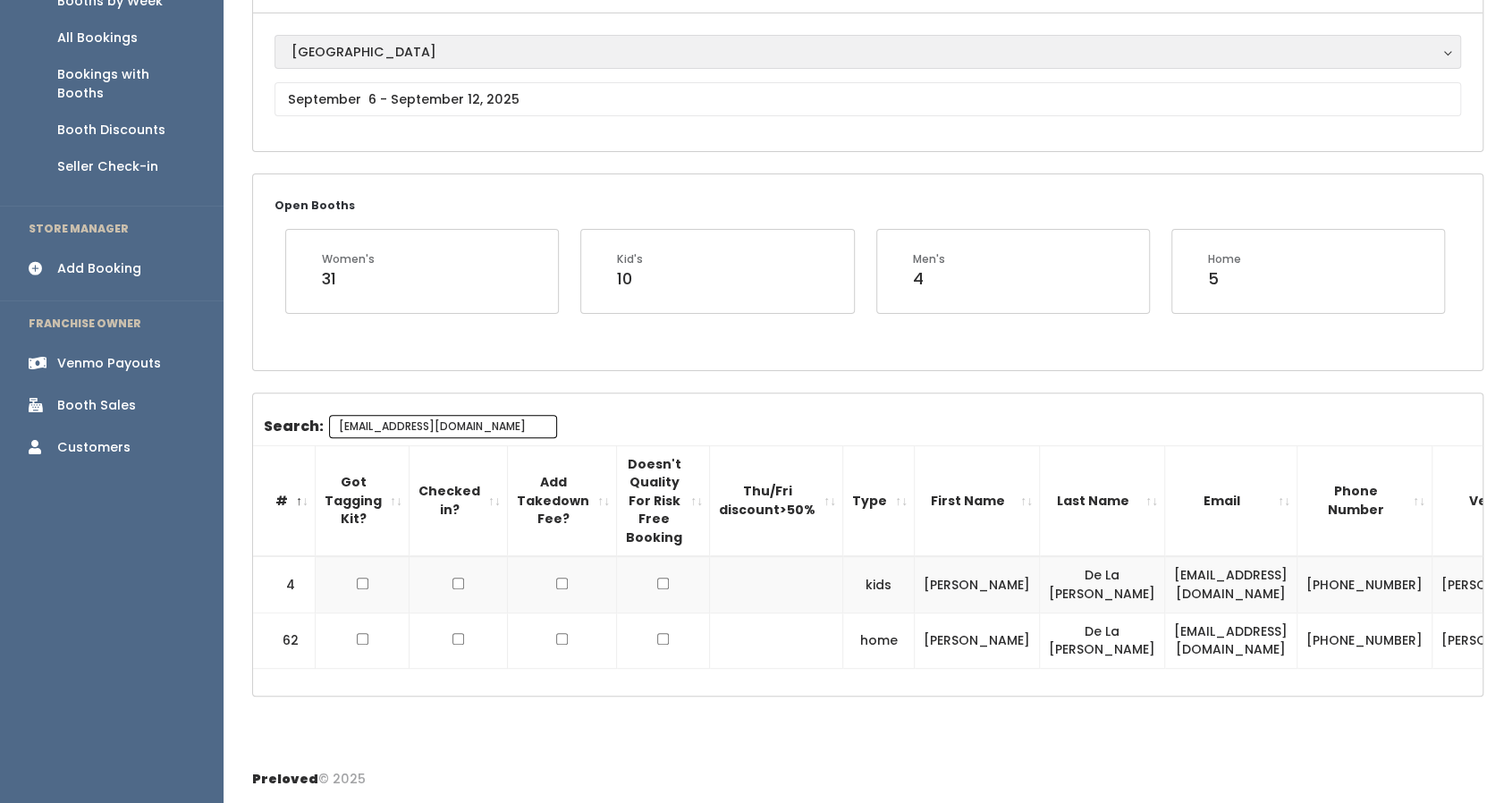
type input "[EMAIL_ADDRESS][DOMAIN_NAME]"
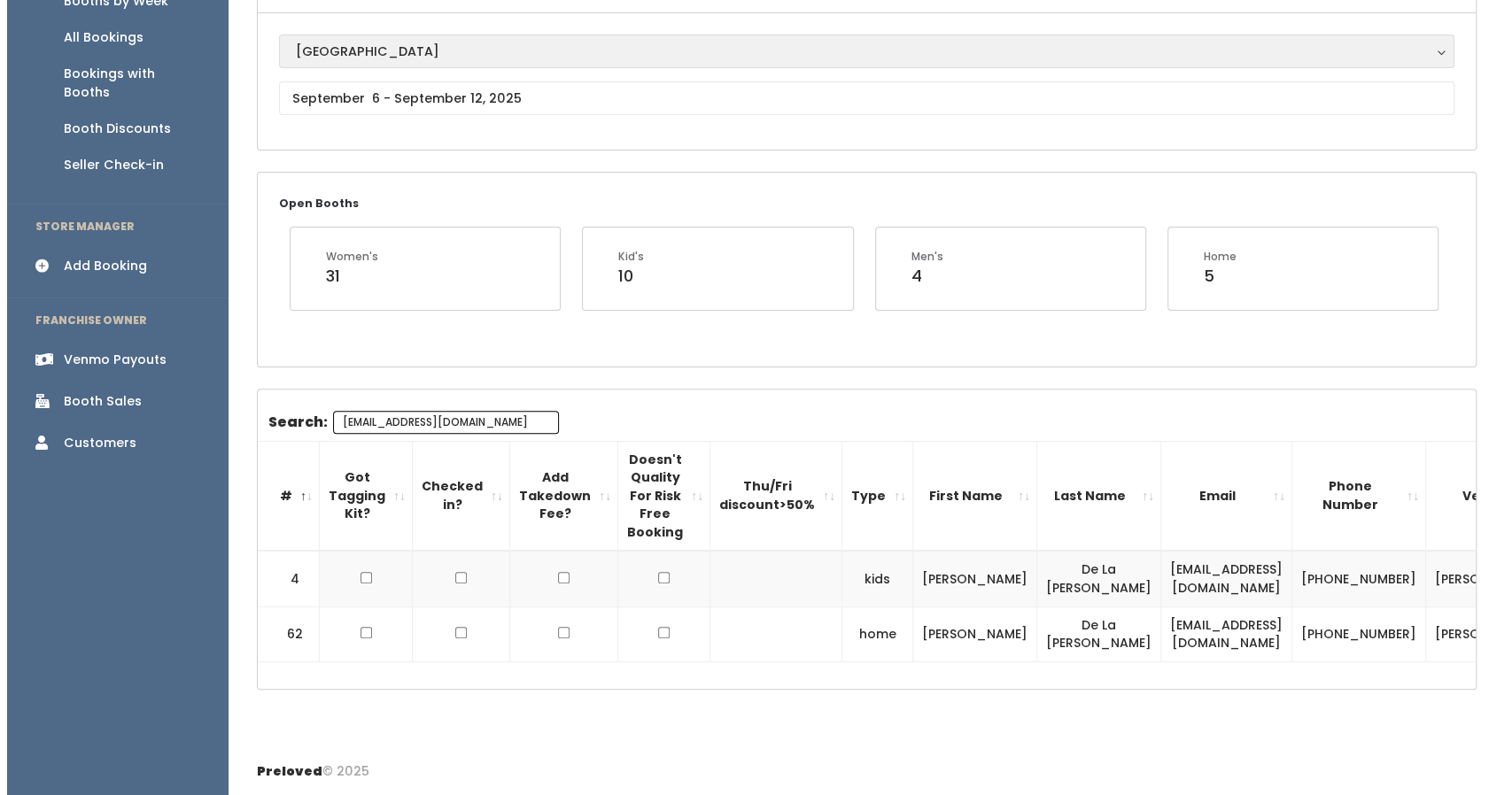
scroll to position [0, 0]
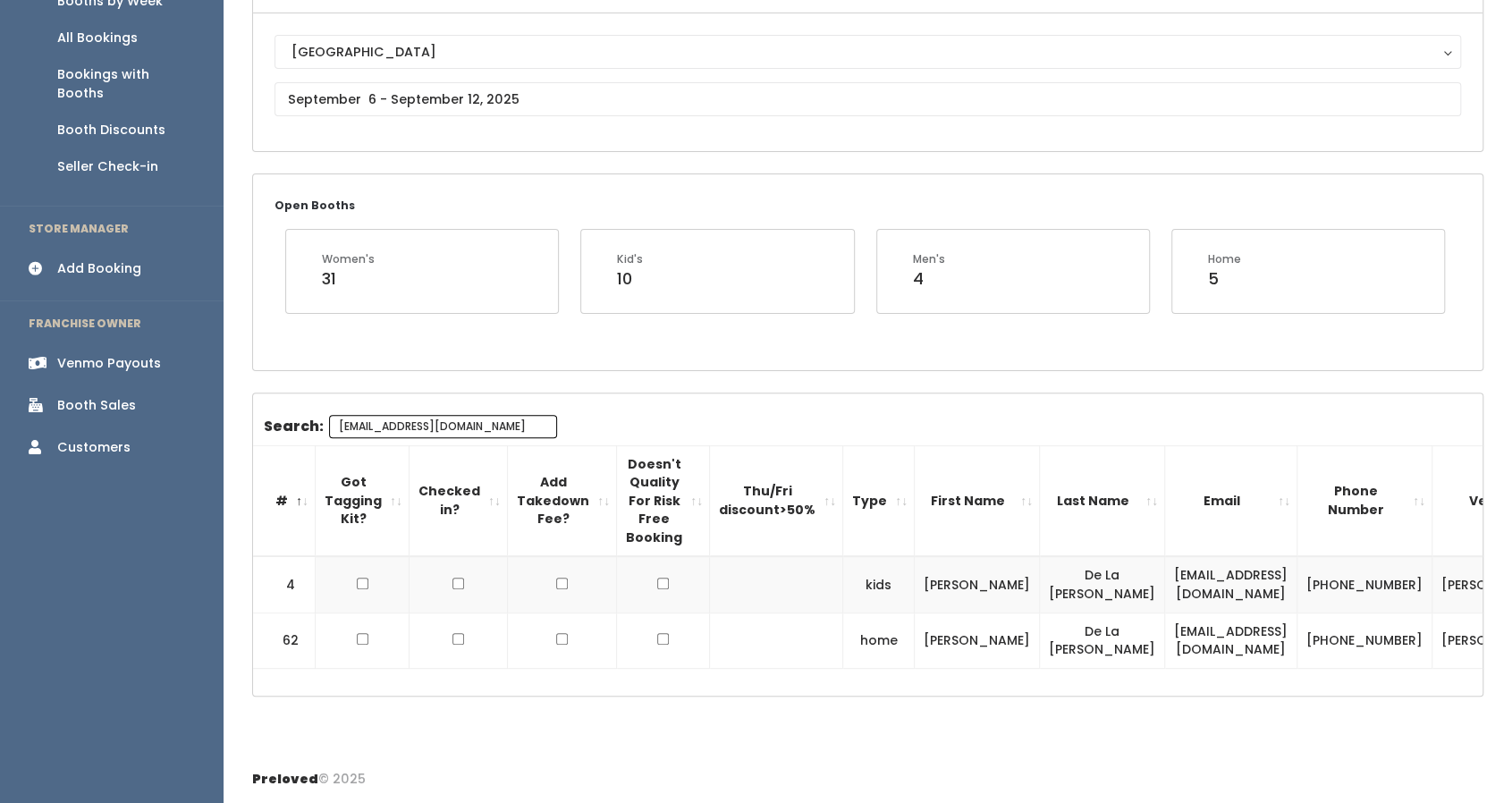
click at [1432, 556] on td "[PERSON_NAME]-4" at bounding box center [1502, 584] width 141 height 57
copy tbody "[PERSON_NAME]-4"
drag, startPoint x: 1247, startPoint y: 625, endPoint x: 1296, endPoint y: 644, distance: 52.6
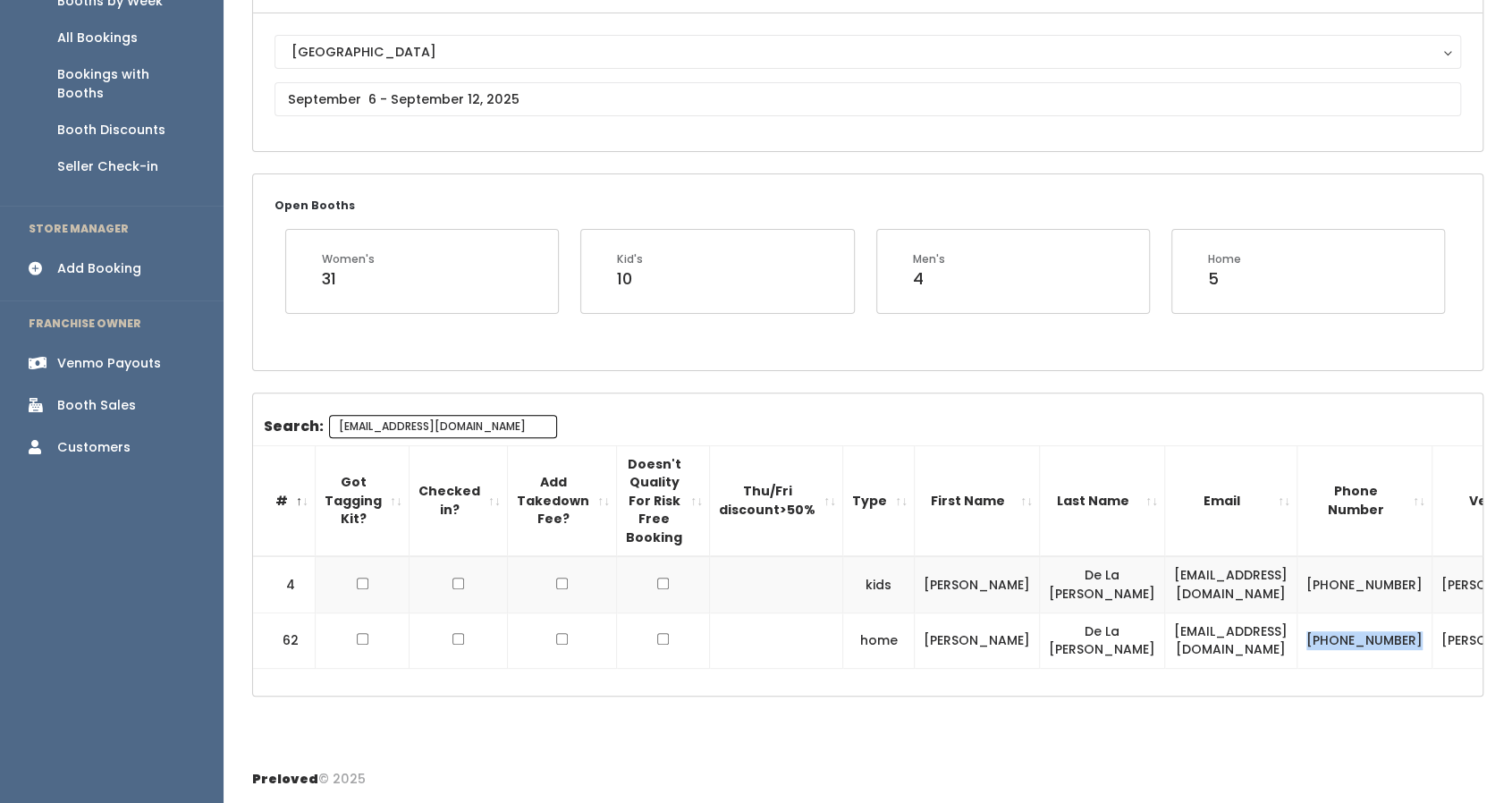
click at [1297, 644] on td "[PHONE_NUMBER]" at bounding box center [1364, 640] width 135 height 56
copy td "[PHONE_NUMBER]"
click at [1432, 629] on td "[PERSON_NAME]-4" at bounding box center [1502, 640] width 141 height 56
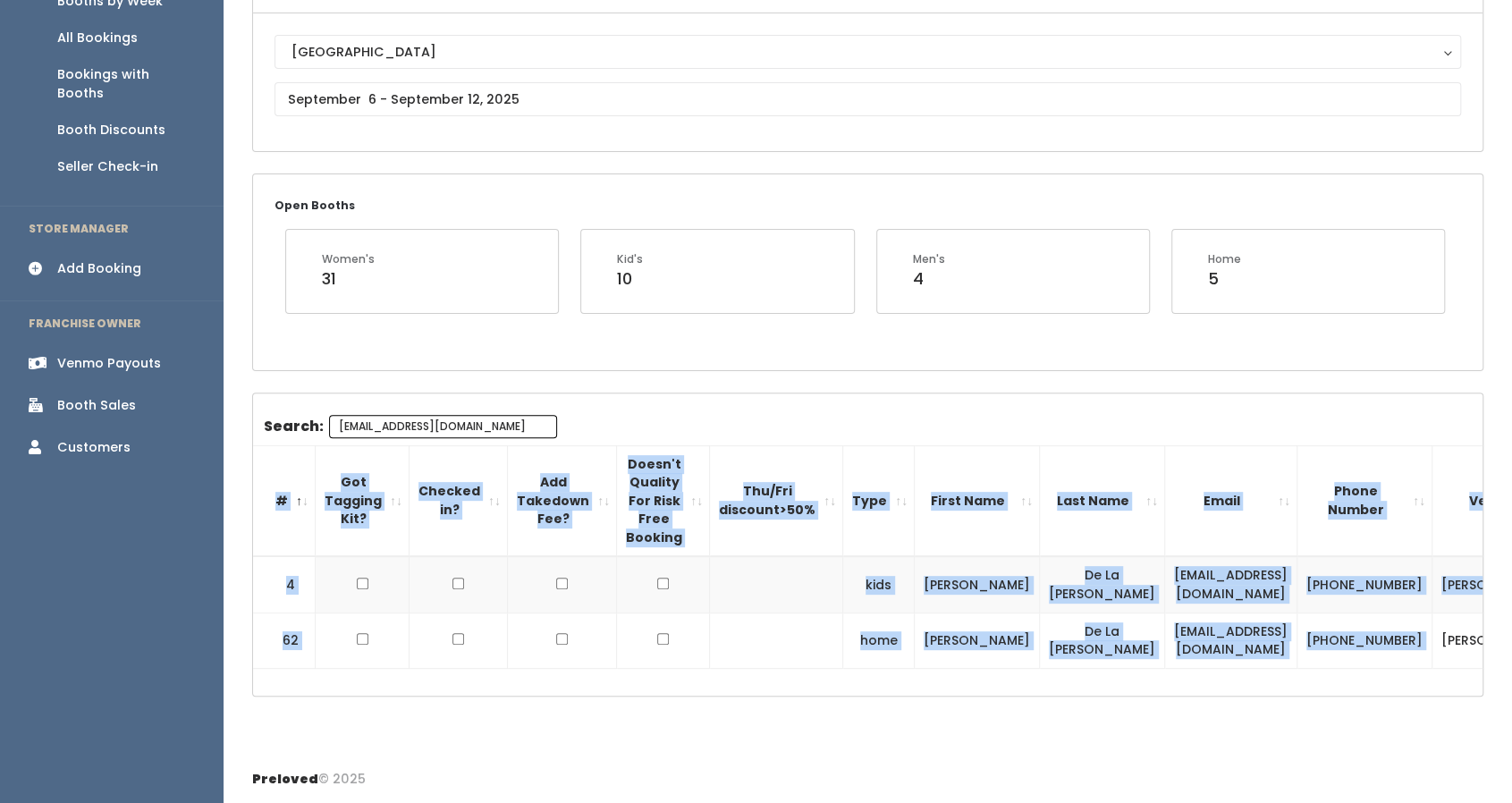
click at [1432, 629] on td "laura-delacruz-4" at bounding box center [1502, 640] width 141 height 56
copy table "# Got Tagging Kit? Checked in? Add Takedown Fee? Doesn't Quality For Risk Free …"
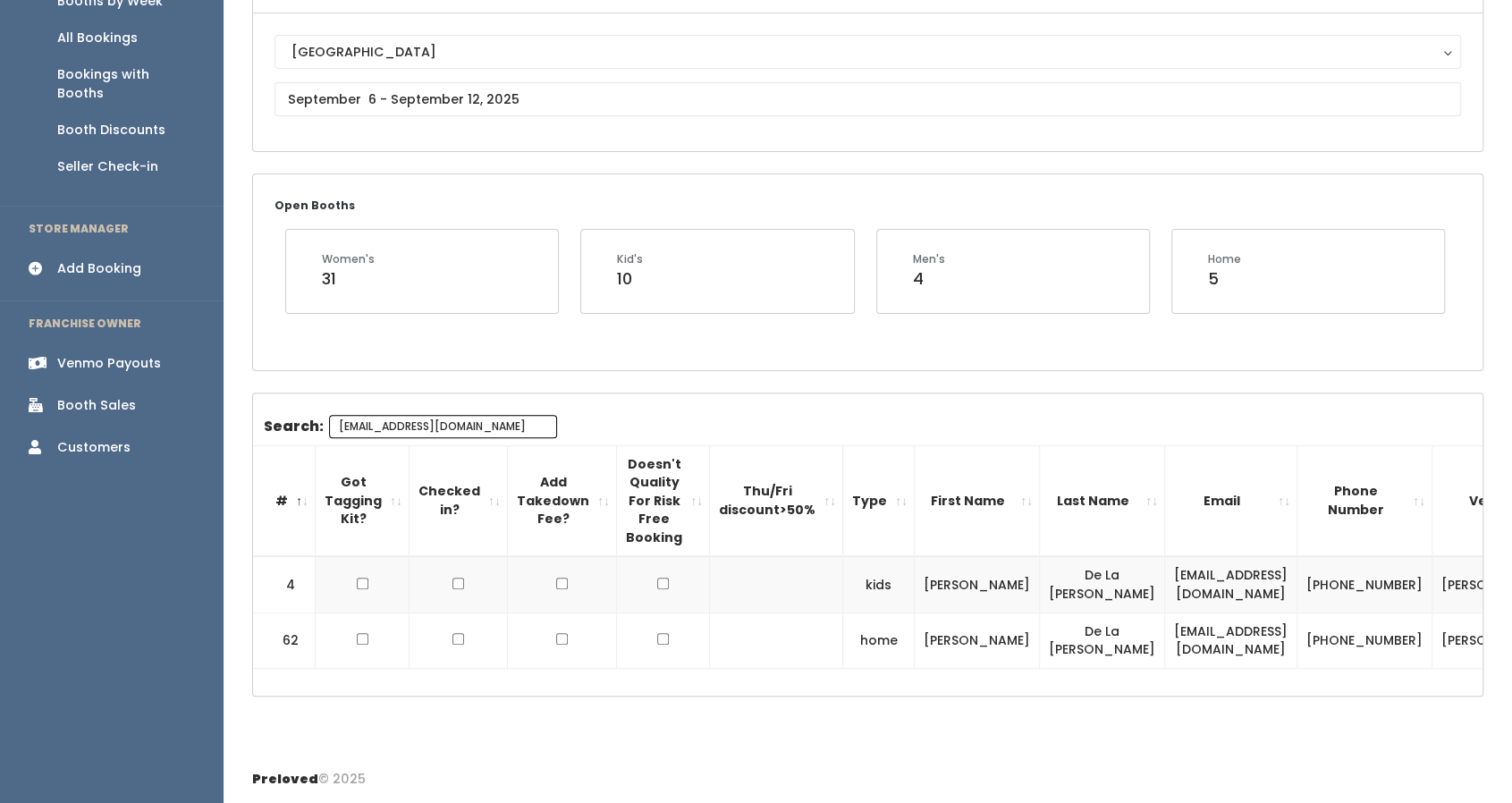
click at [1165, 629] on td "laurabdelacruz@gmail.com" at bounding box center [1231, 640] width 132 height 56
copy tr "laurabdelacruz@gmail.com"
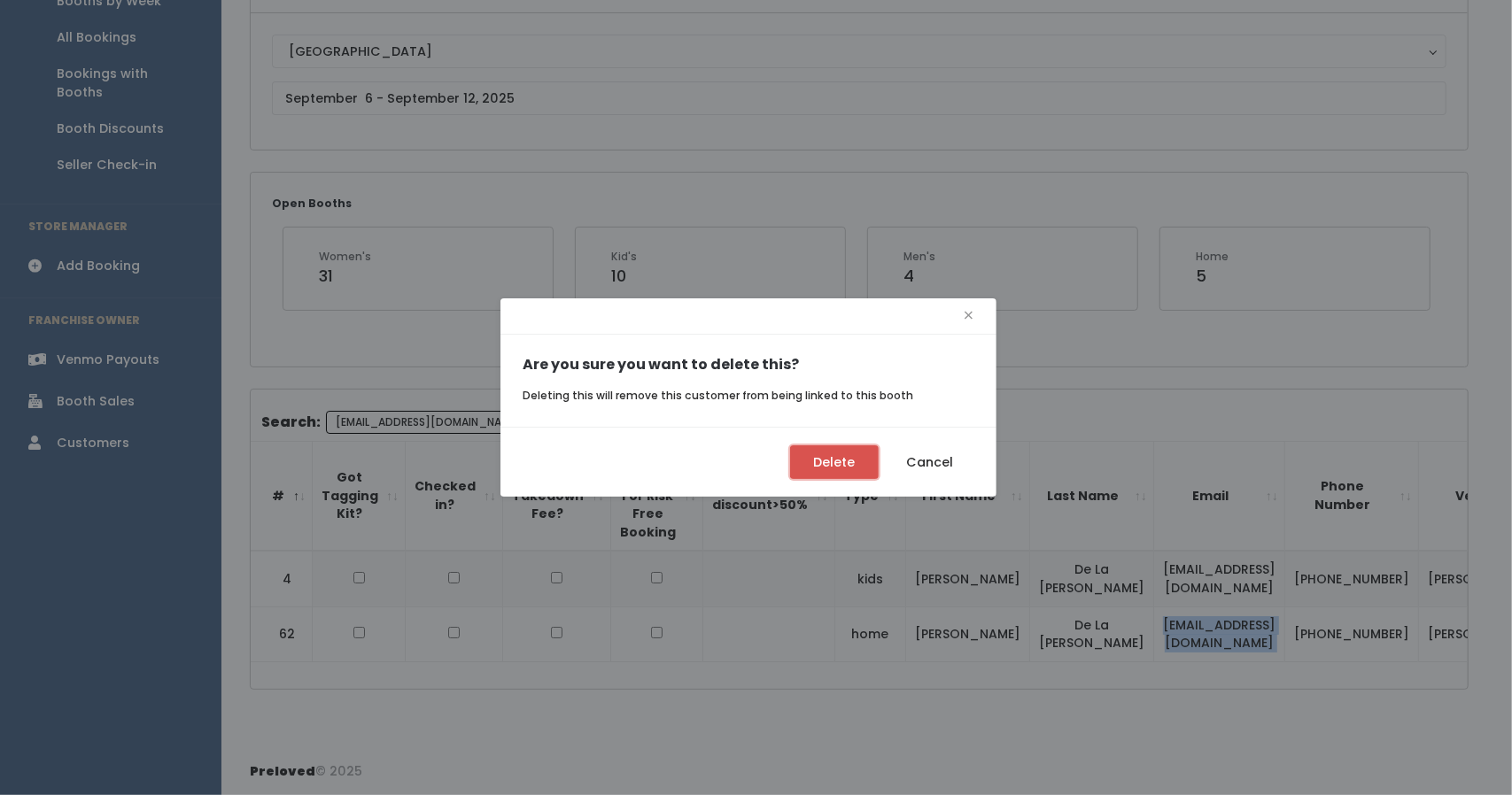
click at [852, 454] on button "Delete" at bounding box center [833, 462] width 88 height 33
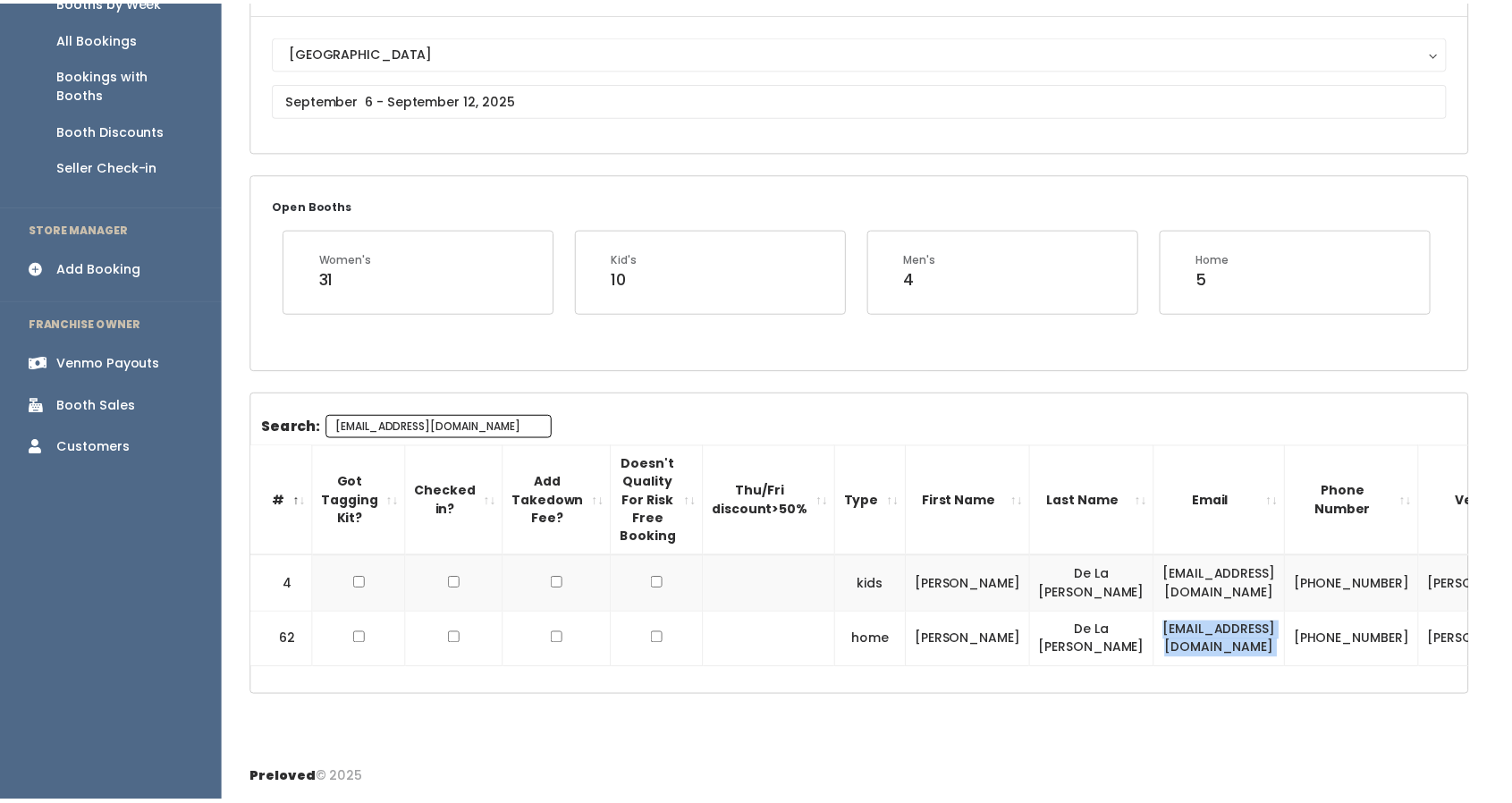
scroll to position [174, 0]
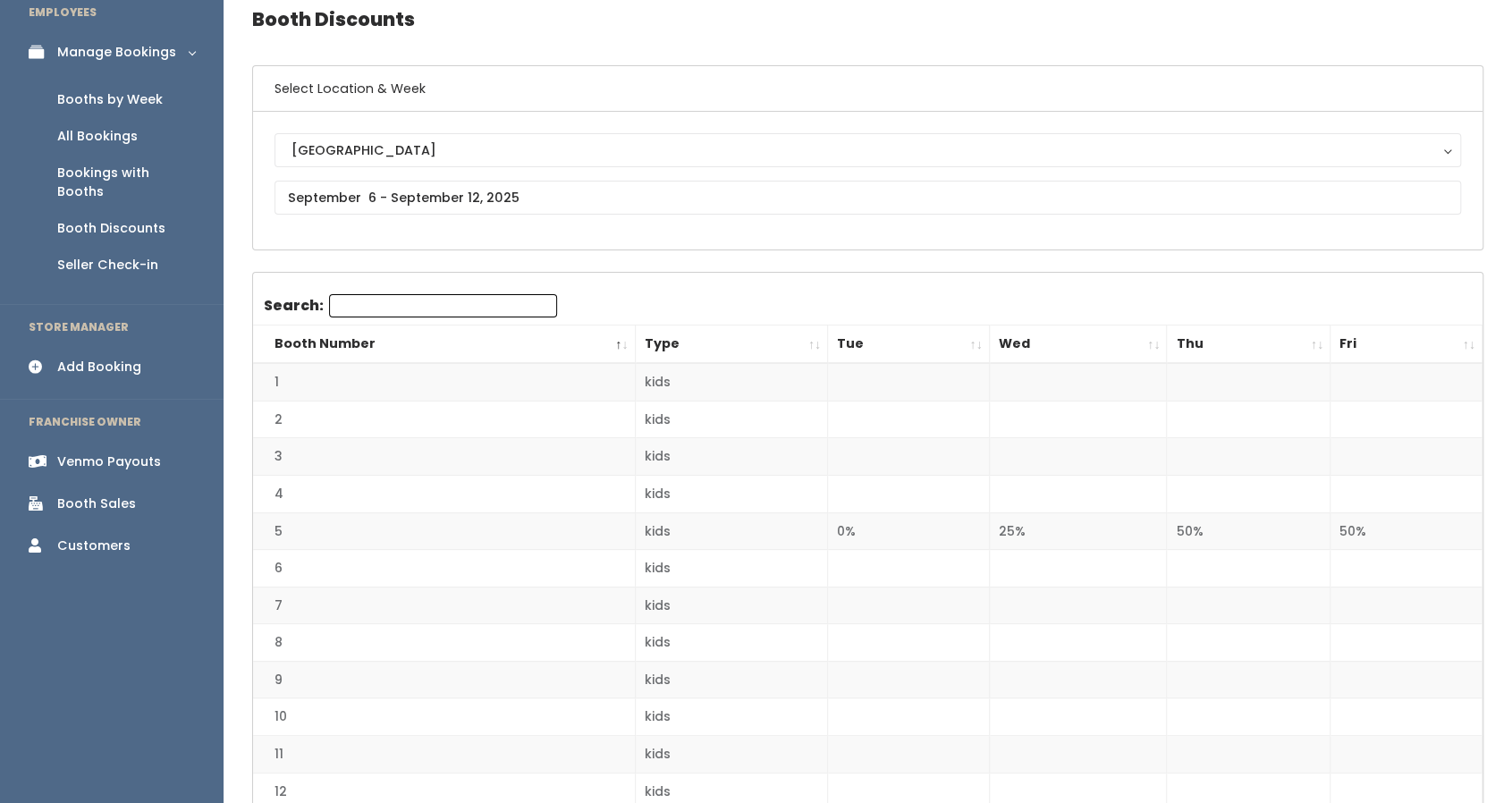
scroll to position [82, 0]
click at [169, 98] on link "Booths by Week" at bounding box center [111, 99] width 224 height 36
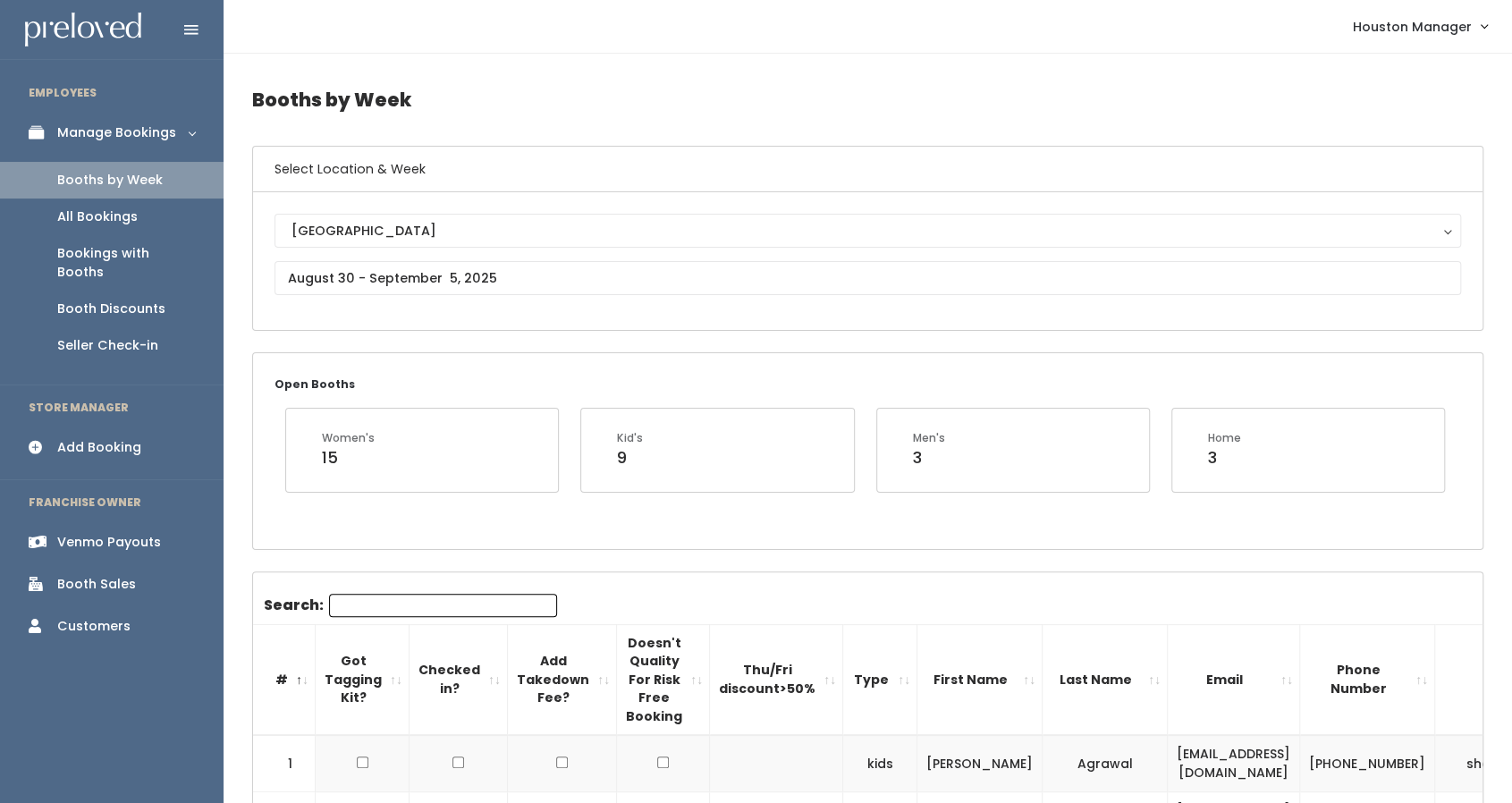
click at [120, 438] on div "Add Booking" at bounding box center [100, 448] width 84 height 19
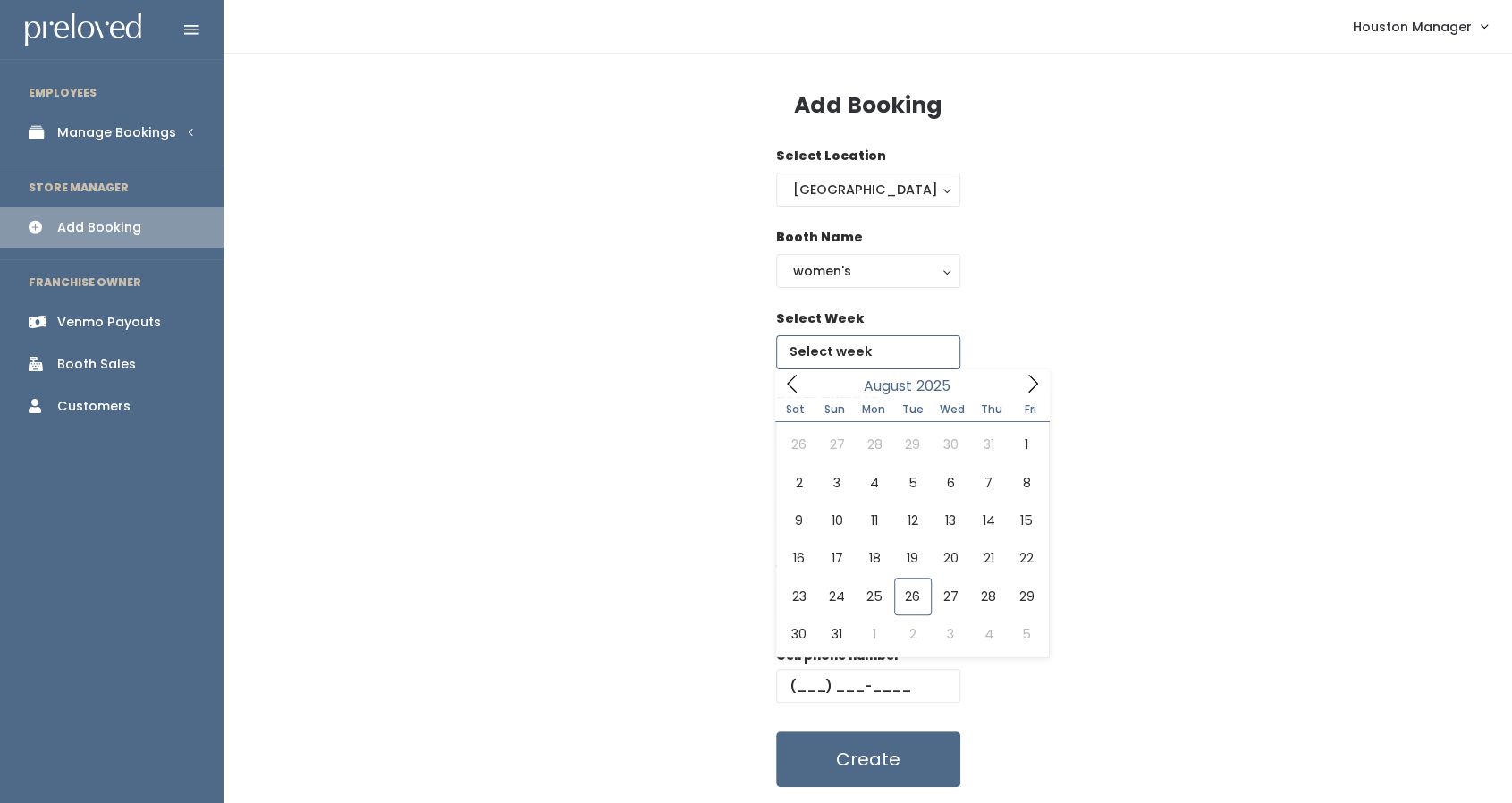
click at [864, 366] on body "EMPLOYEES Manage Bookings Booths by Week All Bookings Bookings with Booths Boot…" at bounding box center [756, 428] width 1512 height 856
click at [1024, 387] on icon at bounding box center [1032, 384] width 20 height 20
type input "[DATE] to [DATE]"
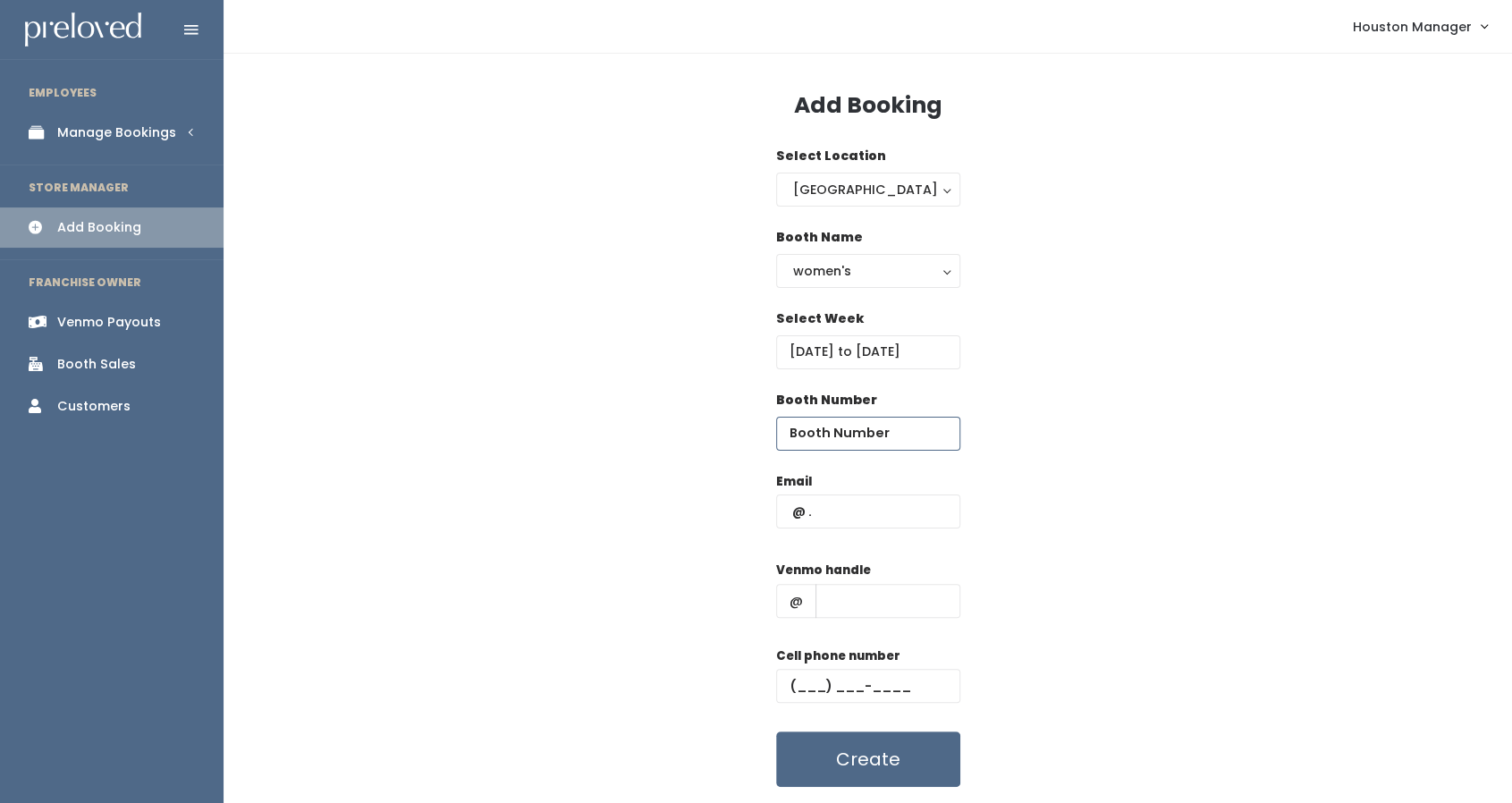
click at [860, 428] on input "number" at bounding box center [868, 433] width 184 height 34
type input "8"
click at [861, 517] on input "text" at bounding box center [868, 510] width 184 height 34
paste input "[EMAIL_ADDRESS][DOMAIN_NAME]"
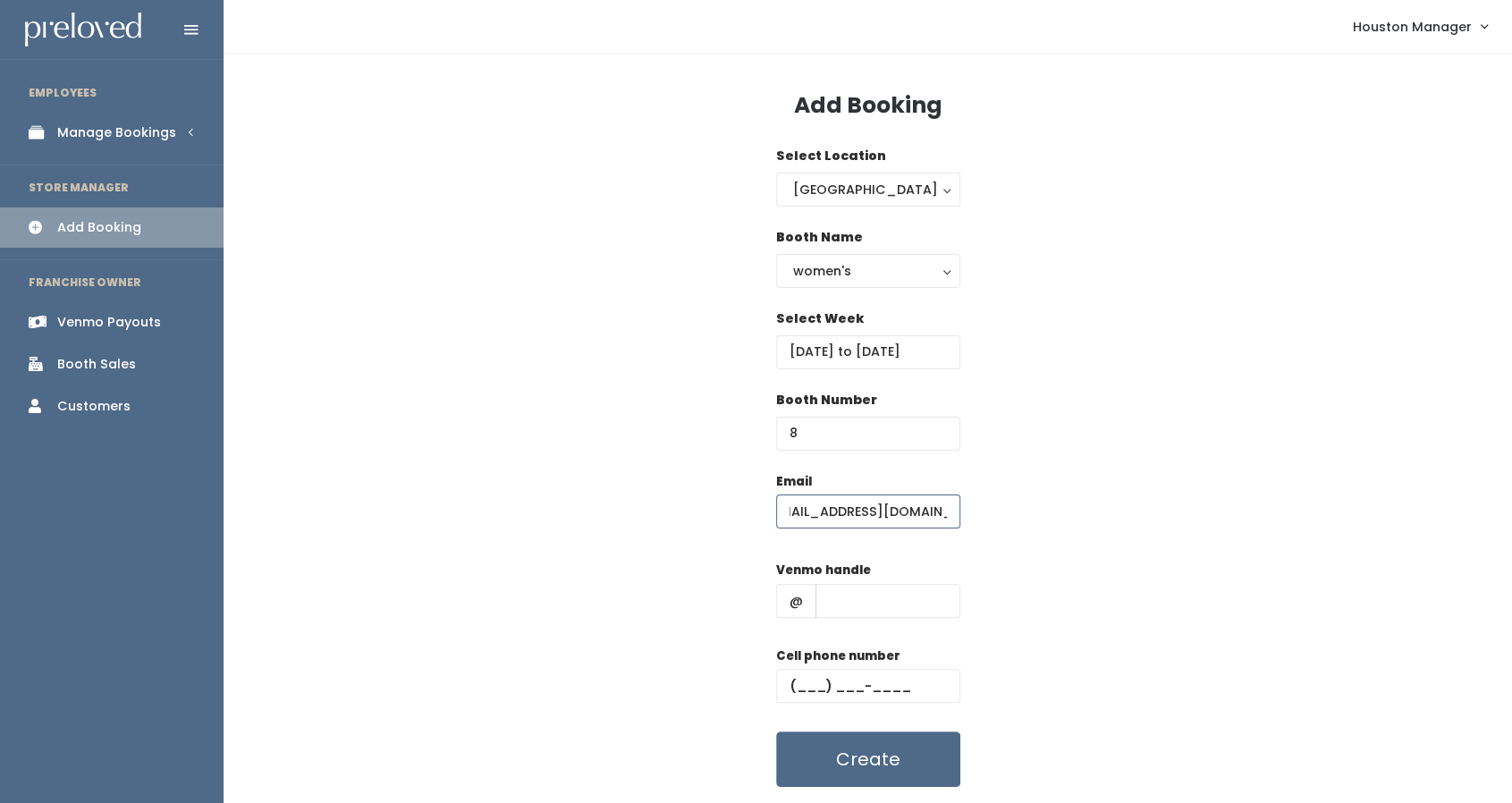
type input "[EMAIL_ADDRESS][DOMAIN_NAME]"
click at [871, 610] on input "text" at bounding box center [887, 601] width 145 height 34
type input "555"
drag, startPoint x: 861, startPoint y: 591, endPoint x: 805, endPoint y: 593, distance: 56.0
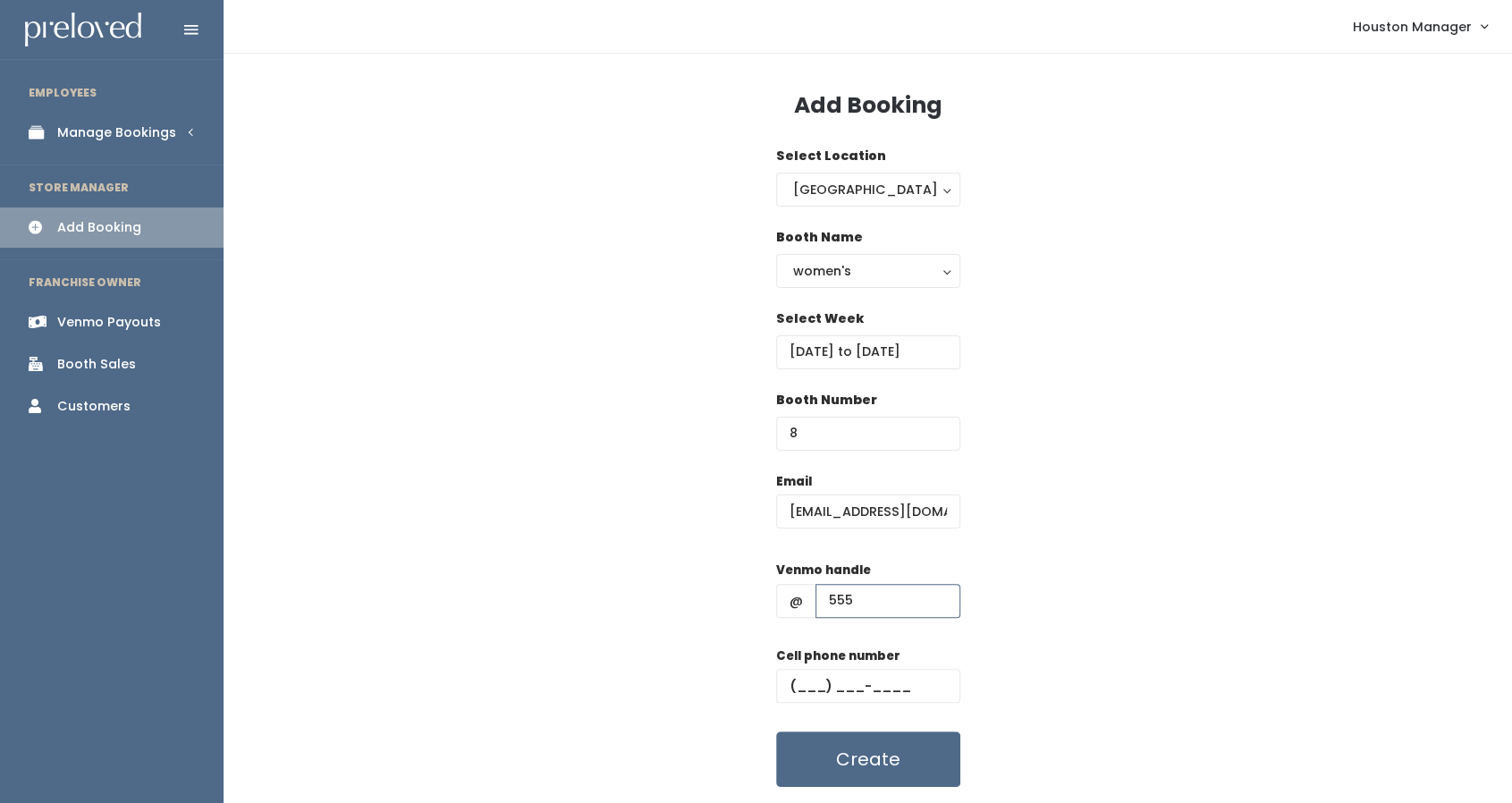
click at [805, 593] on div "@ 555" at bounding box center [868, 601] width 184 height 34
paste input "[PERSON_NAME]-4"
type input "laura-delacruz-4"
click at [800, 681] on input "text" at bounding box center [868, 685] width 184 height 34
paste input "(713) 454-9861"
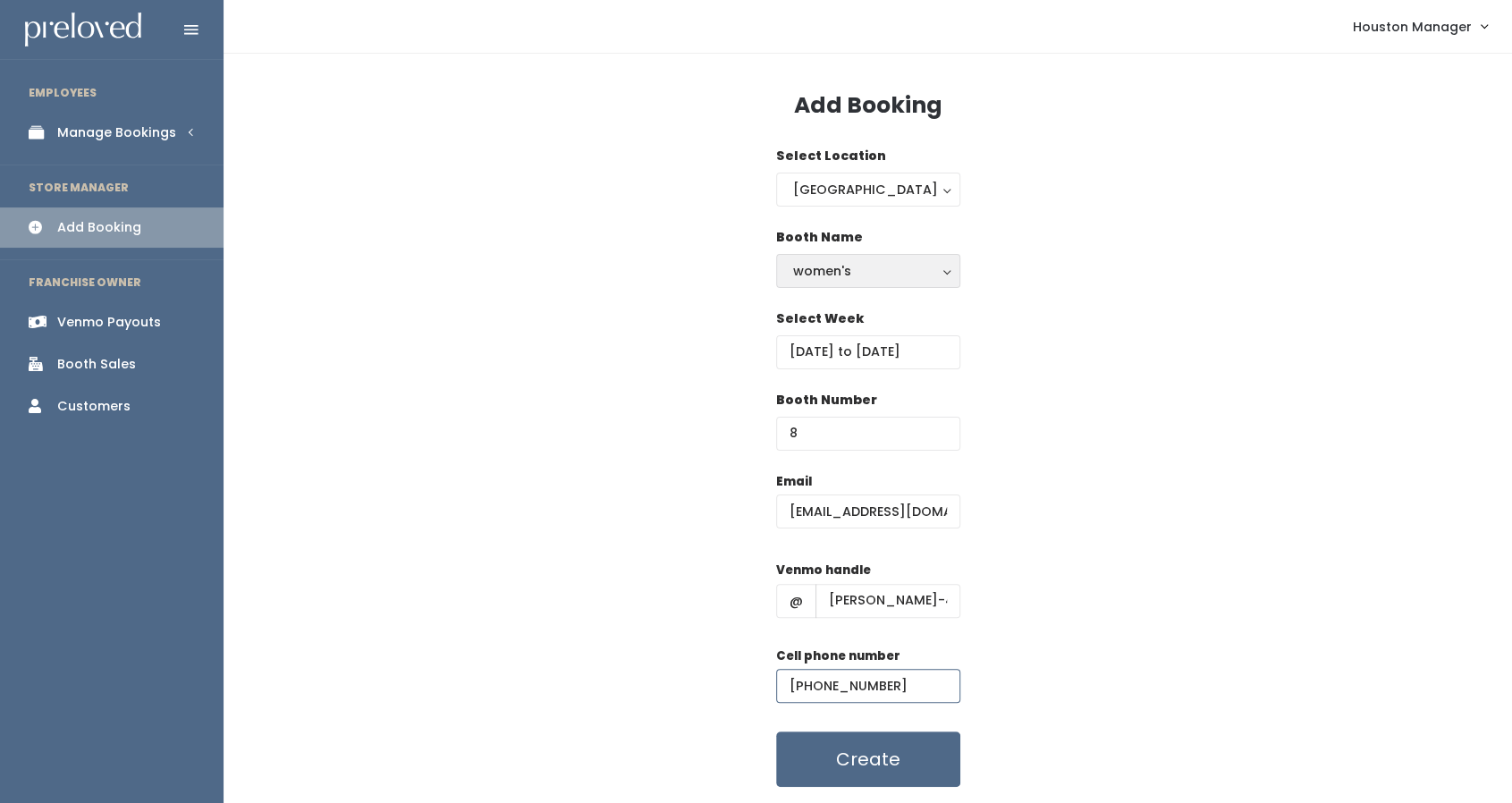
type input "(713) 454-9861"
click at [832, 262] on div "women's" at bounding box center [868, 271] width 151 height 20
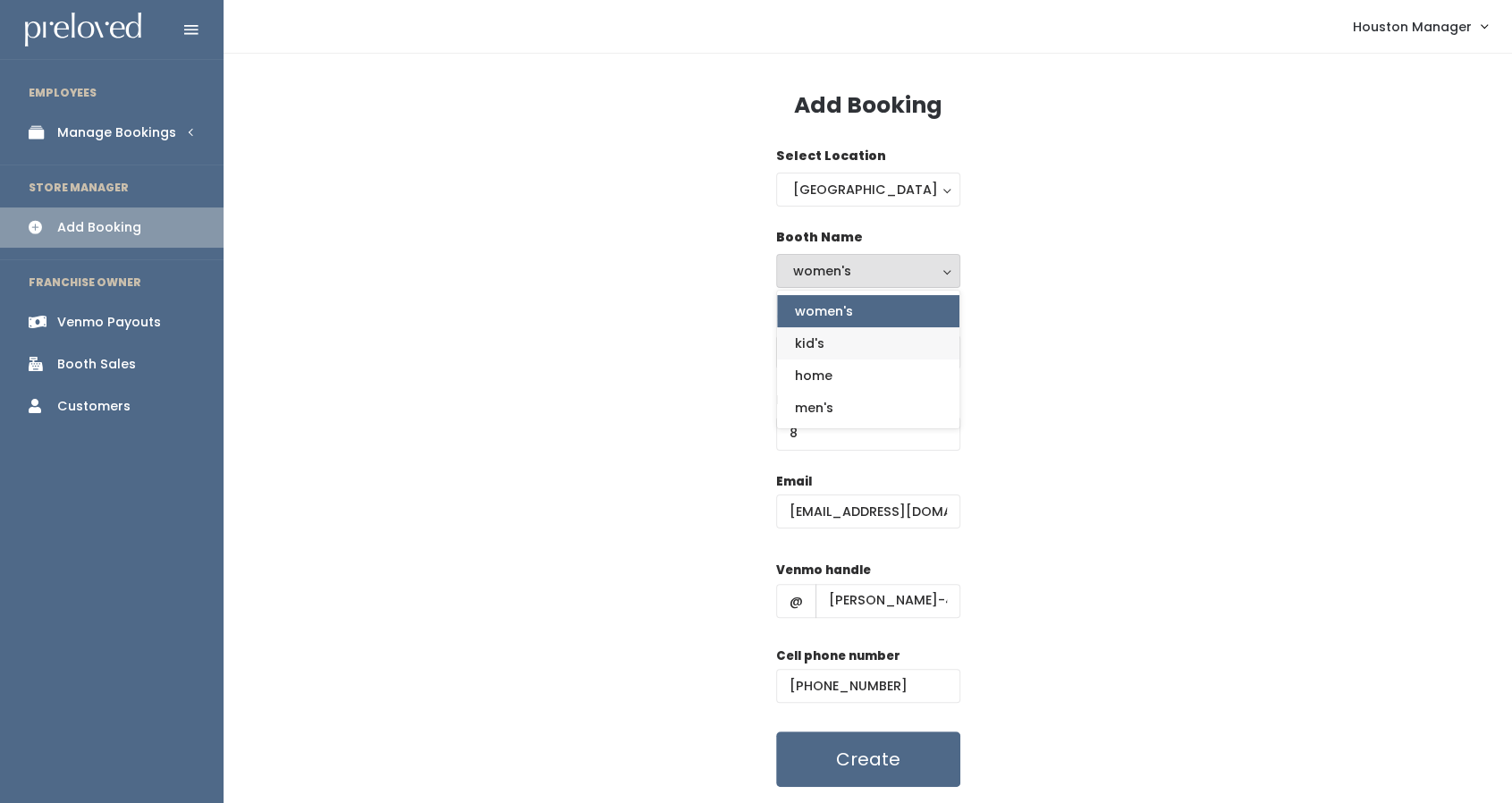
click at [845, 348] on link "kid's" at bounding box center [868, 343] width 182 height 33
select select "kids"
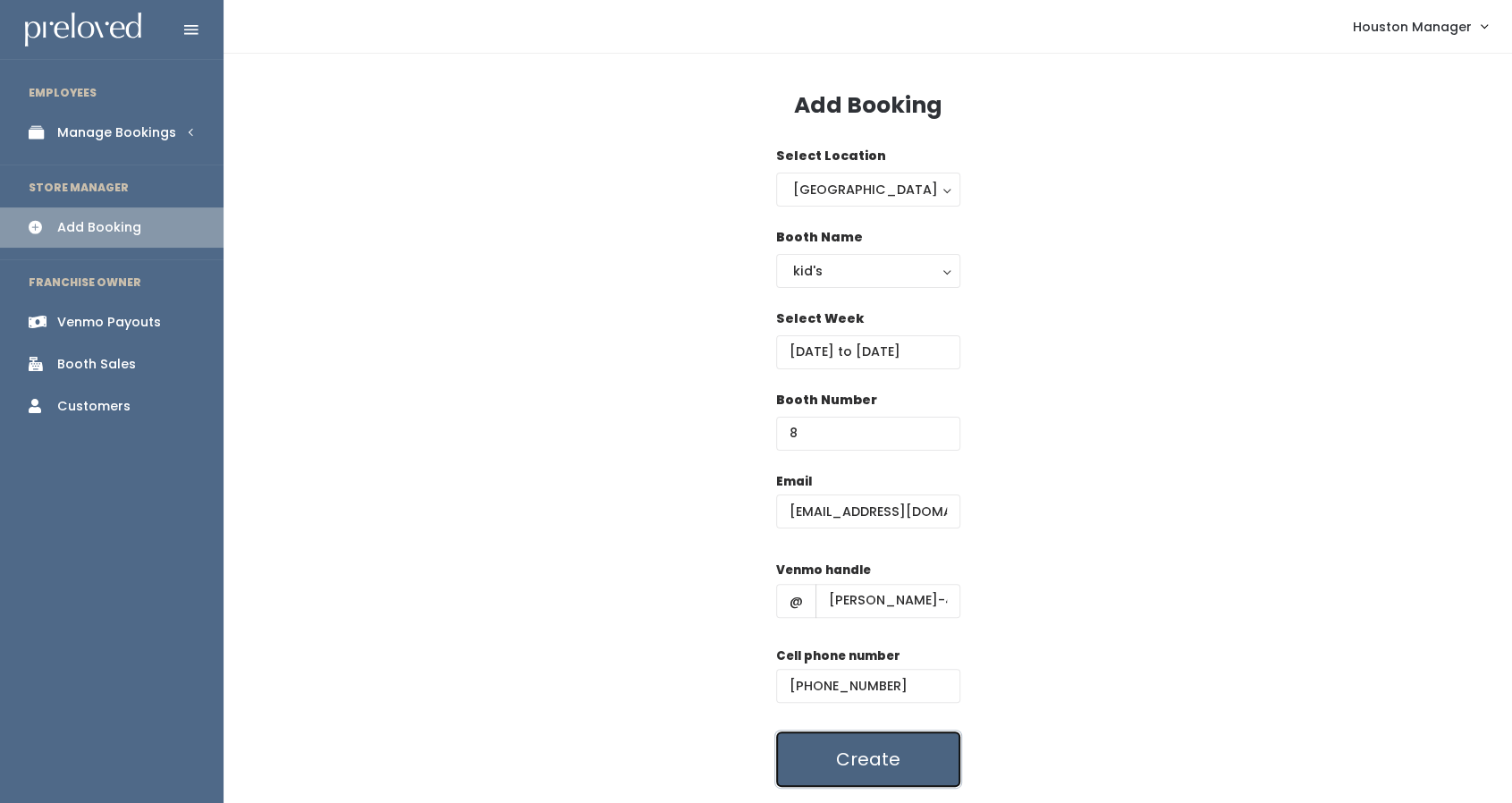
click at [892, 768] on button "Create" at bounding box center [868, 759] width 184 height 56
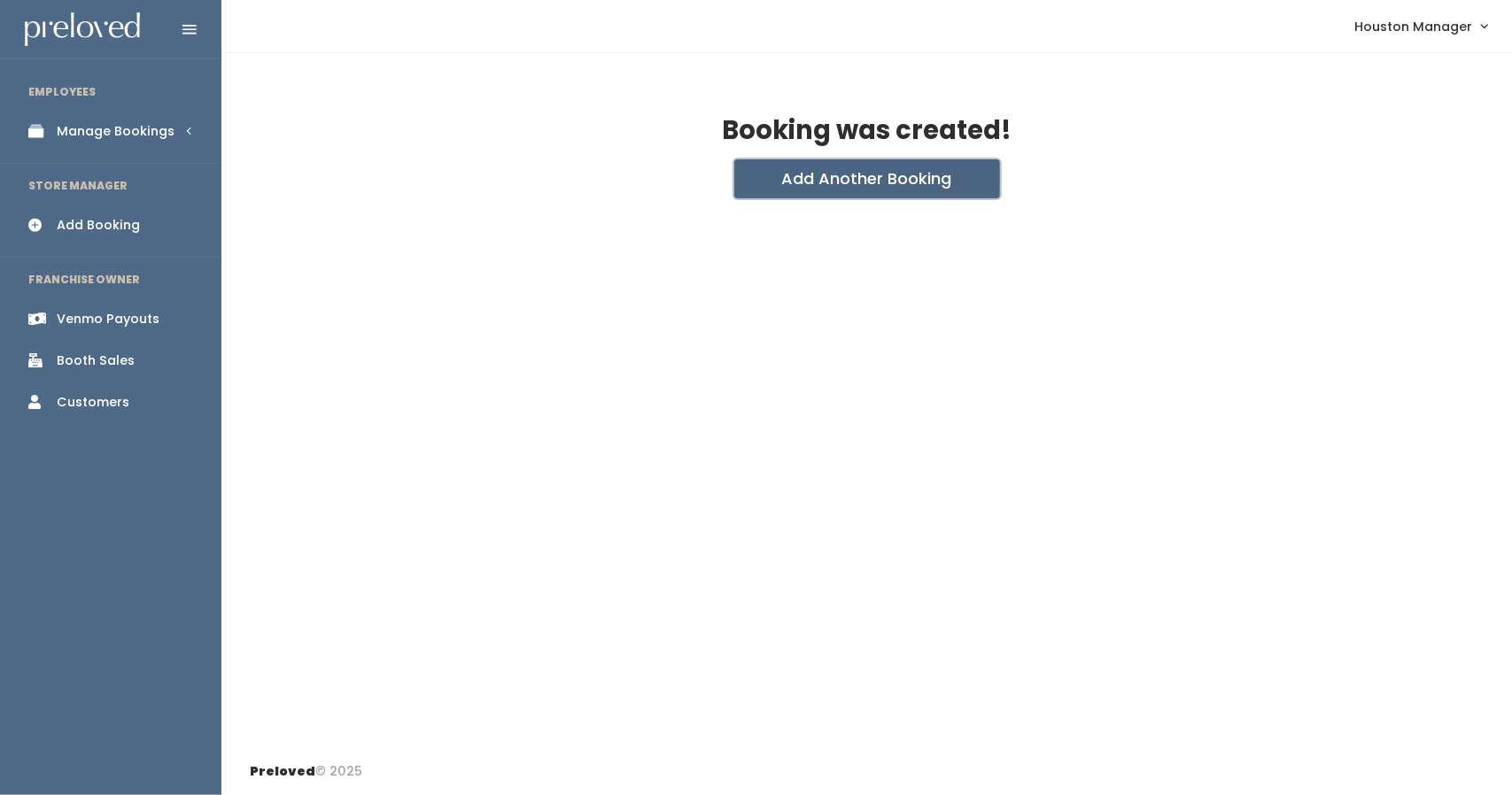
click at [781, 183] on button "Add Another Booking" at bounding box center [868, 179] width 266 height 39
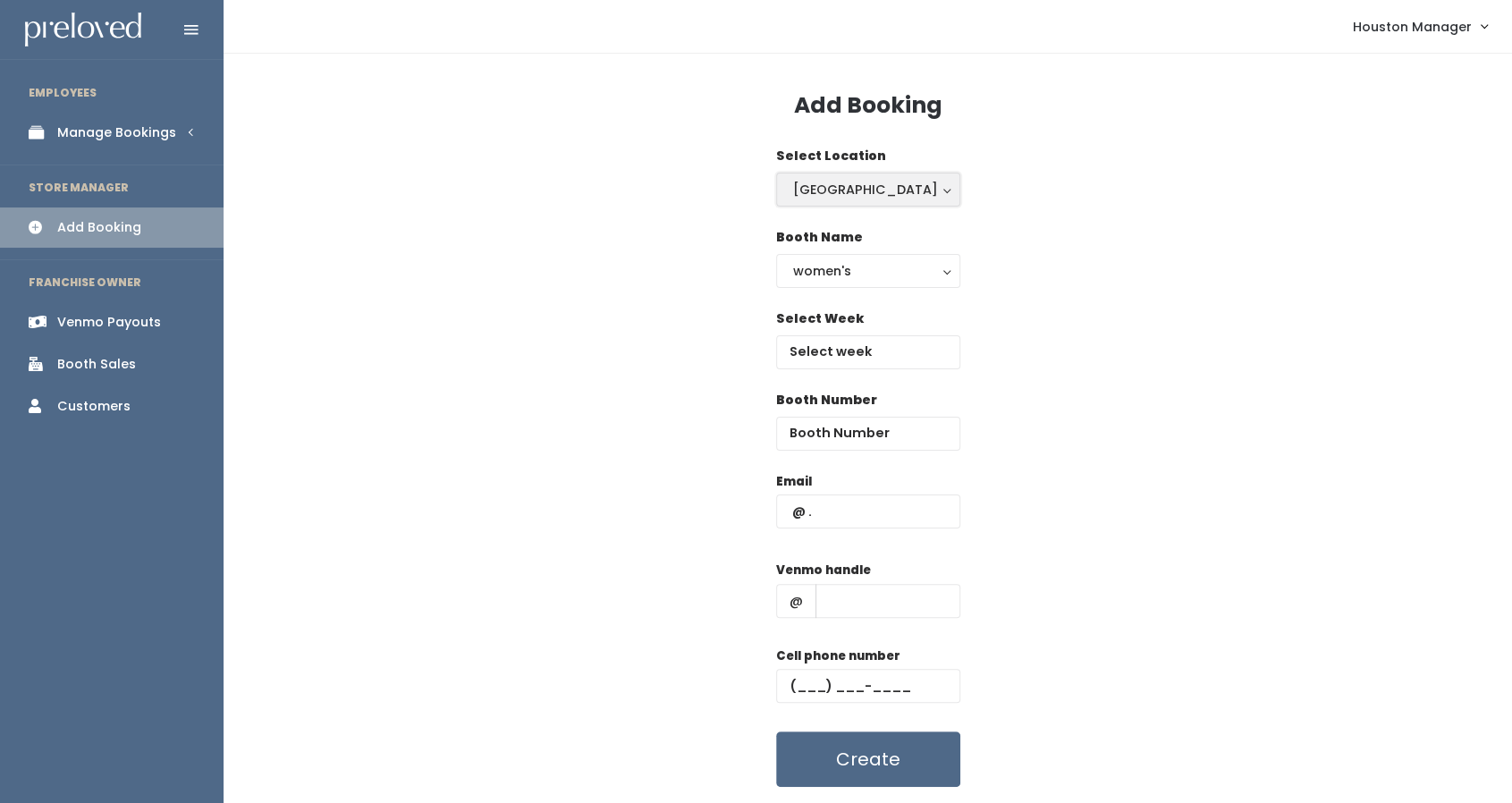
click at [813, 179] on div "[GEOGRAPHIC_DATA]" at bounding box center [868, 189] width 151 height 20
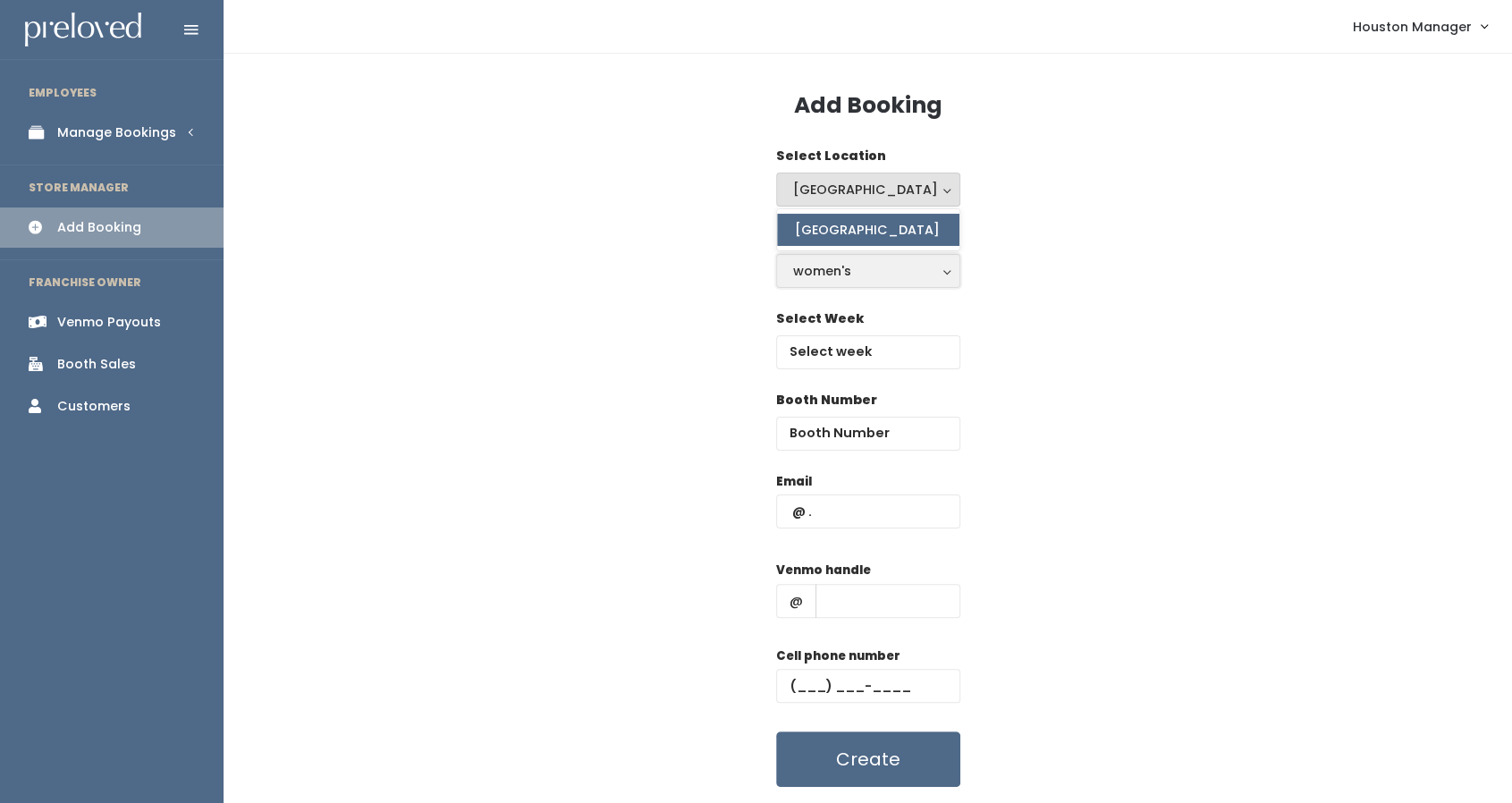
click at [821, 268] on div "women's" at bounding box center [868, 271] width 151 height 20
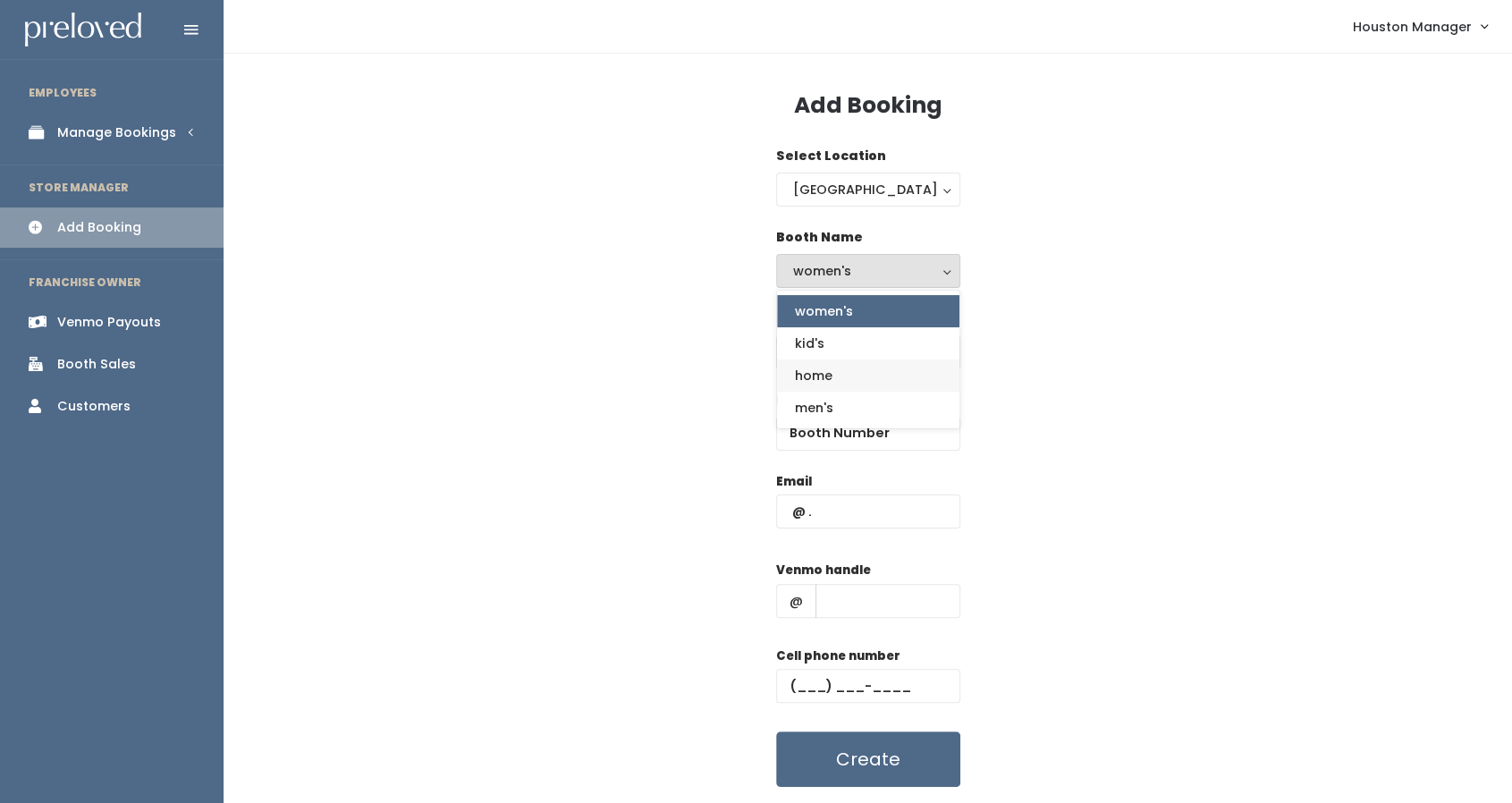
click at [829, 371] on span "home" at bounding box center [813, 375] width 37 height 20
select select "home"
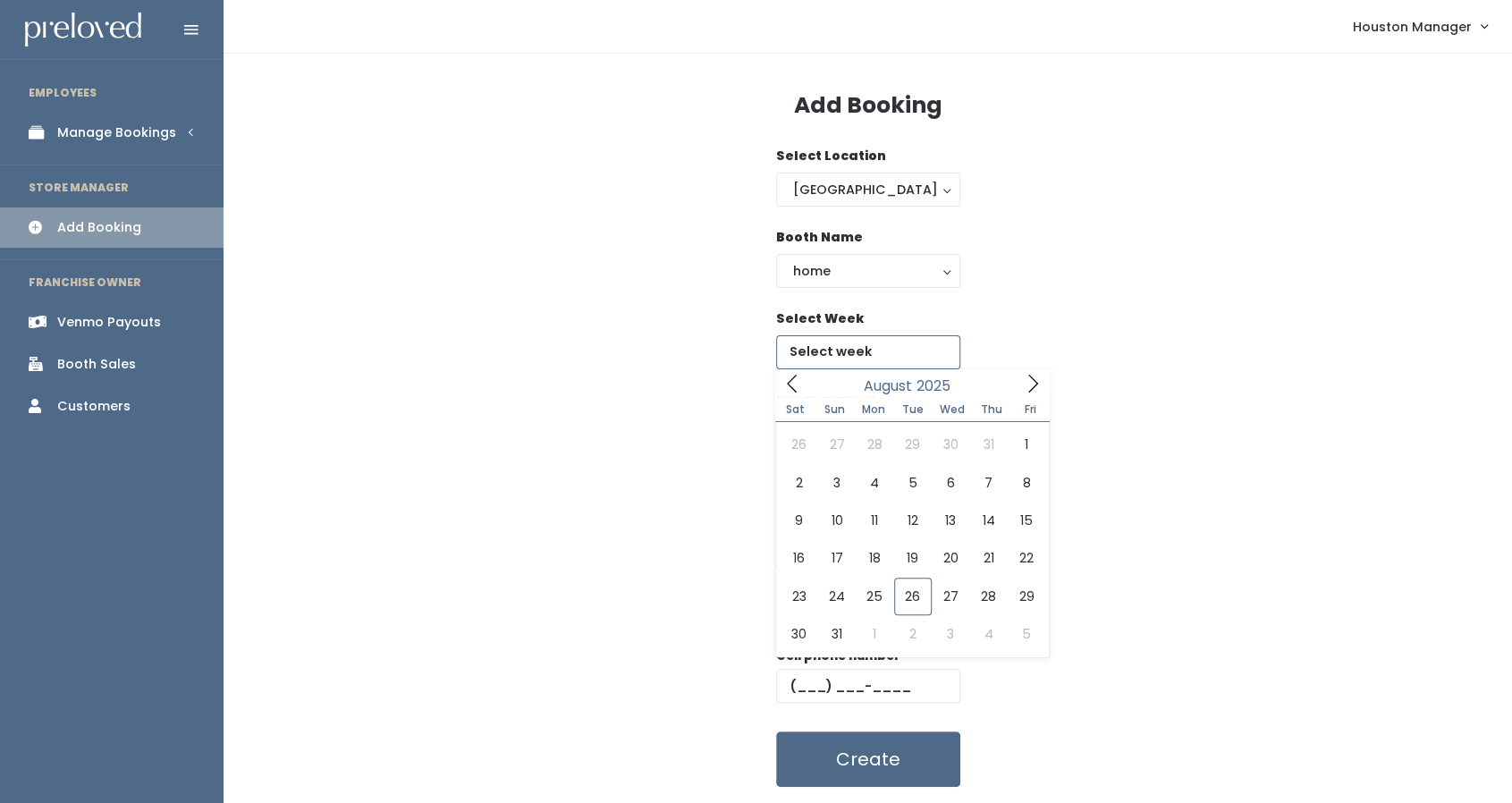
click at [826, 361] on input "text" at bounding box center [868, 351] width 184 height 34
click at [1031, 392] on icon at bounding box center [1032, 384] width 20 height 20
type input "September 13 to September 19"
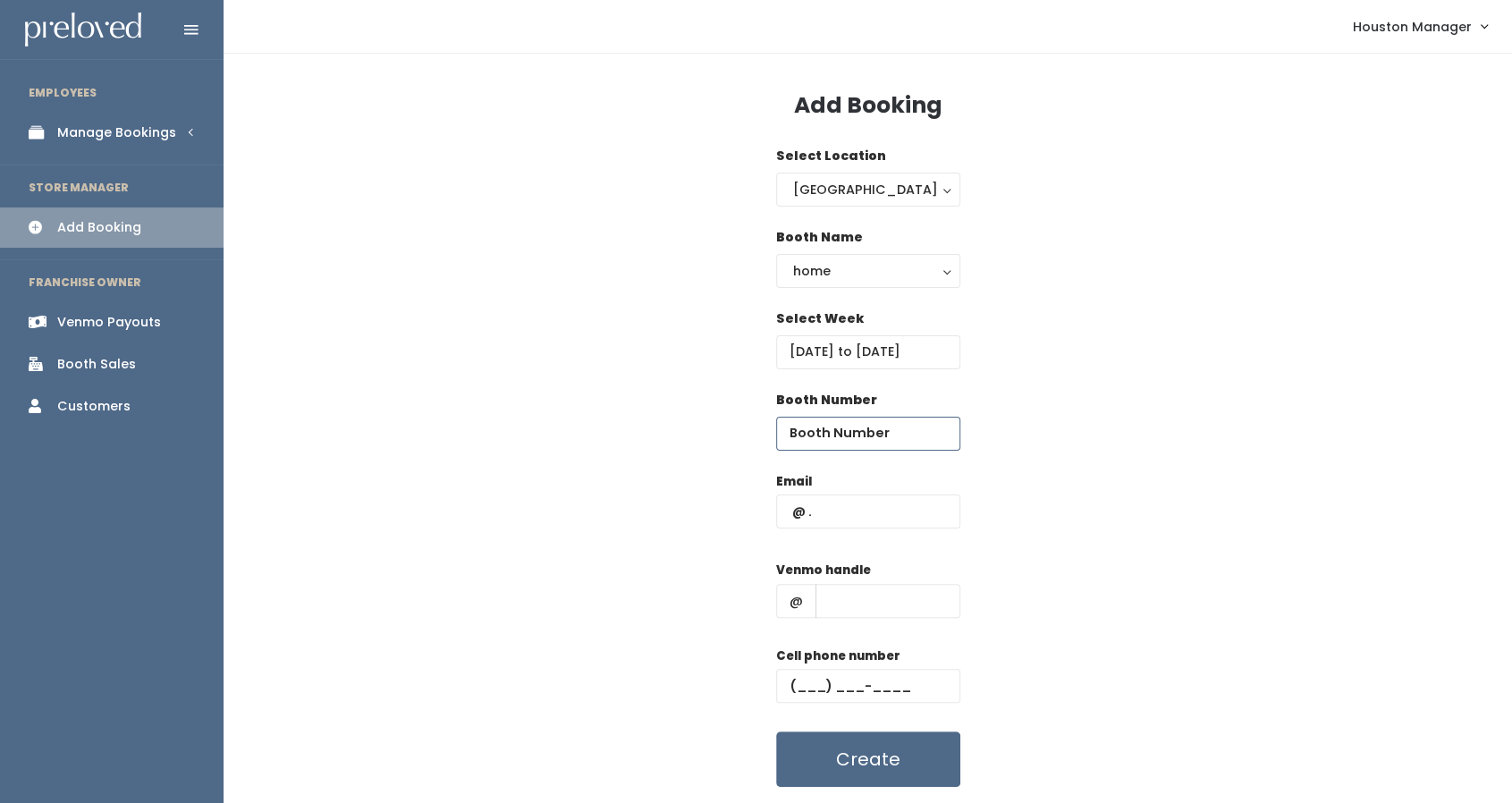
click at [887, 439] on input "number" at bounding box center [868, 433] width 184 height 34
type input "67"
click at [879, 523] on input "text" at bounding box center [868, 510] width 184 height 34
paste input "[PHONE_NUMBER]"
type input "[PHONE_NUMBER]"
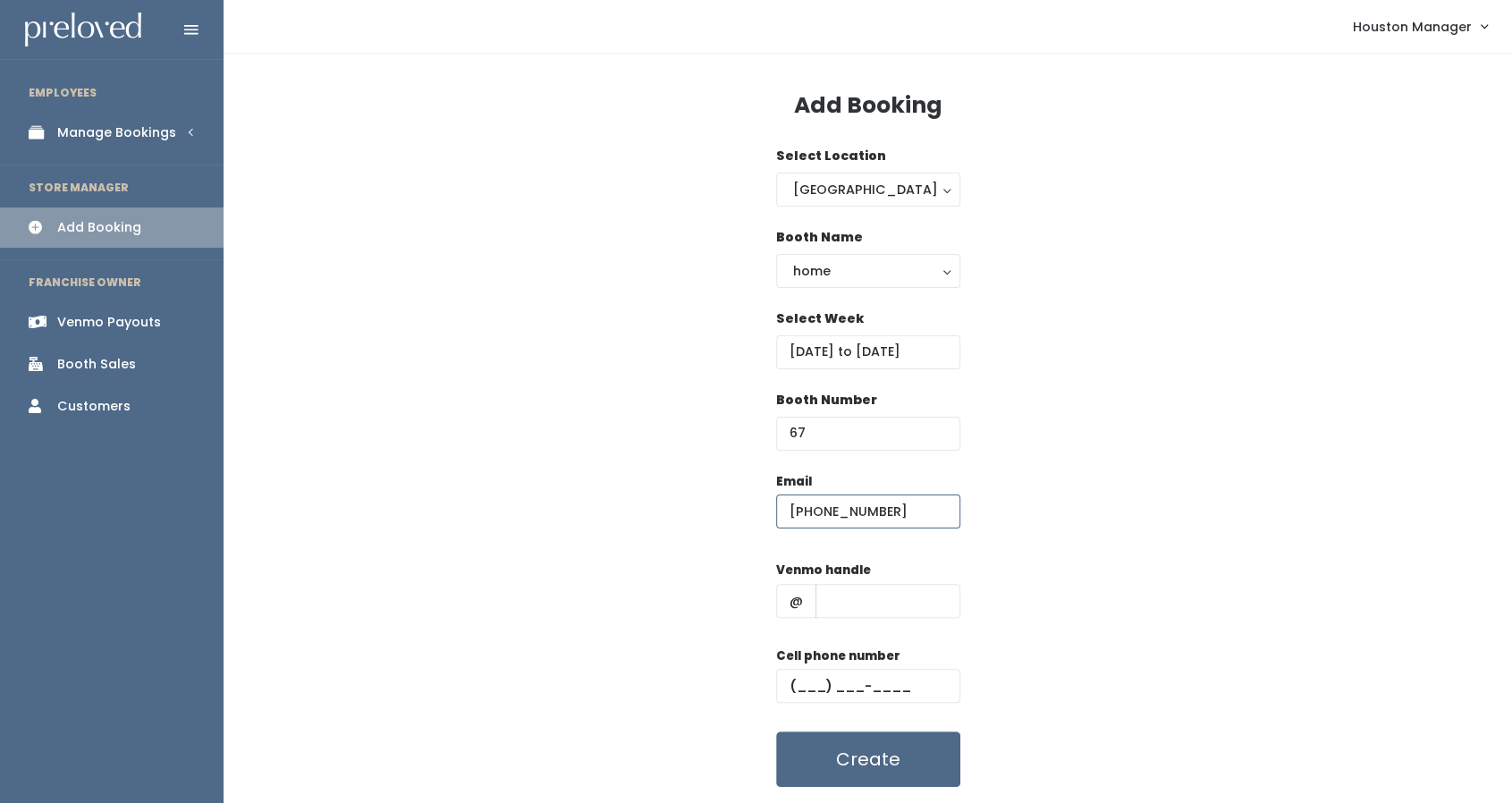
click at [880, 507] on input "[PHONE_NUMBER]" at bounding box center [868, 510] width 184 height 34
click at [844, 675] on input "text" at bounding box center [868, 685] width 184 height 34
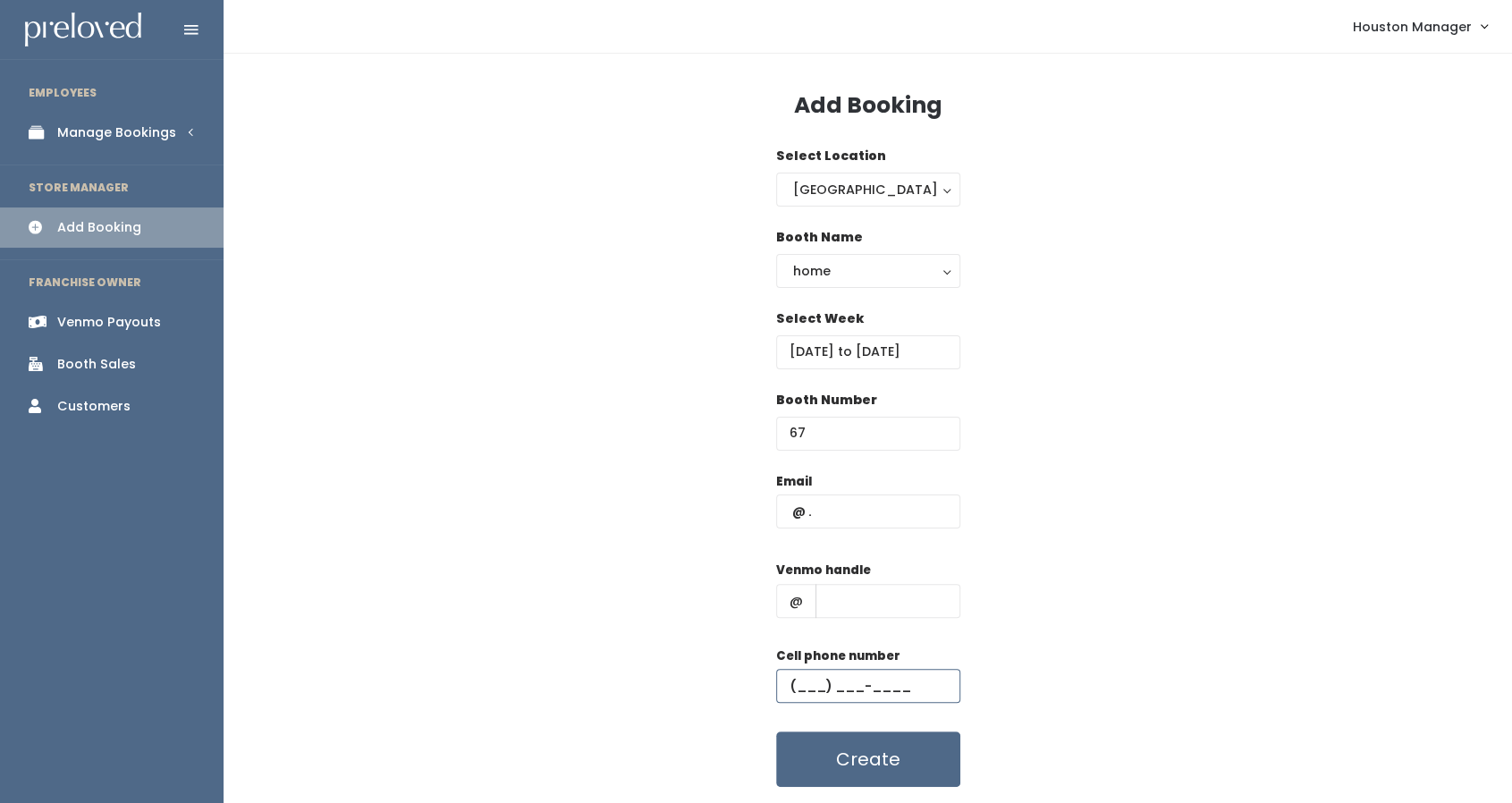
paste input "[PHONE_NUMBER]"
type input "[PHONE_NUMBER]"
click at [934, 595] on input "text" at bounding box center [887, 601] width 145 height 34
paste input "[PERSON_NAME]-4"
type input "[PERSON_NAME]-4"
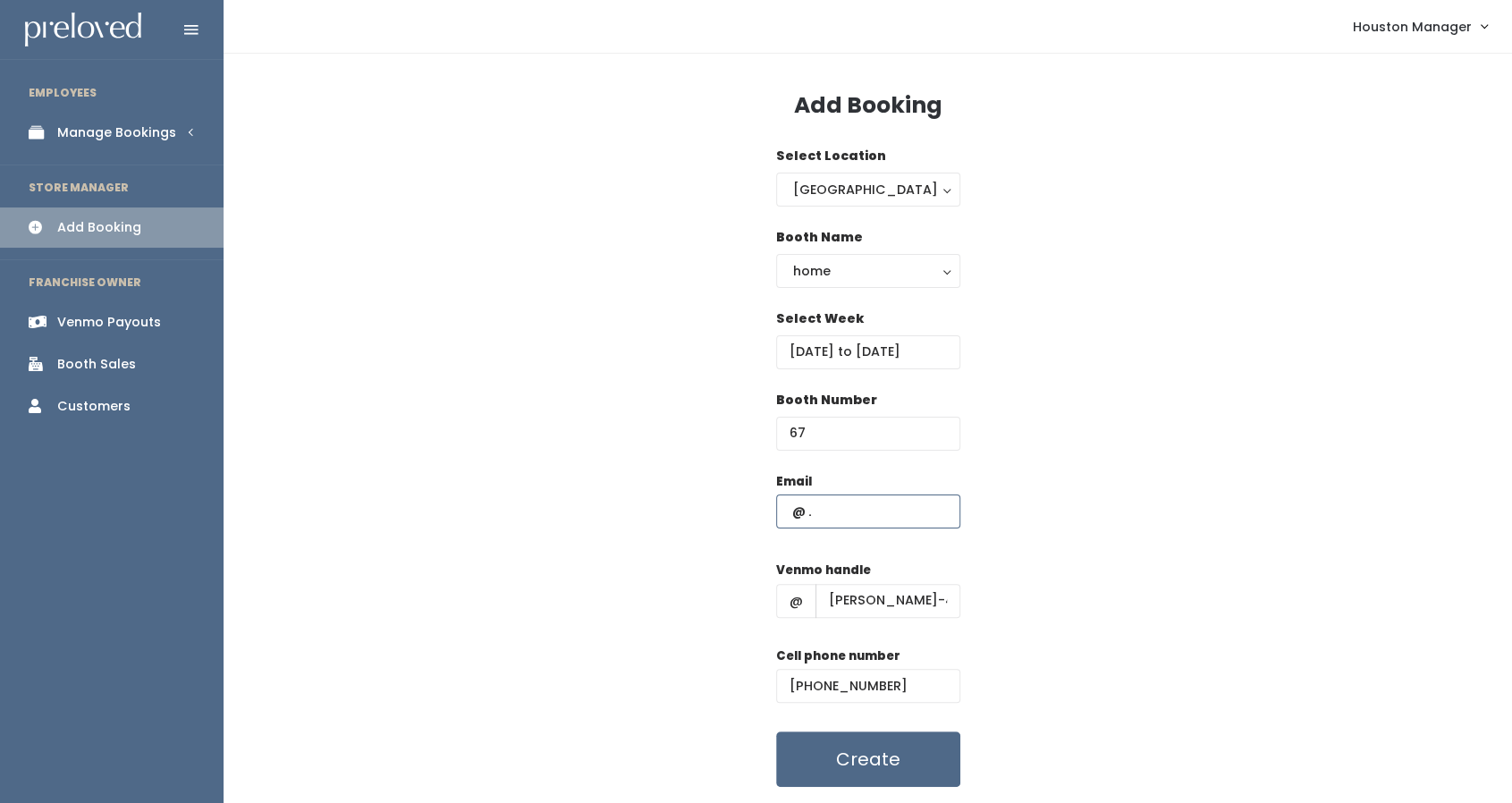
click at [857, 510] on input "text" at bounding box center [868, 510] width 184 height 34
paste input "[EMAIL_ADDRESS][DOMAIN_NAME]"
type input "[EMAIL_ADDRESS][DOMAIN_NAME]"
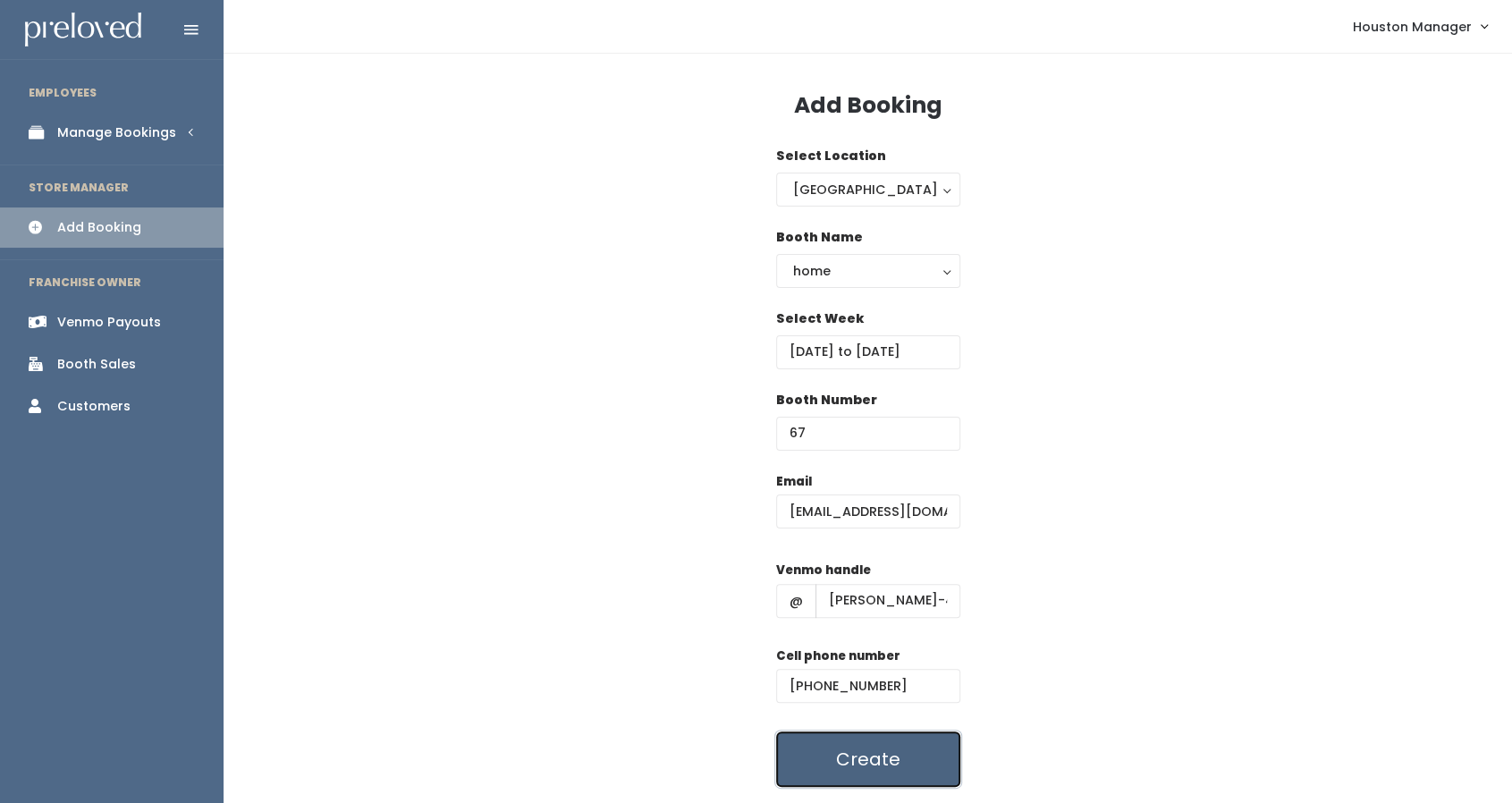
click at [882, 767] on button "Create" at bounding box center [868, 759] width 184 height 56
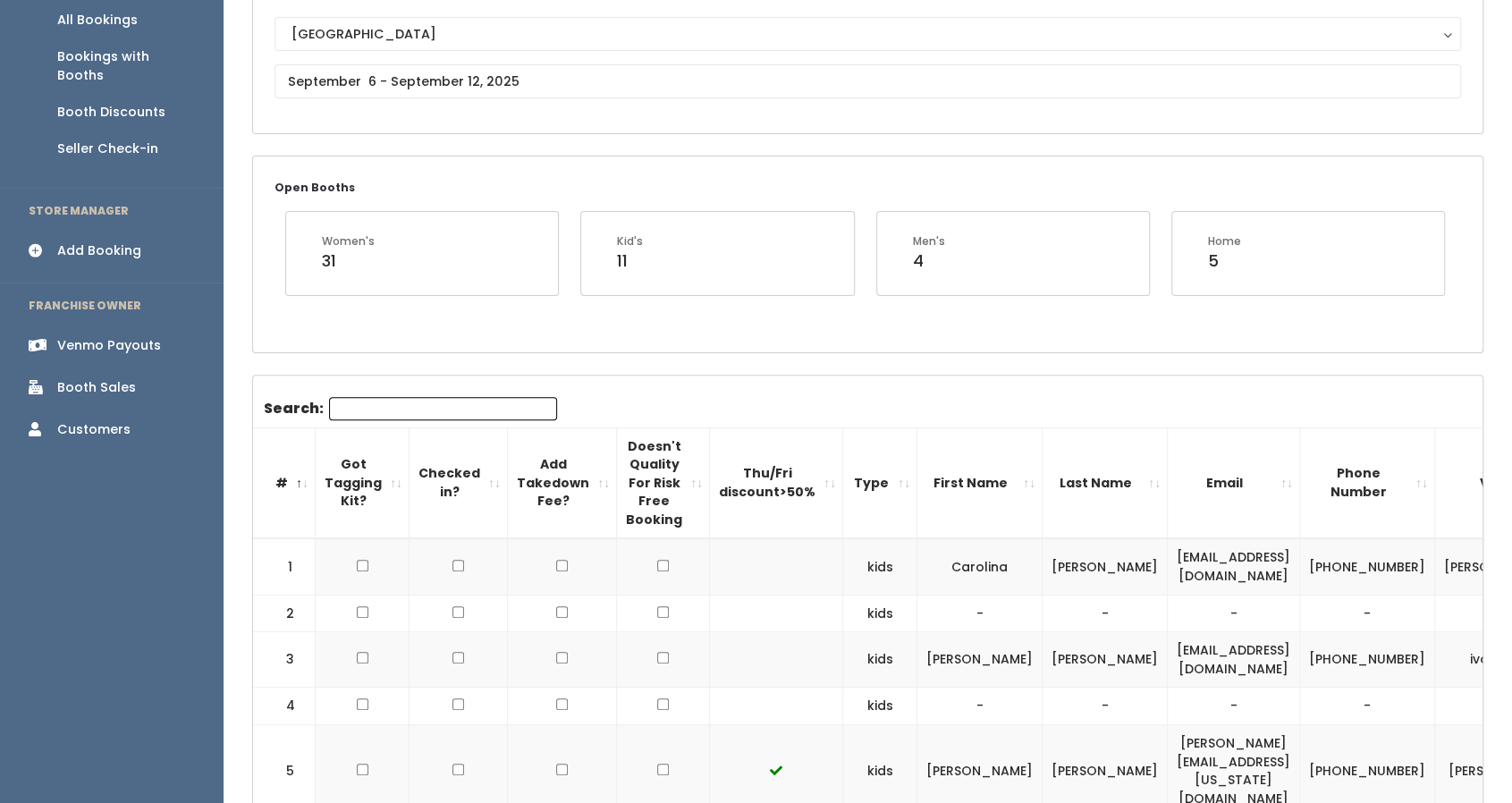
scroll to position [199, 0]
click at [419, 395] on input "Search:" at bounding box center [443, 407] width 228 height 23
paste input "[EMAIL_ADDRESS][DOMAIN_NAME]"
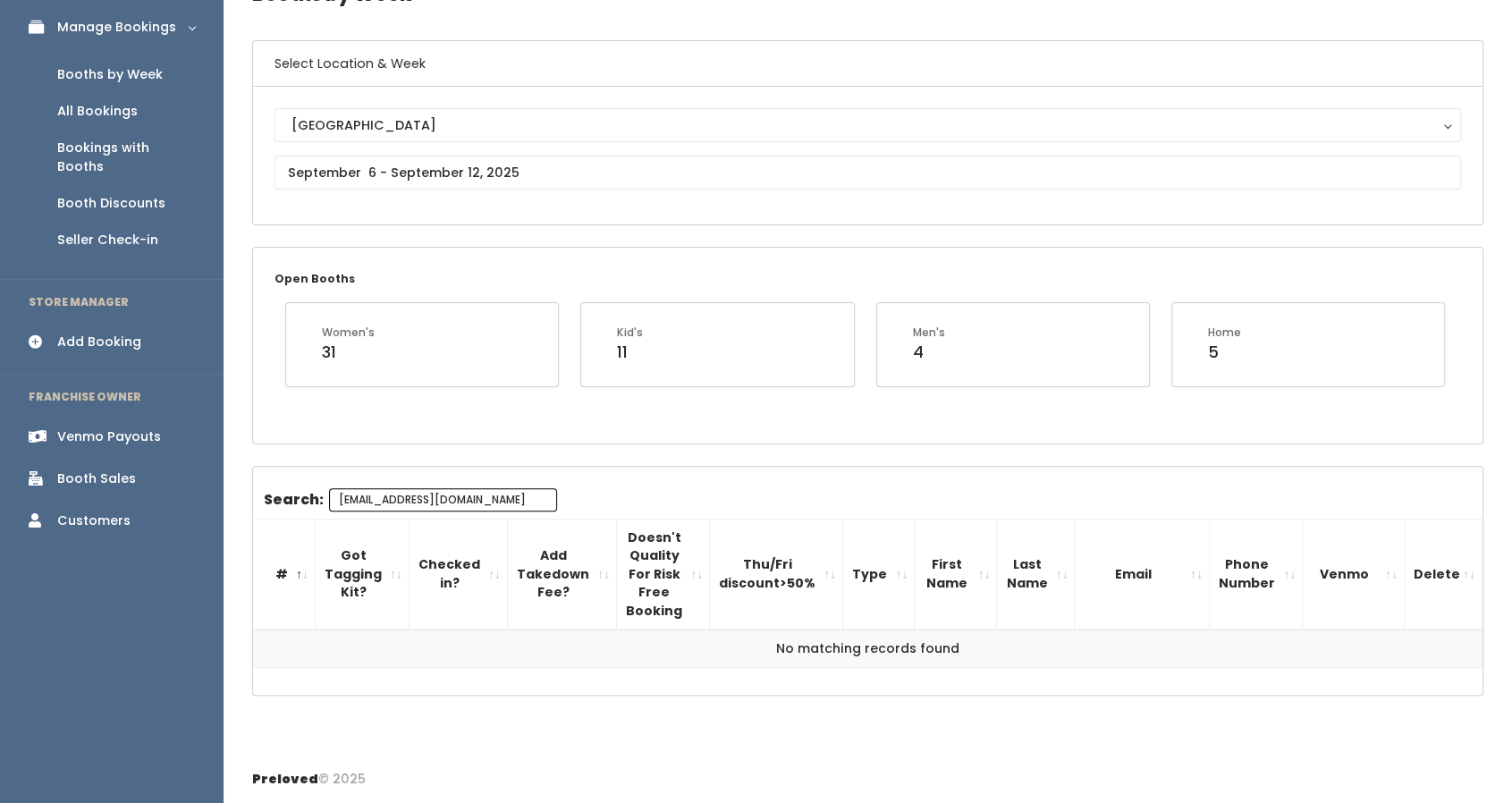
scroll to position [0, 33]
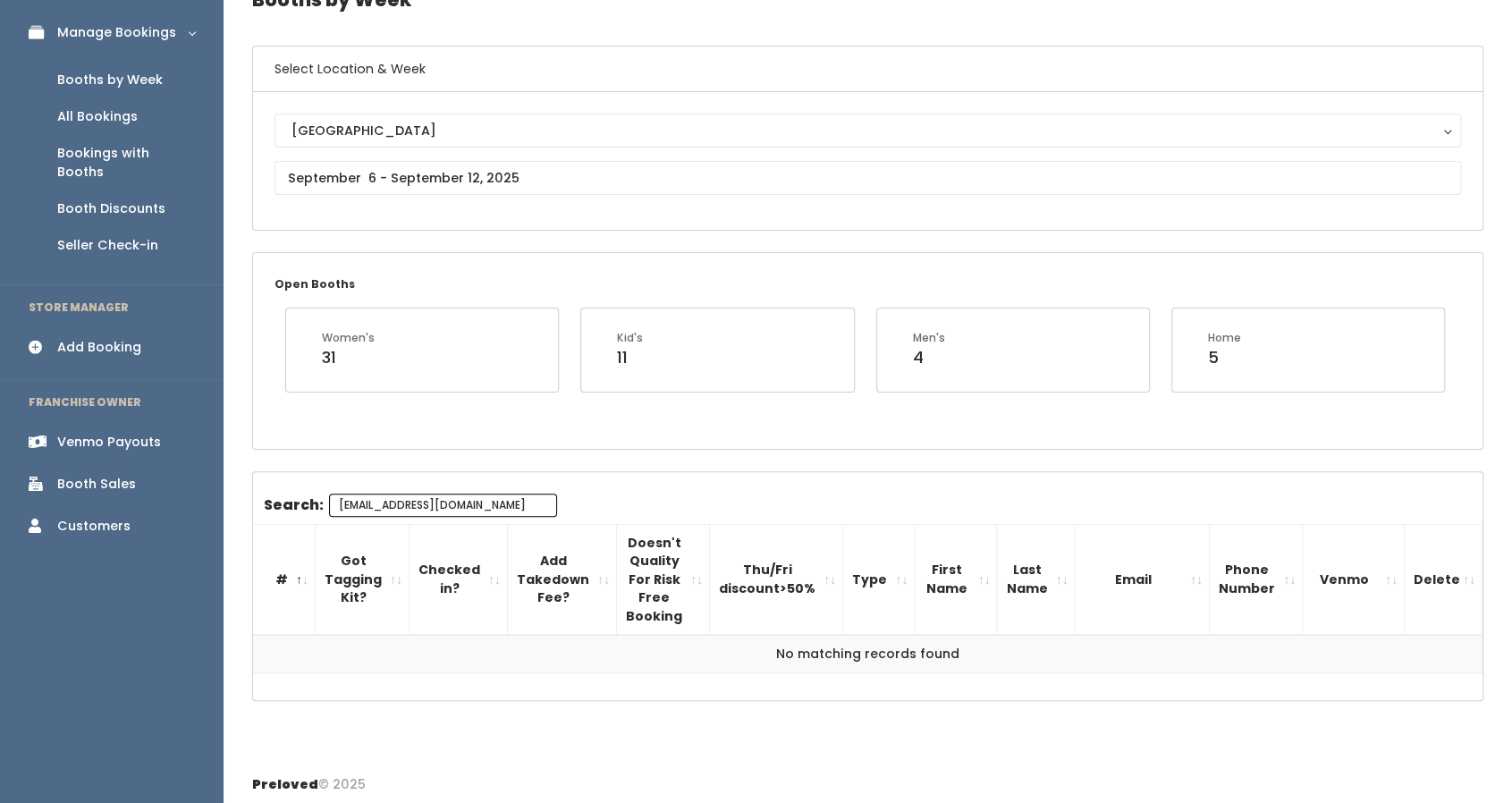
type input "[EMAIL_ADDRESS][DOMAIN_NAME]"
click at [420, 231] on div "Booths by Week Select Location & Week [GEOGRAPHIC_DATA] [GEOGRAPHIC_DATA] Open …" at bounding box center [867, 357] width 1288 height 807
click at [418, 230] on div "Booths by Week Select Location & Week [GEOGRAPHIC_DATA] [GEOGRAPHIC_DATA] Open …" at bounding box center [867, 357] width 1288 height 807
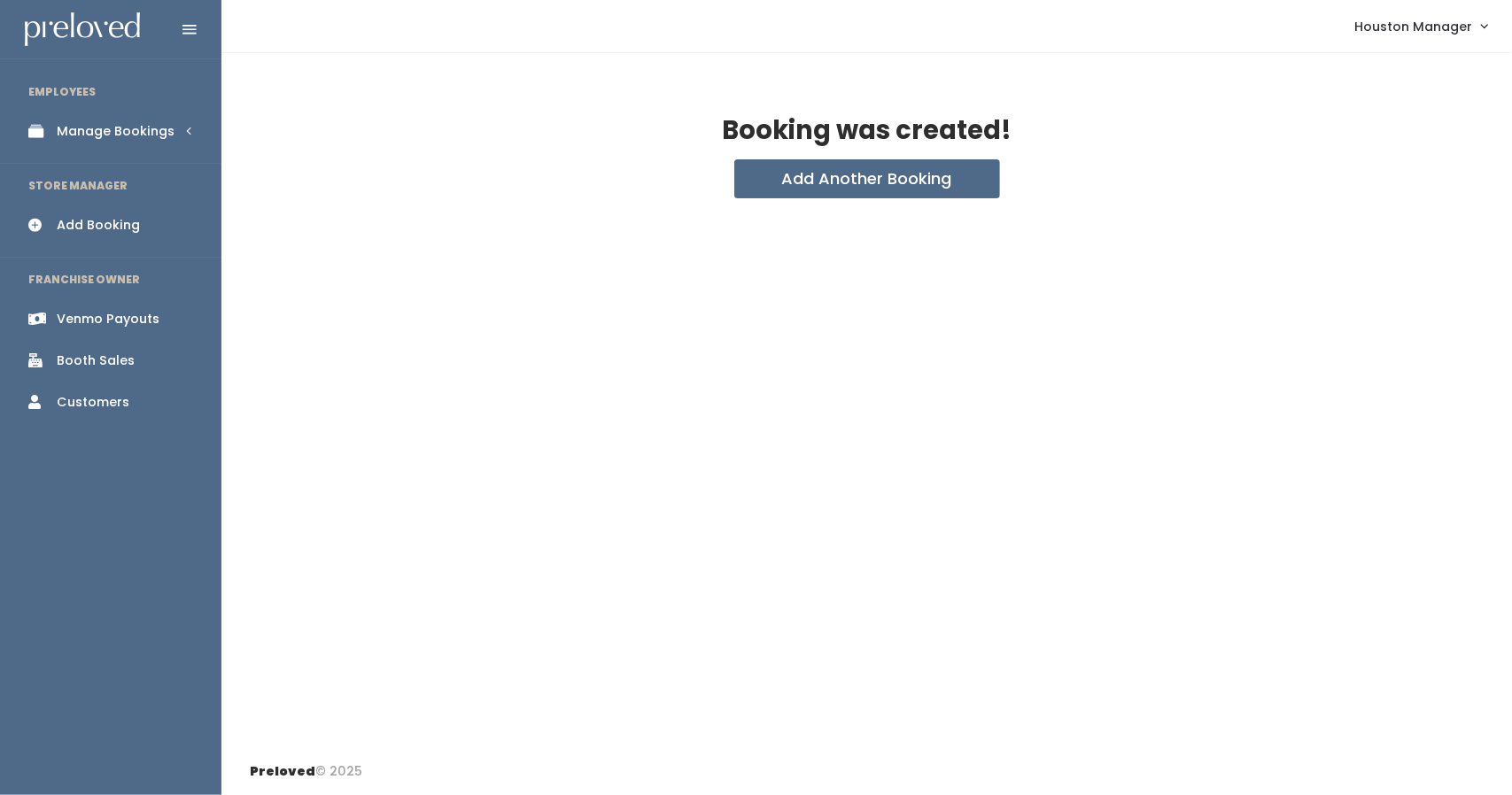
click at [113, 137] on div "Manage Bookings" at bounding box center [116, 132] width 118 height 19
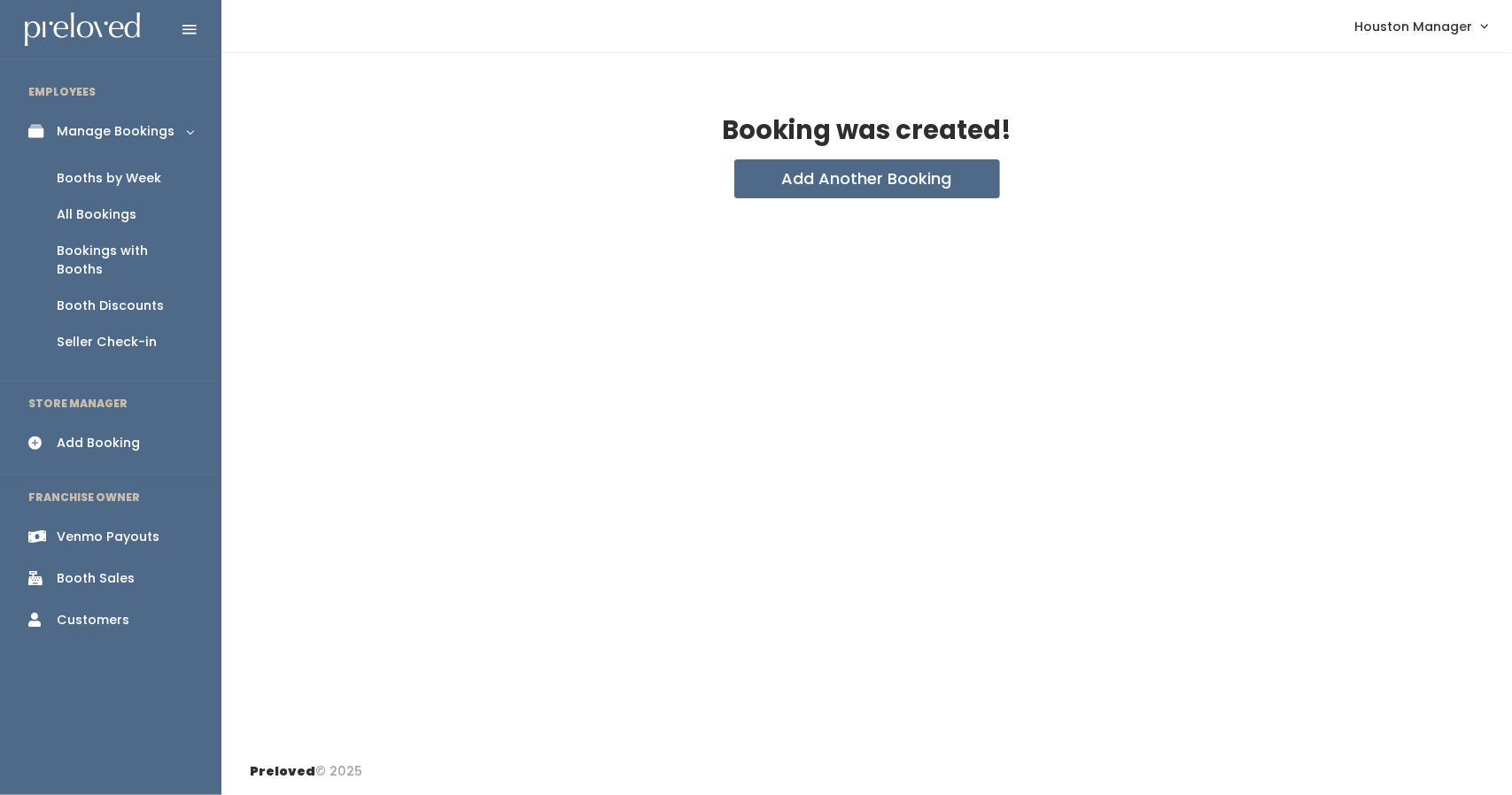
click at [131, 172] on div "Booths by Week" at bounding box center [109, 179] width 105 height 19
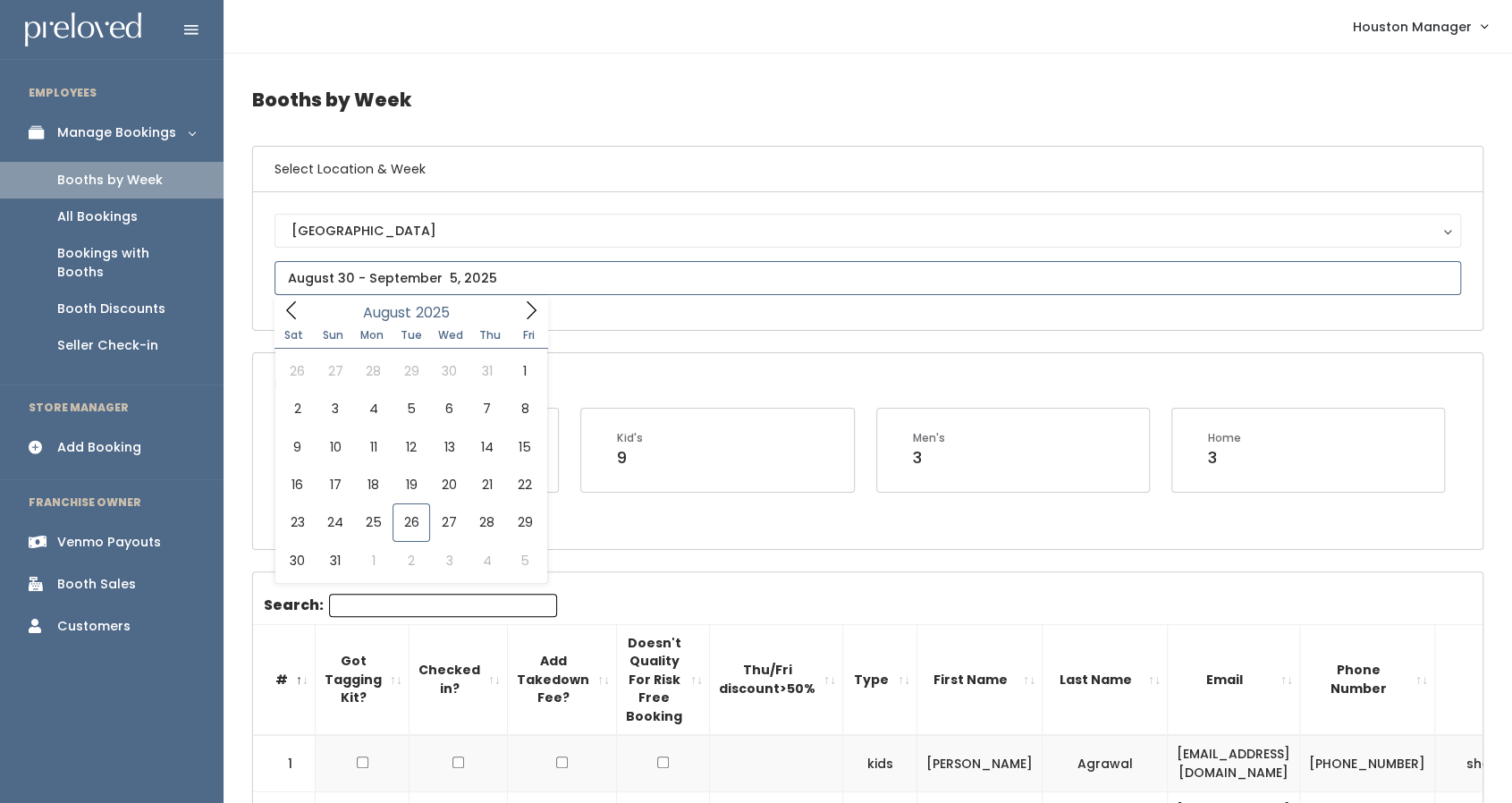
click at [433, 273] on input "text" at bounding box center [867, 277] width 1187 height 34
click at [550, 310] on div "Houston Houston" at bounding box center [867, 261] width 1229 height 138
click at [501, 272] on input "text" at bounding box center [867, 277] width 1187 height 34
click at [532, 310] on icon at bounding box center [531, 310] width 20 height 20
type input "[DATE] to [DATE]"
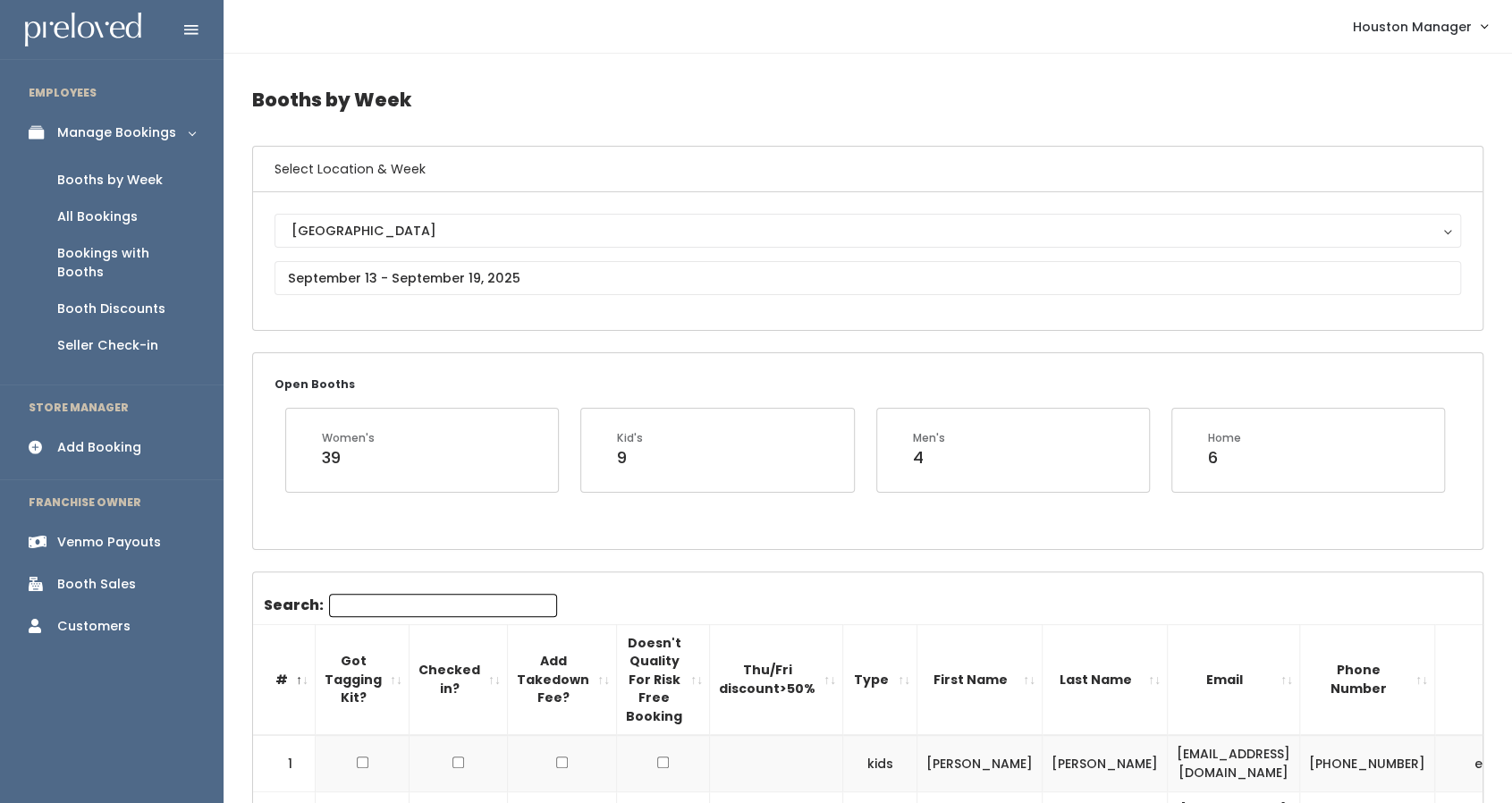
click at [368, 602] on input "Search:" at bounding box center [443, 605] width 228 height 23
paste input "[EMAIL_ADDRESS][DOMAIN_NAME]"
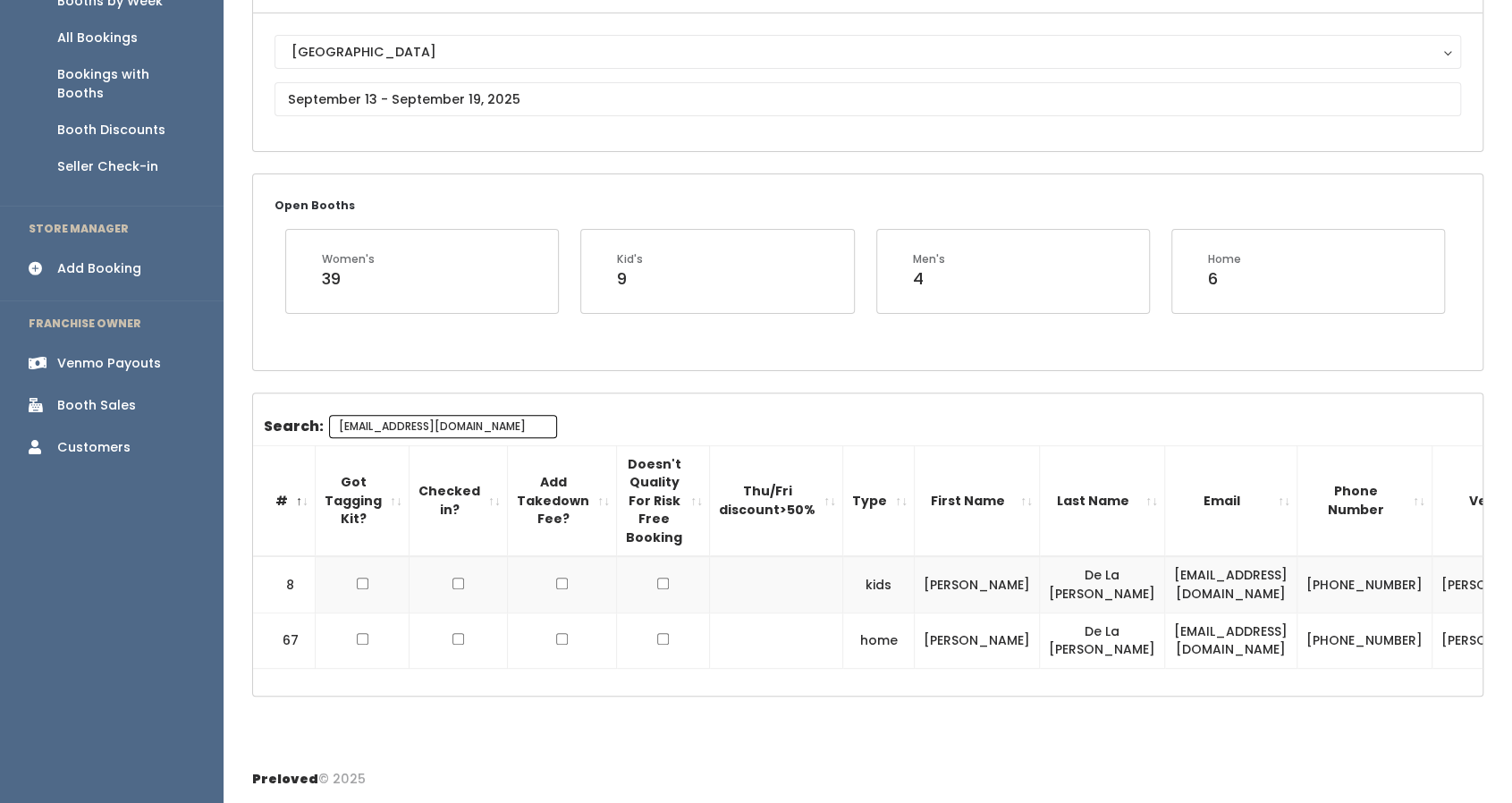
scroll to position [209, 0]
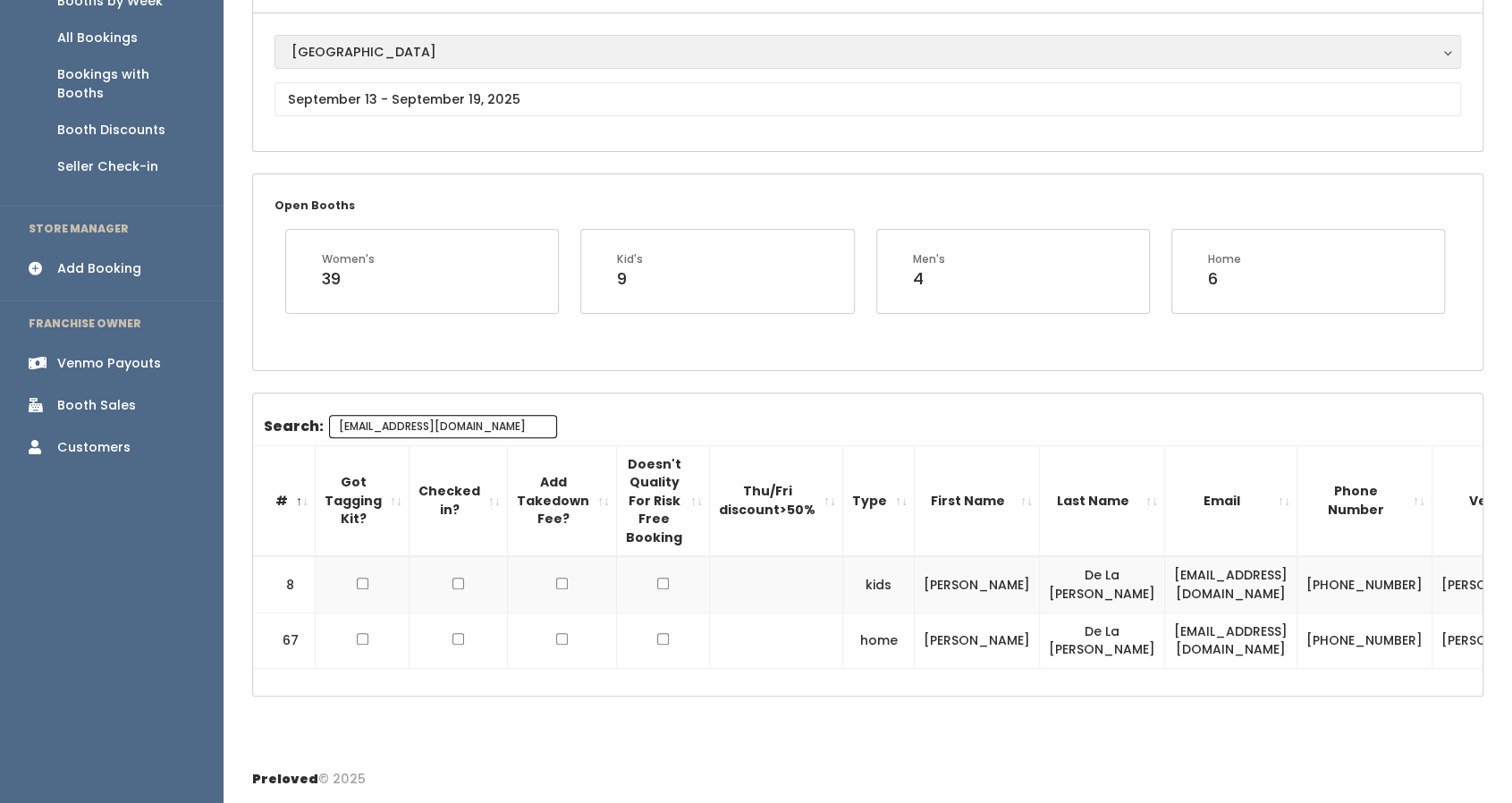
type input "[EMAIL_ADDRESS][DOMAIN_NAME]"
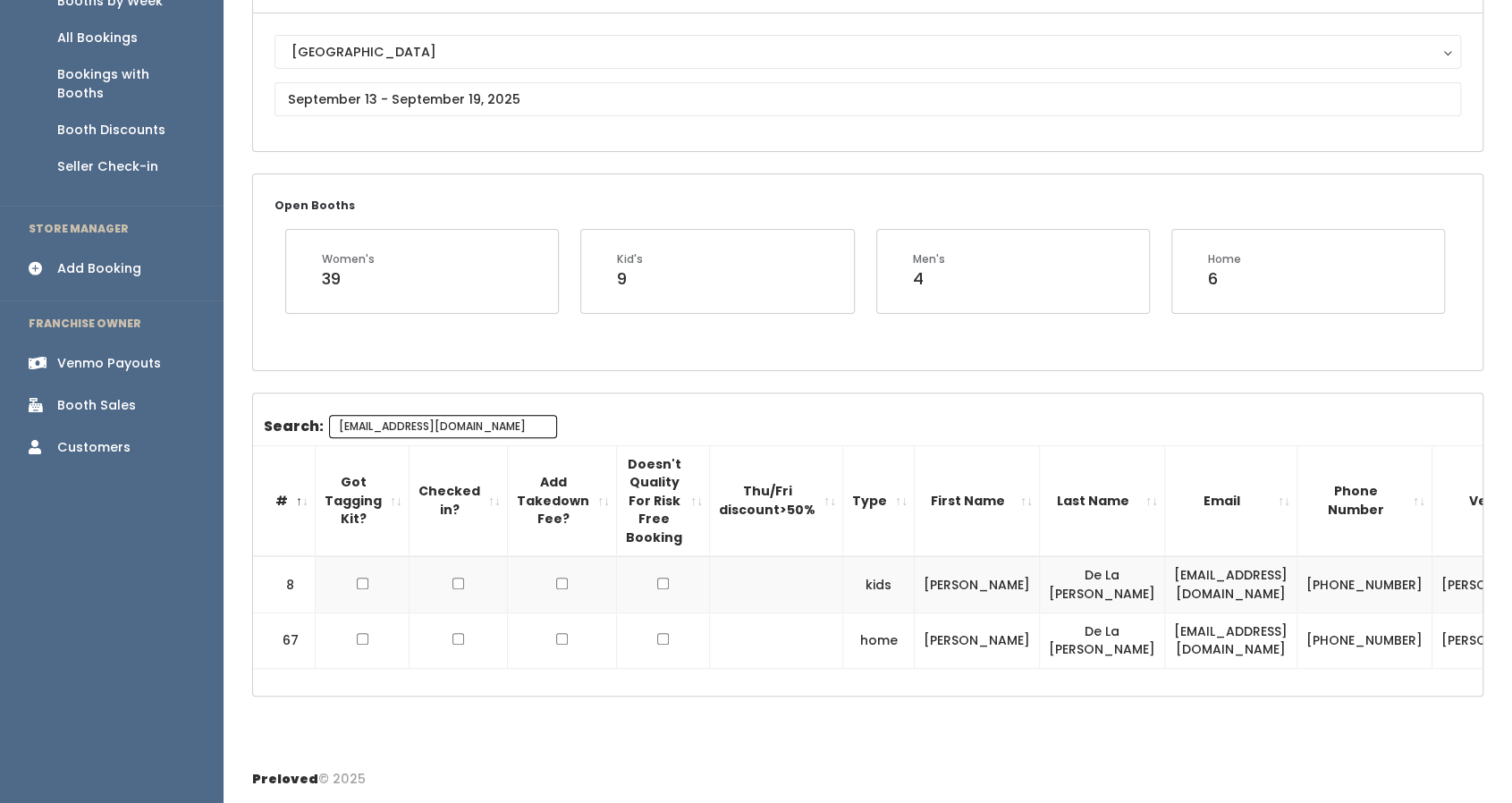
scroll to position [0, 0]
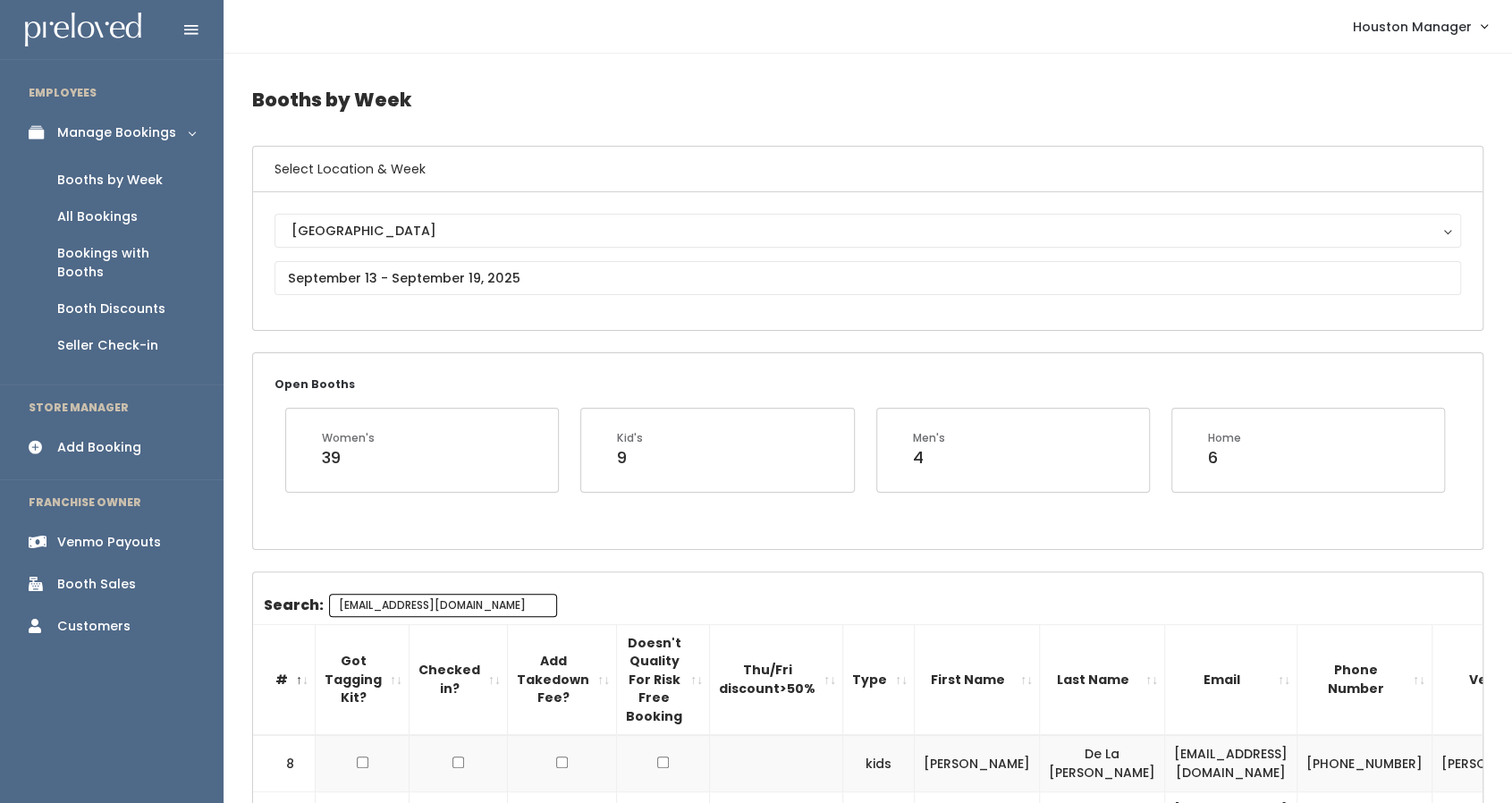
click at [149, 128] on div "Manage Bookings" at bounding box center [117, 133] width 119 height 19
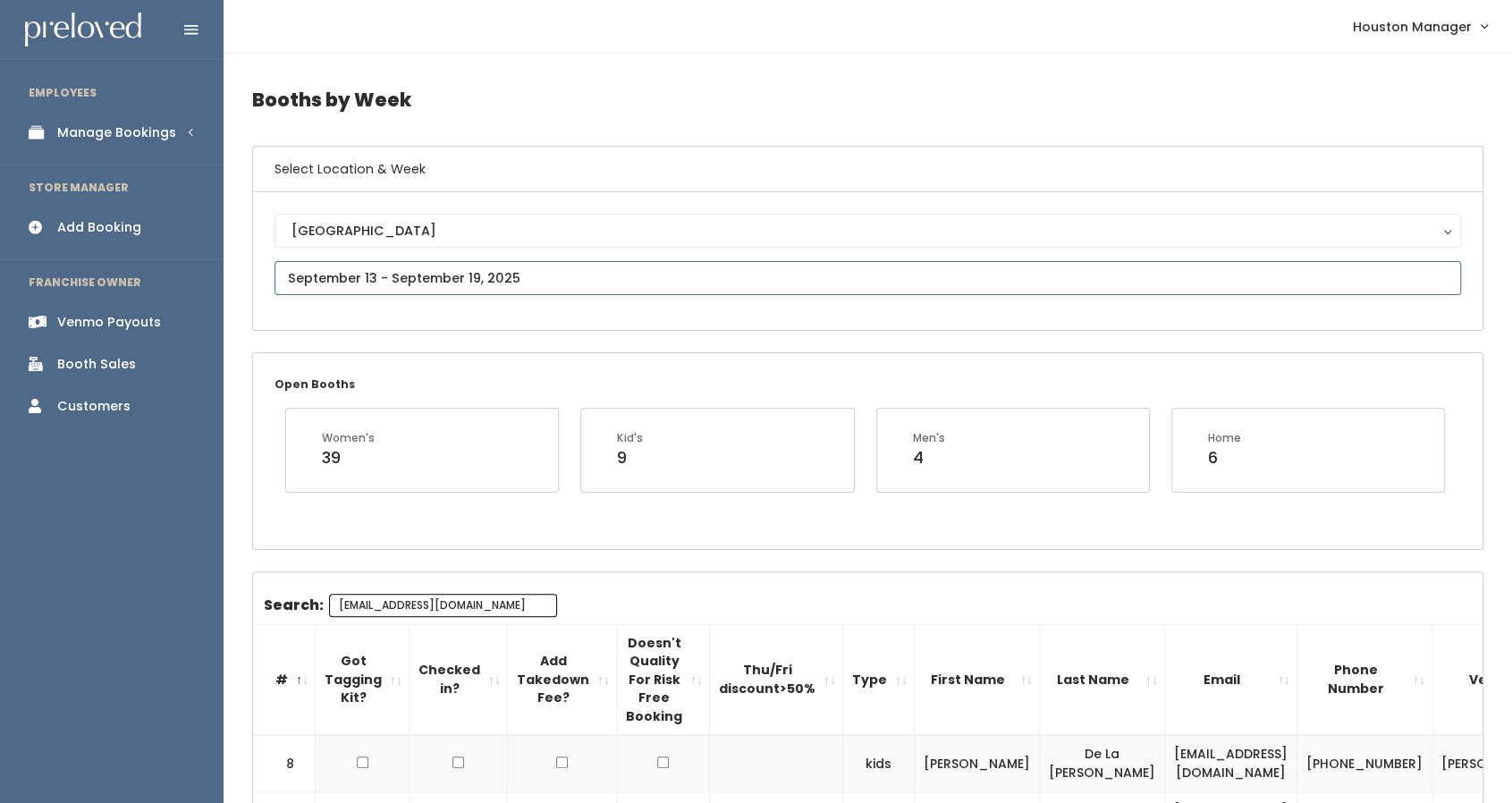
click at [435, 285] on input "text" at bounding box center [867, 277] width 1187 height 34
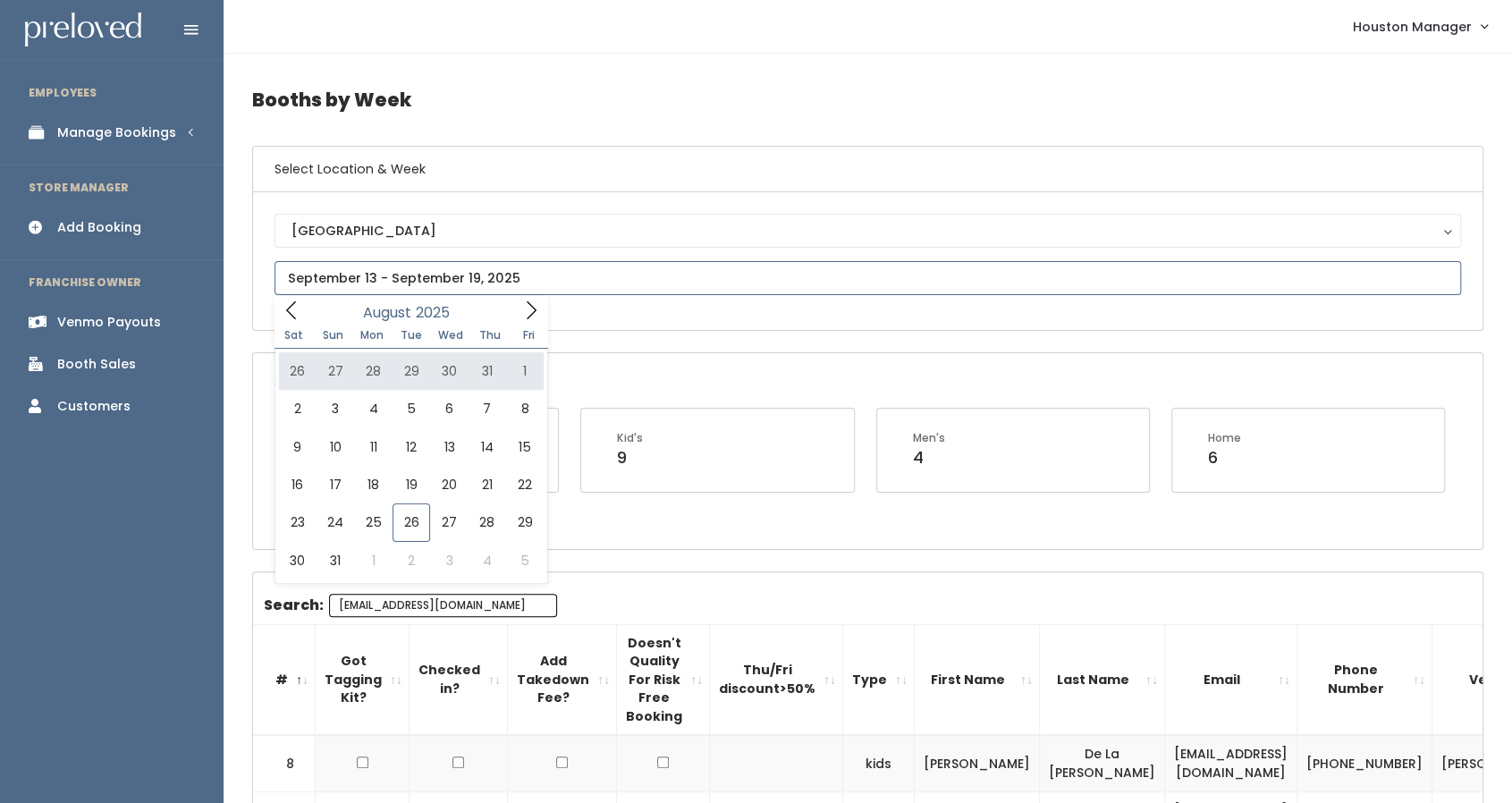
click at [523, 312] on icon at bounding box center [531, 310] width 20 height 20
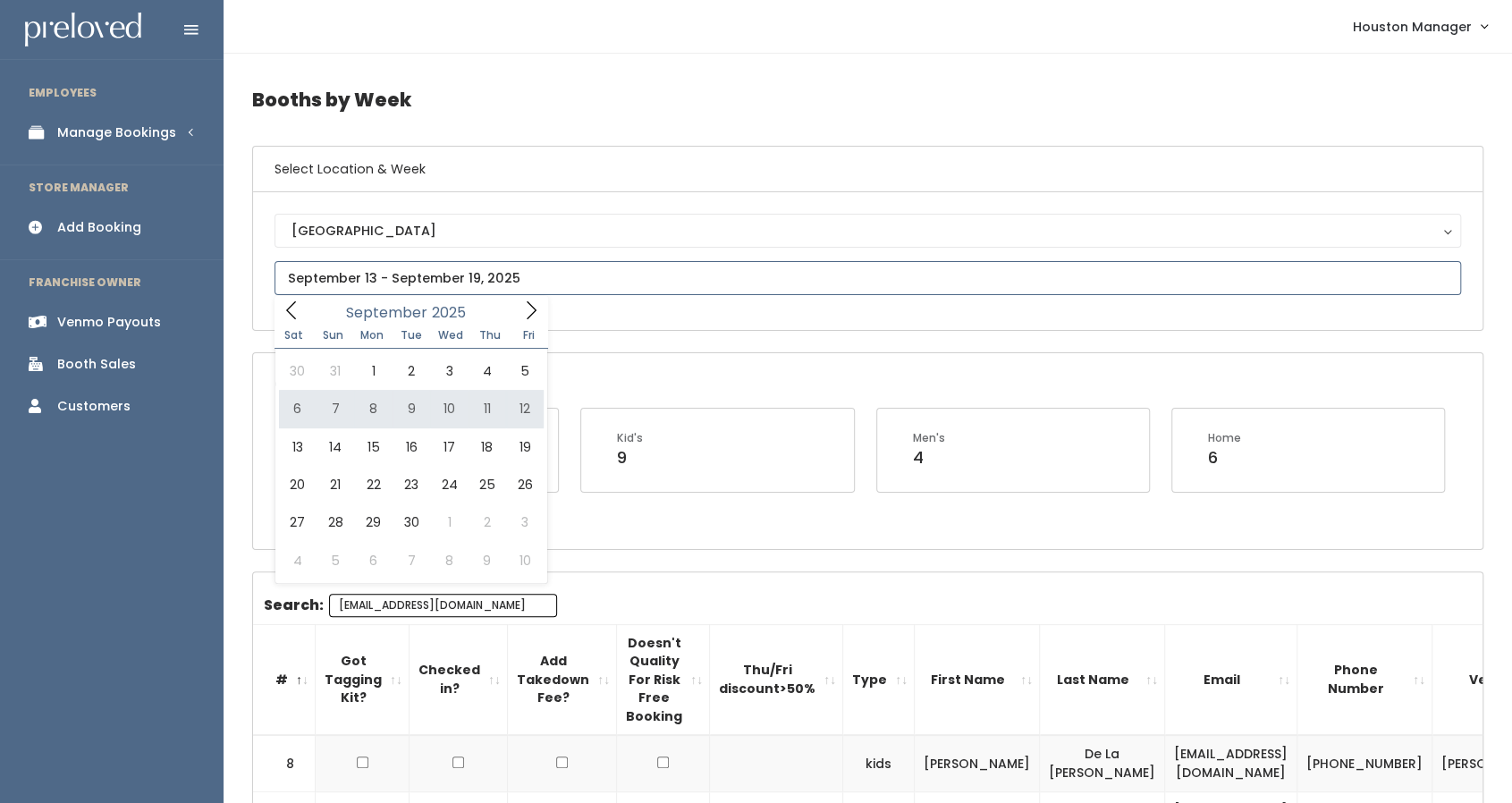
type input "September 6 to September 12"
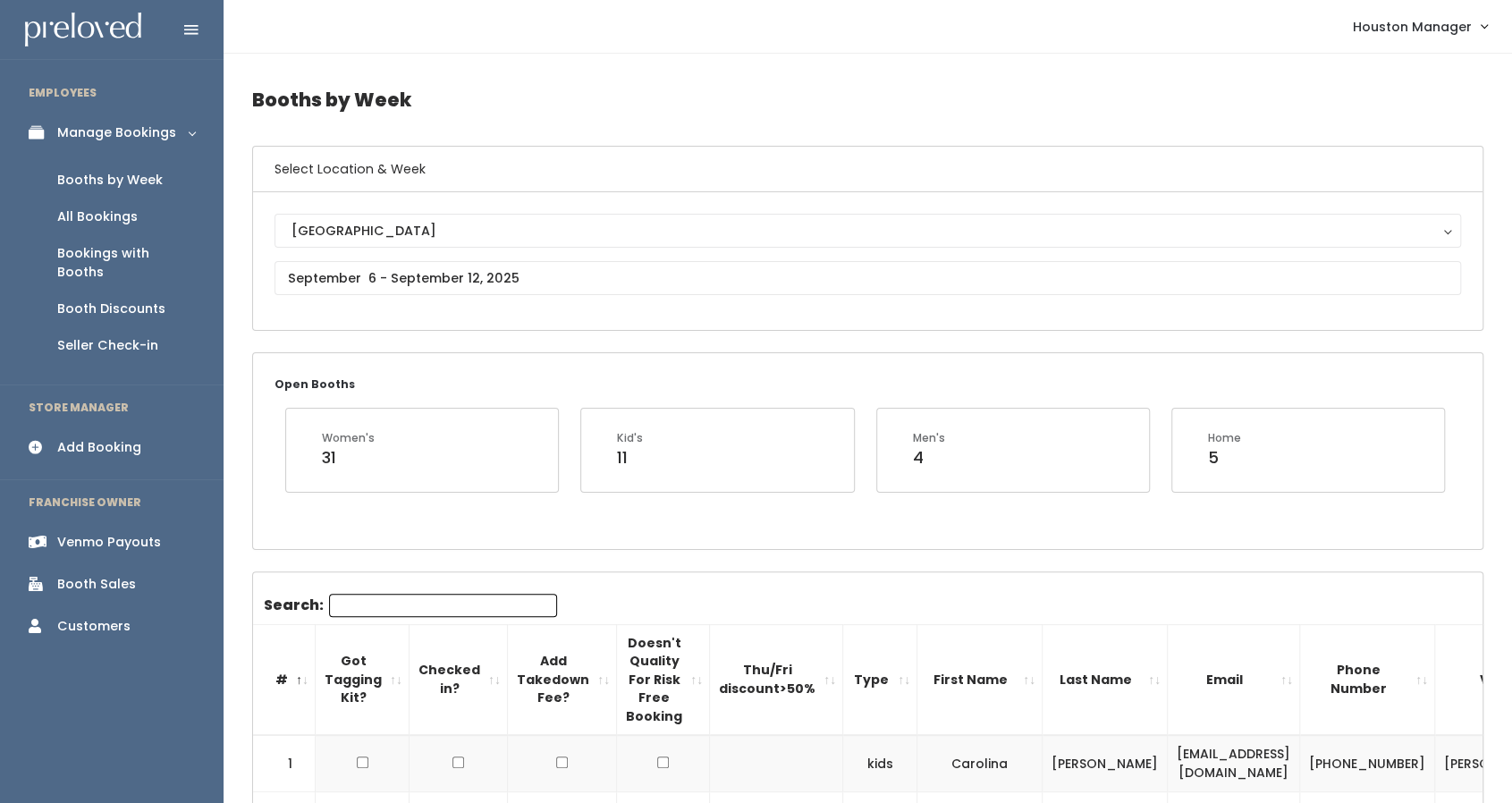
scroll to position [102, 0]
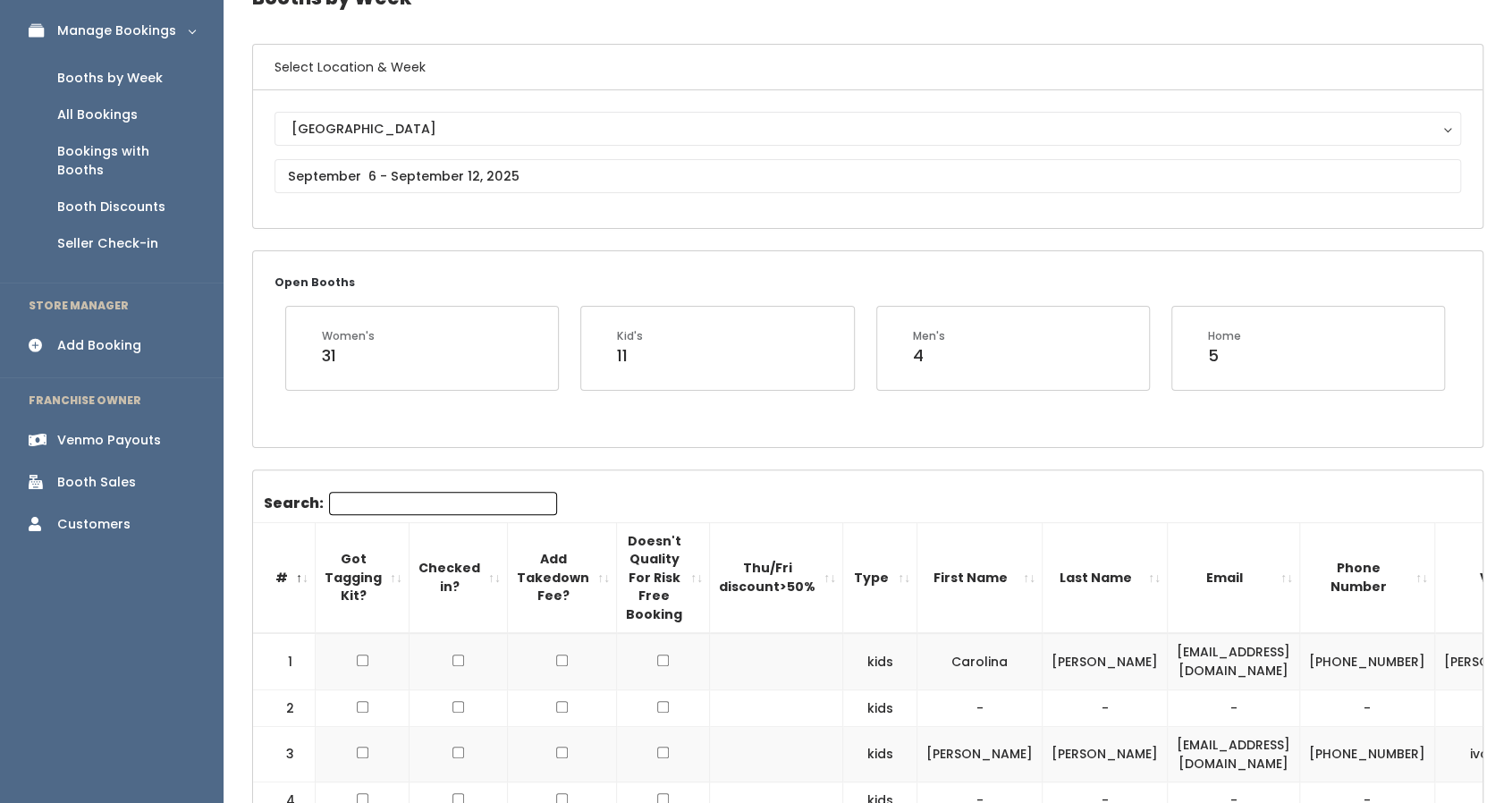
click at [390, 496] on input "Search:" at bounding box center [443, 504] width 228 height 23
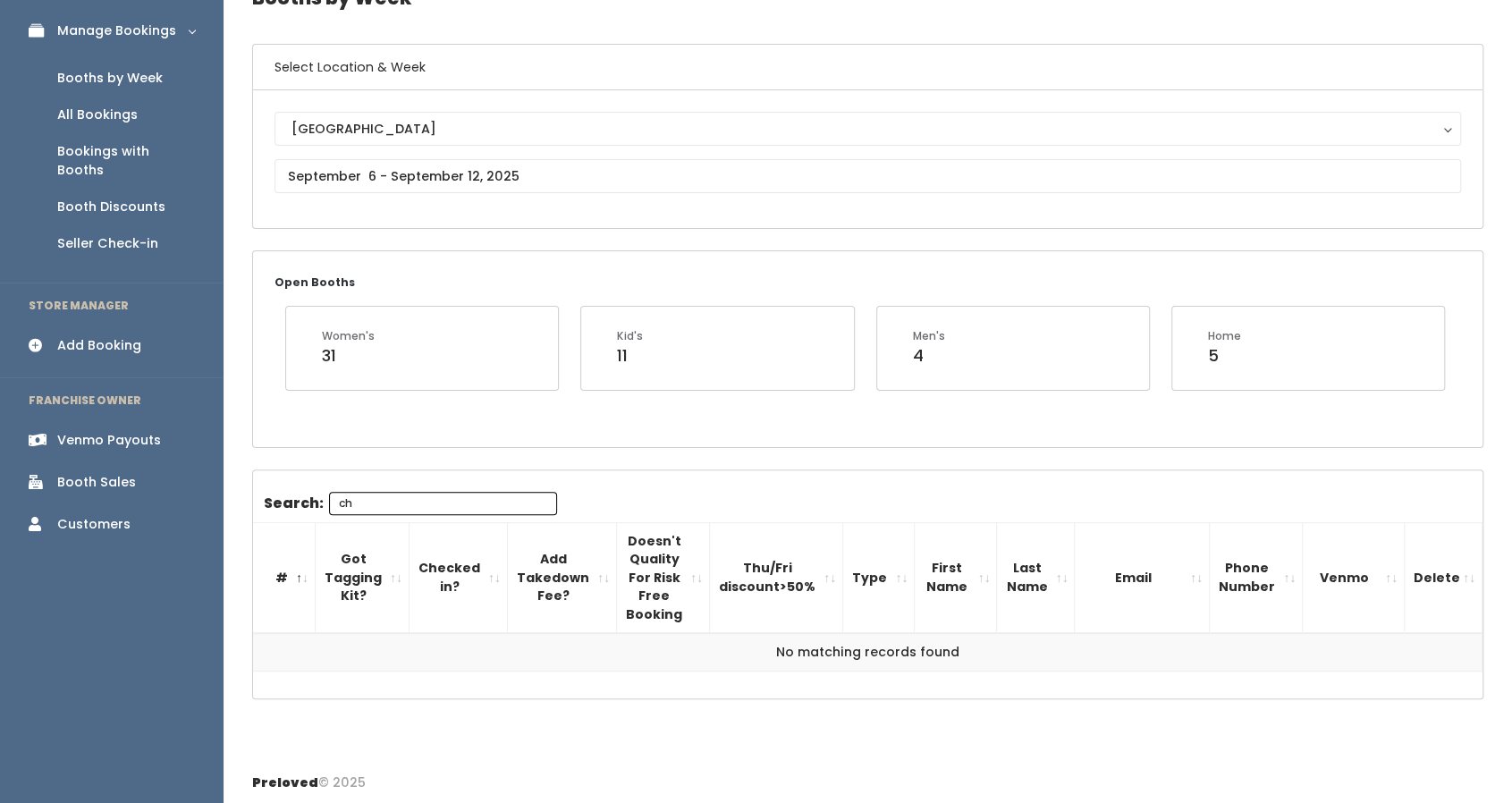
type input "c"
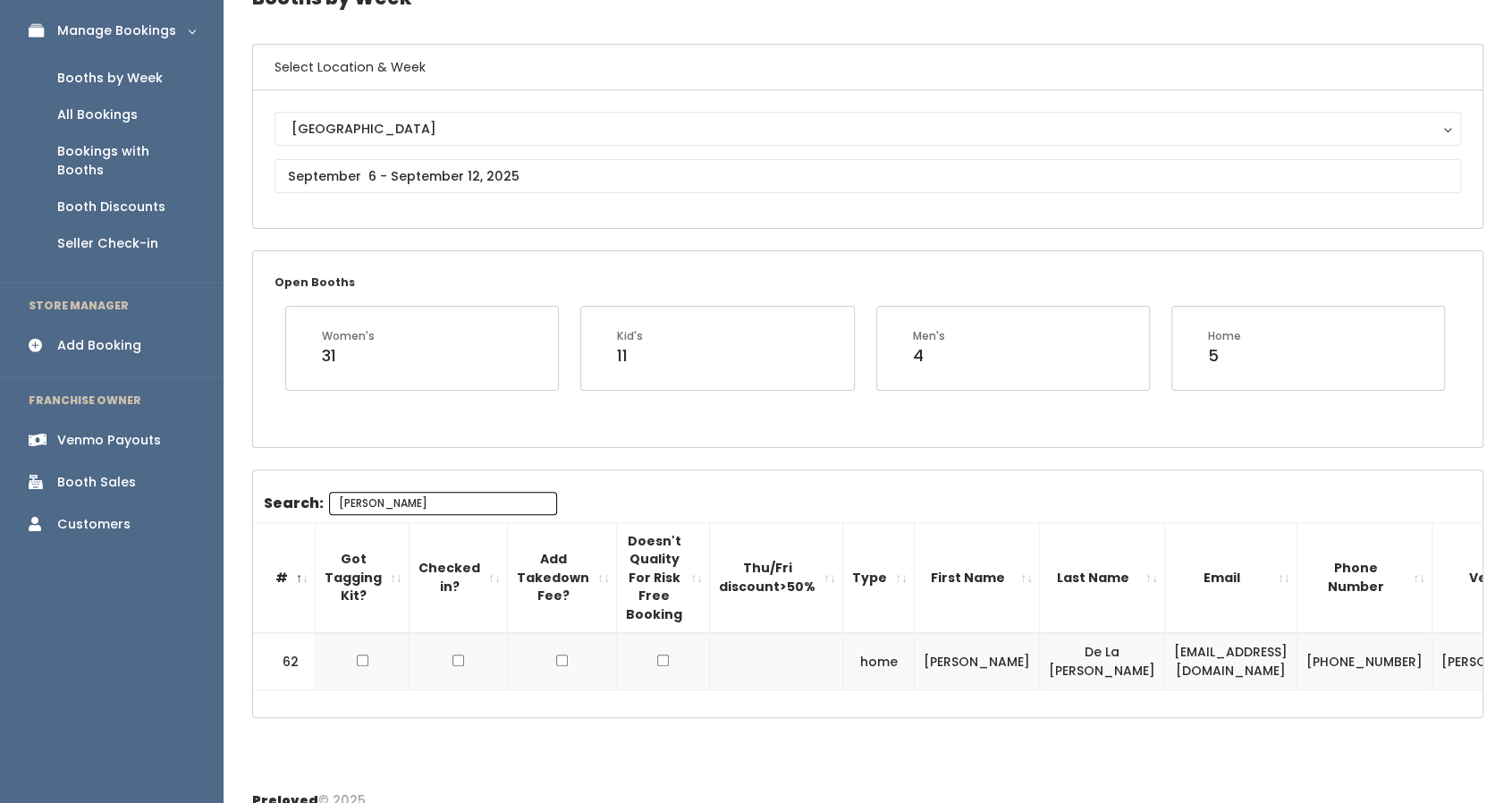
type input "laura"
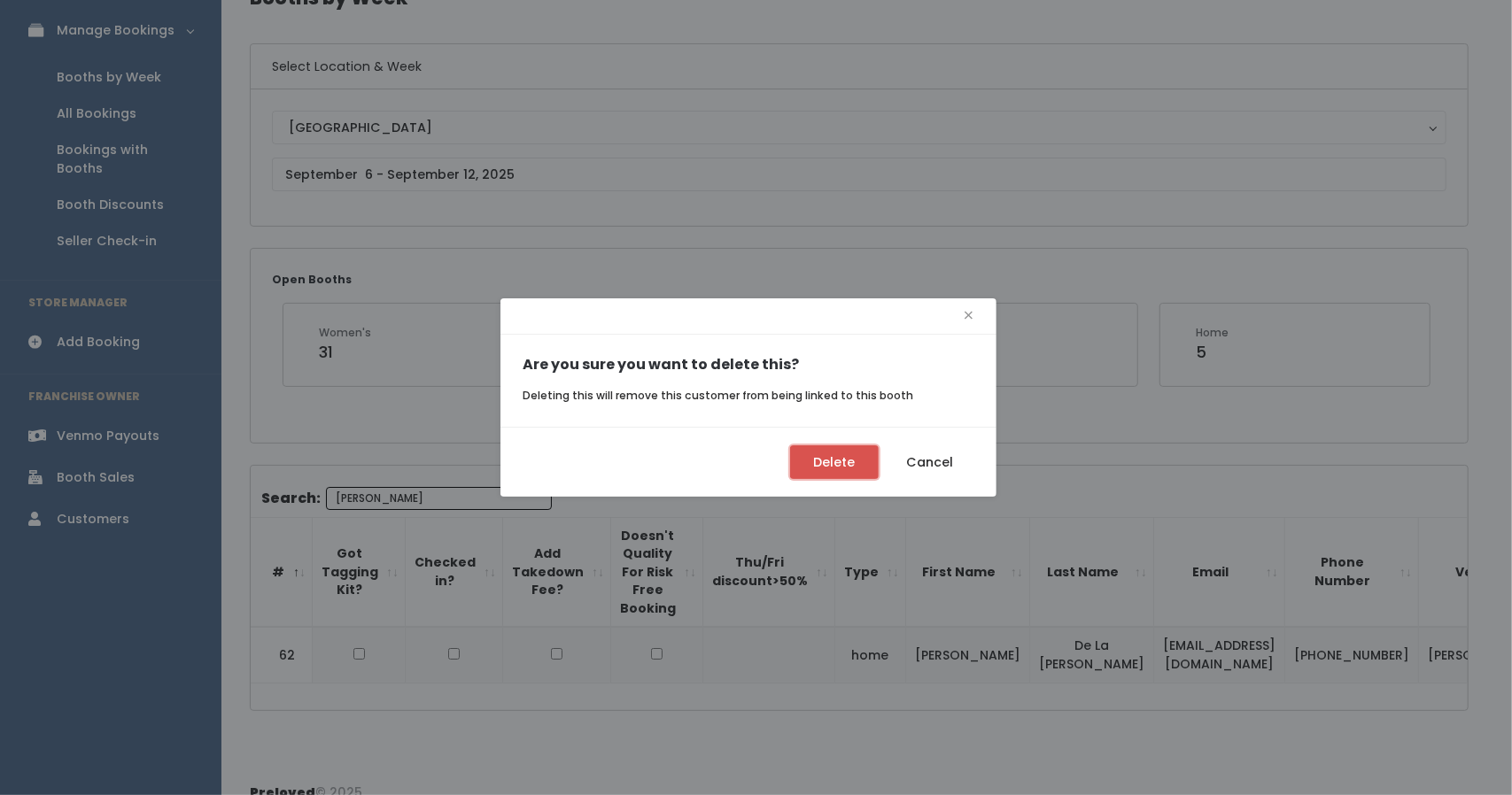
click at [849, 470] on button "Delete" at bounding box center [833, 462] width 88 height 33
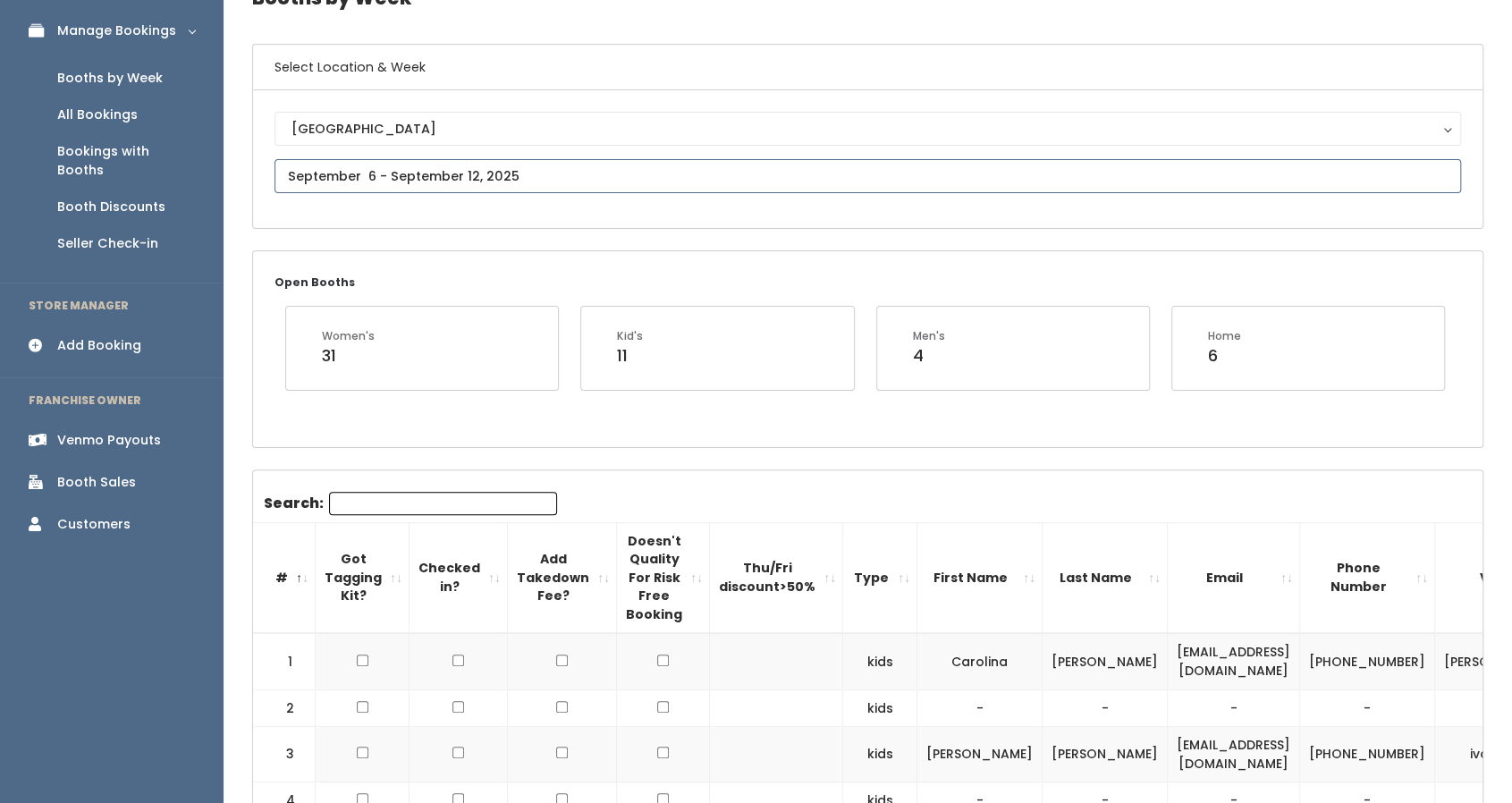
click at [375, 175] on input "text" at bounding box center [867, 176] width 1187 height 34
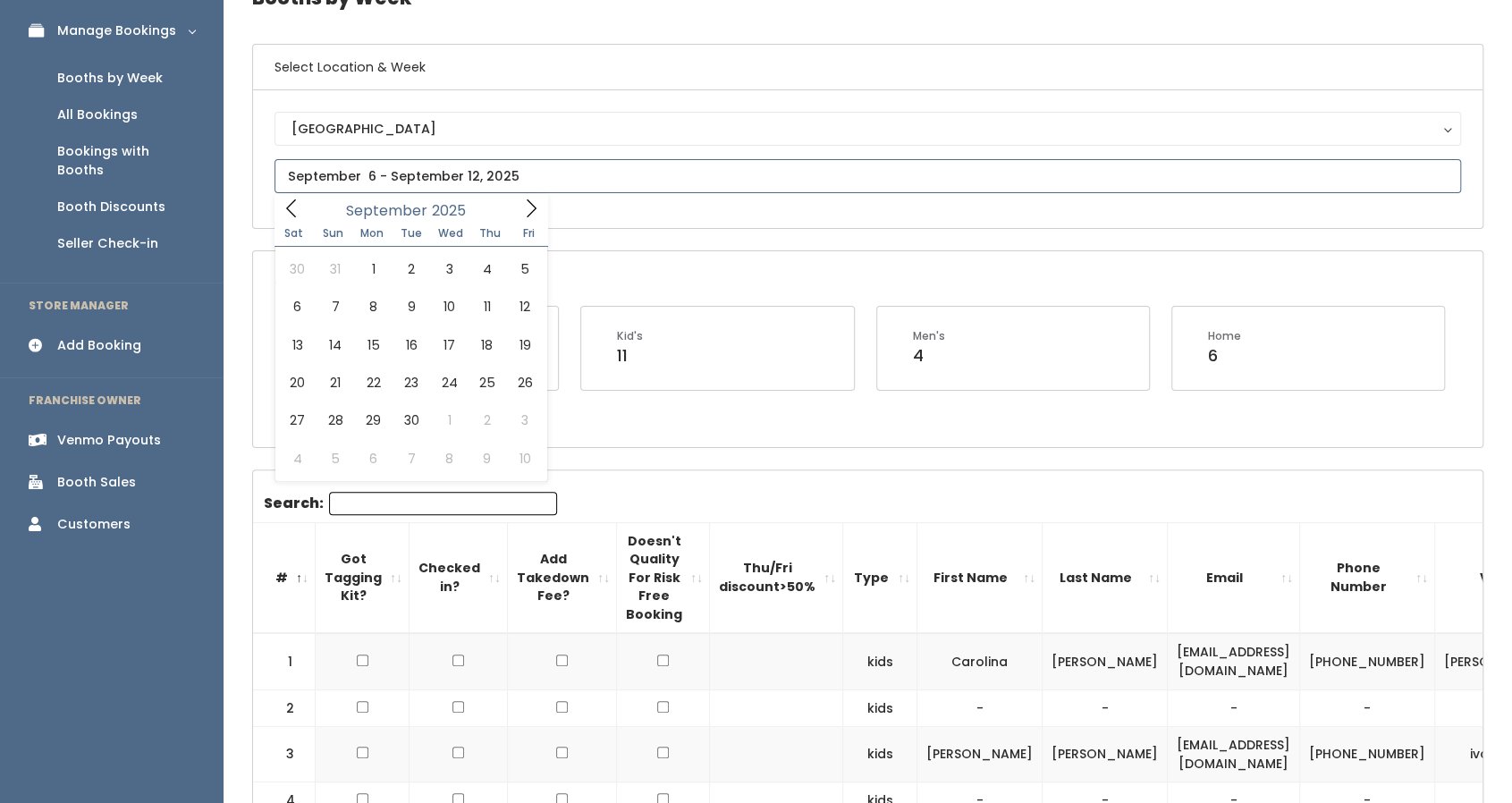
click at [529, 212] on icon at bounding box center [531, 208] width 20 height 20
type input "[DATE] to [DATE]"
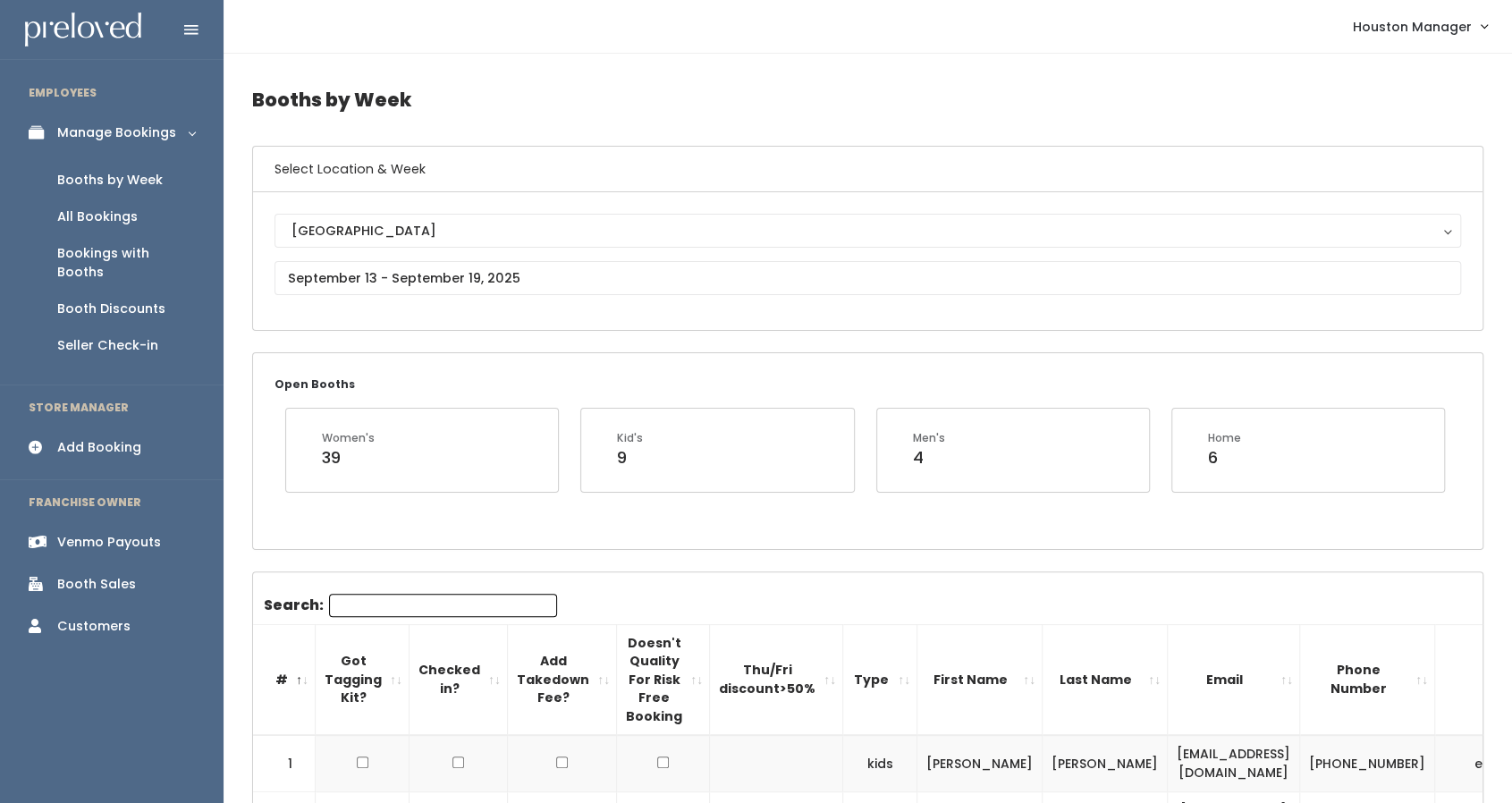
click at [423, 602] on input "Search:" at bounding box center [443, 605] width 228 height 23
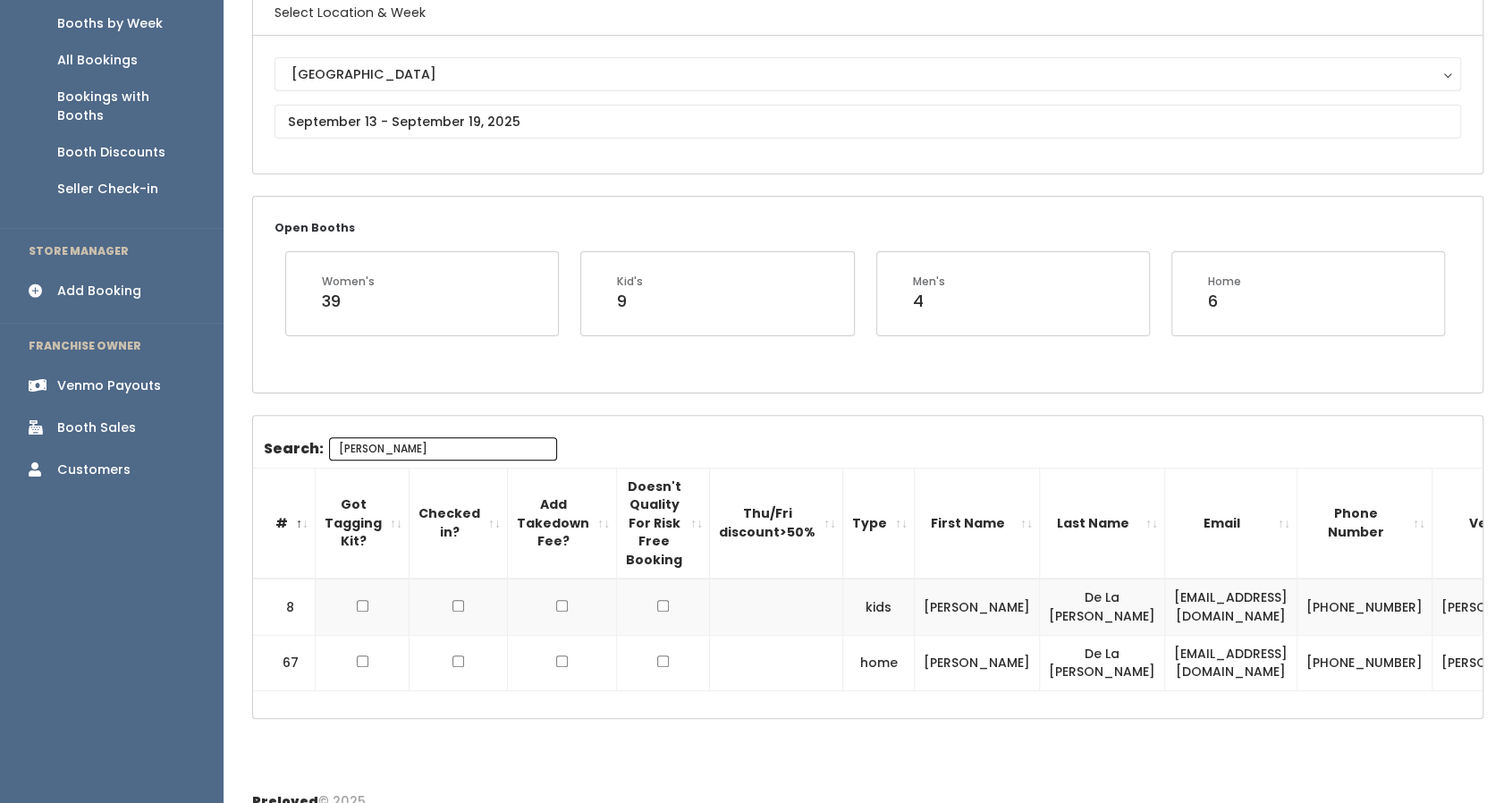
scroll to position [171, 0]
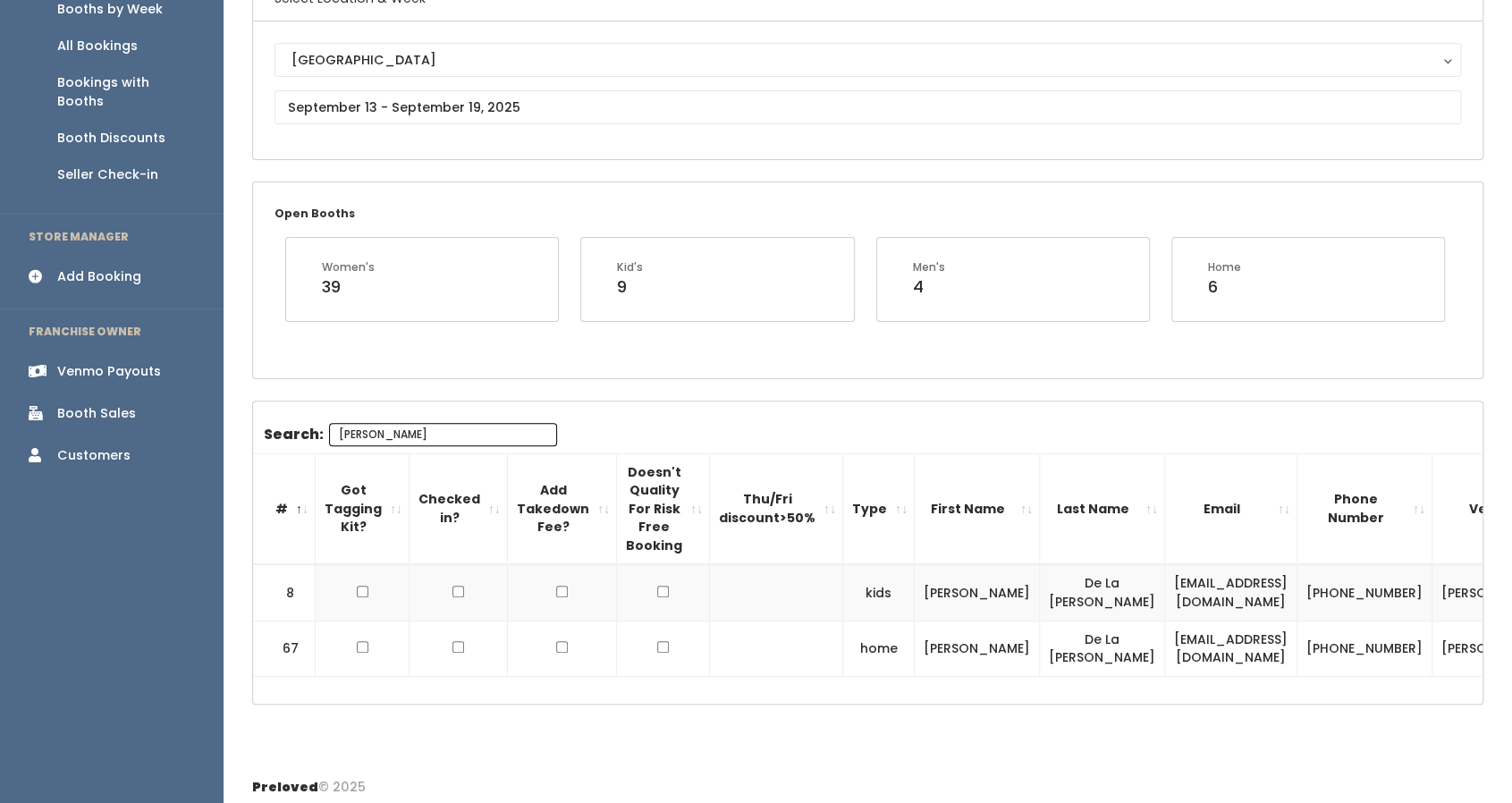
type input "[PERSON_NAME]"
